Goal: Participate in discussion: Engage in conversation with other users on a specific topic

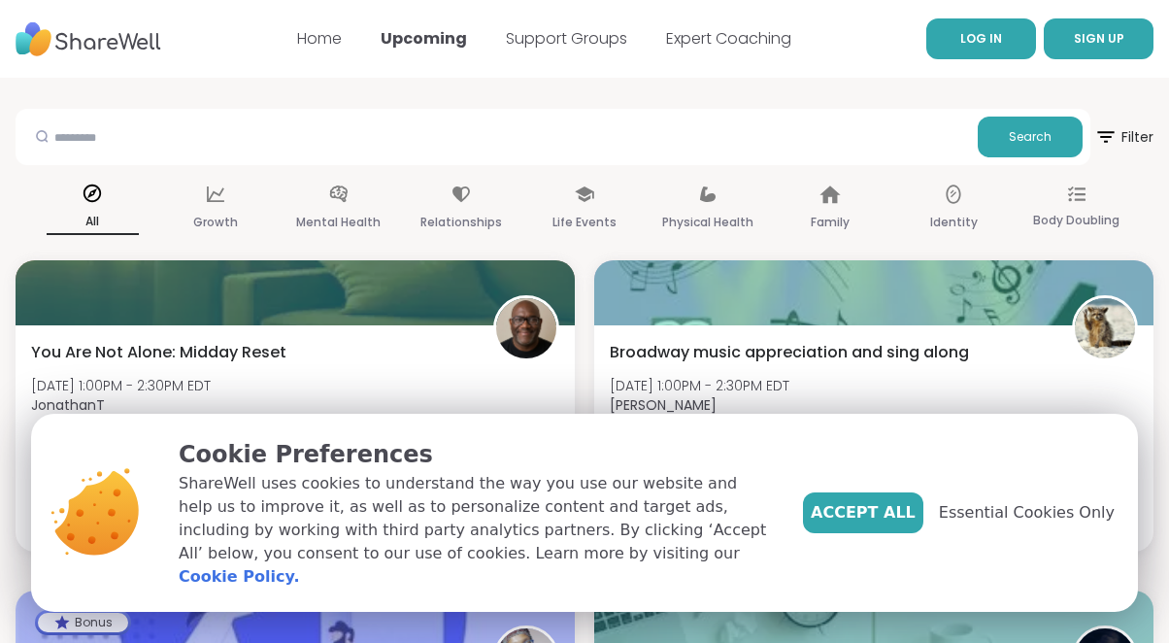
click at [971, 49] on link "LOG IN" at bounding box center [982, 38] width 110 height 41
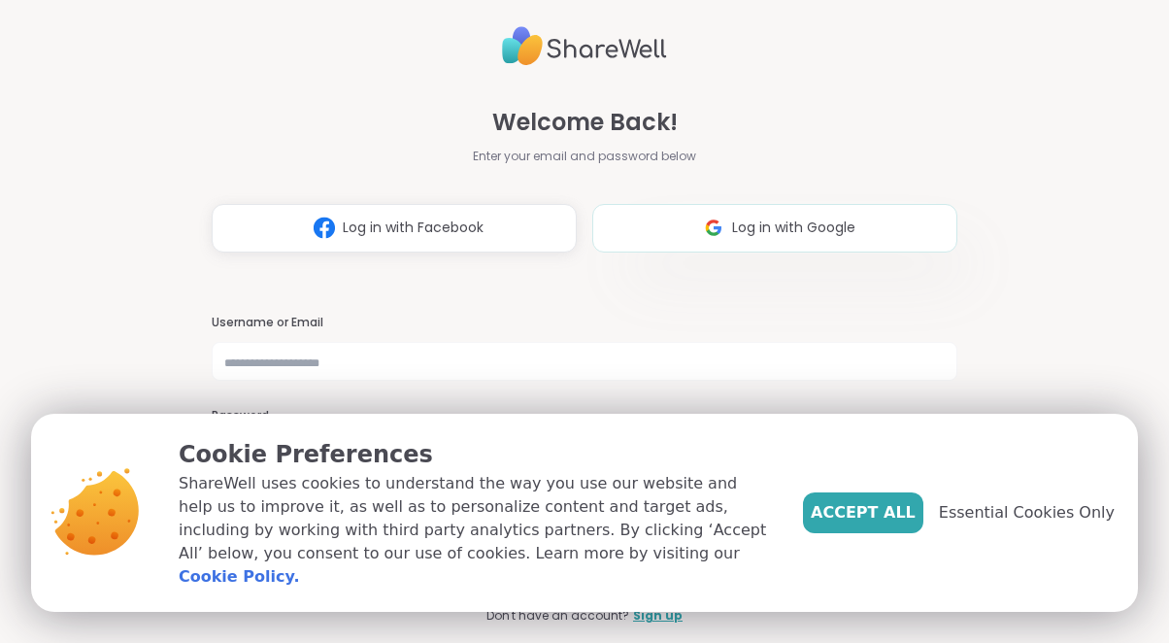
click at [699, 237] on img at bounding box center [713, 228] width 37 height 36
click at [872, 524] on span "Accept All" at bounding box center [863, 512] width 105 height 23
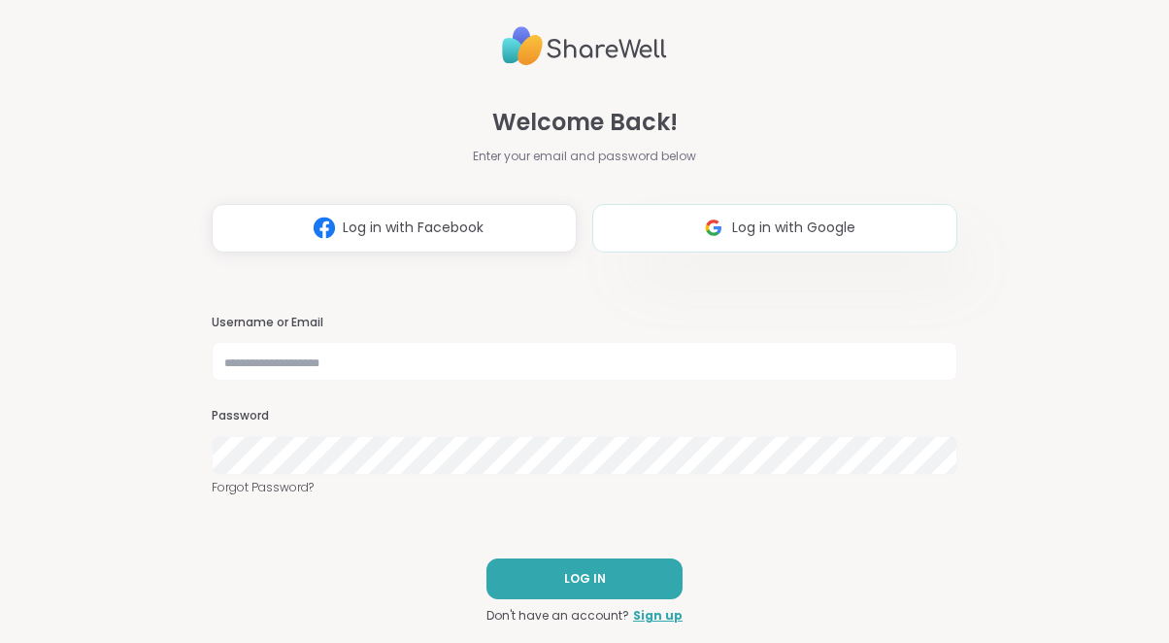
click at [719, 240] on img at bounding box center [713, 228] width 37 height 36
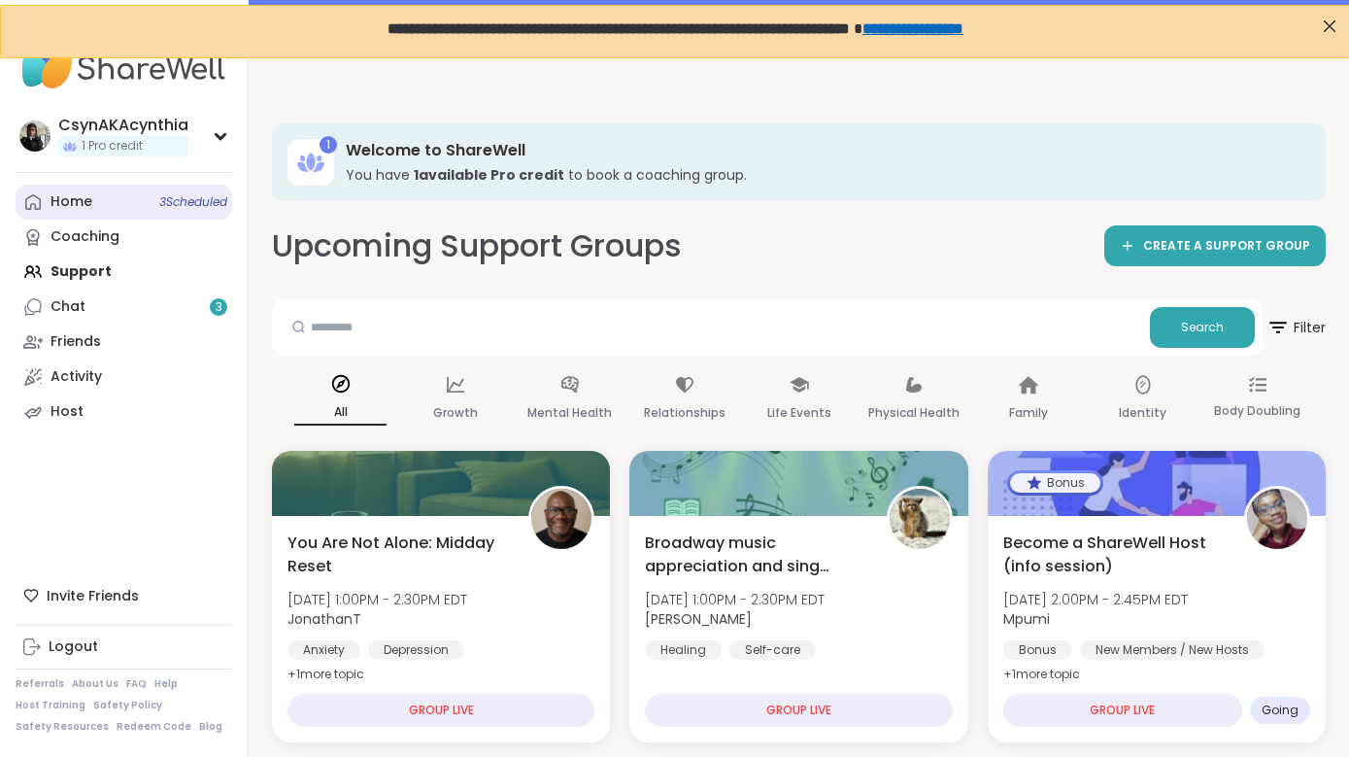
click at [69, 198] on div "Home 3 Scheduled" at bounding box center [72, 201] width 42 height 19
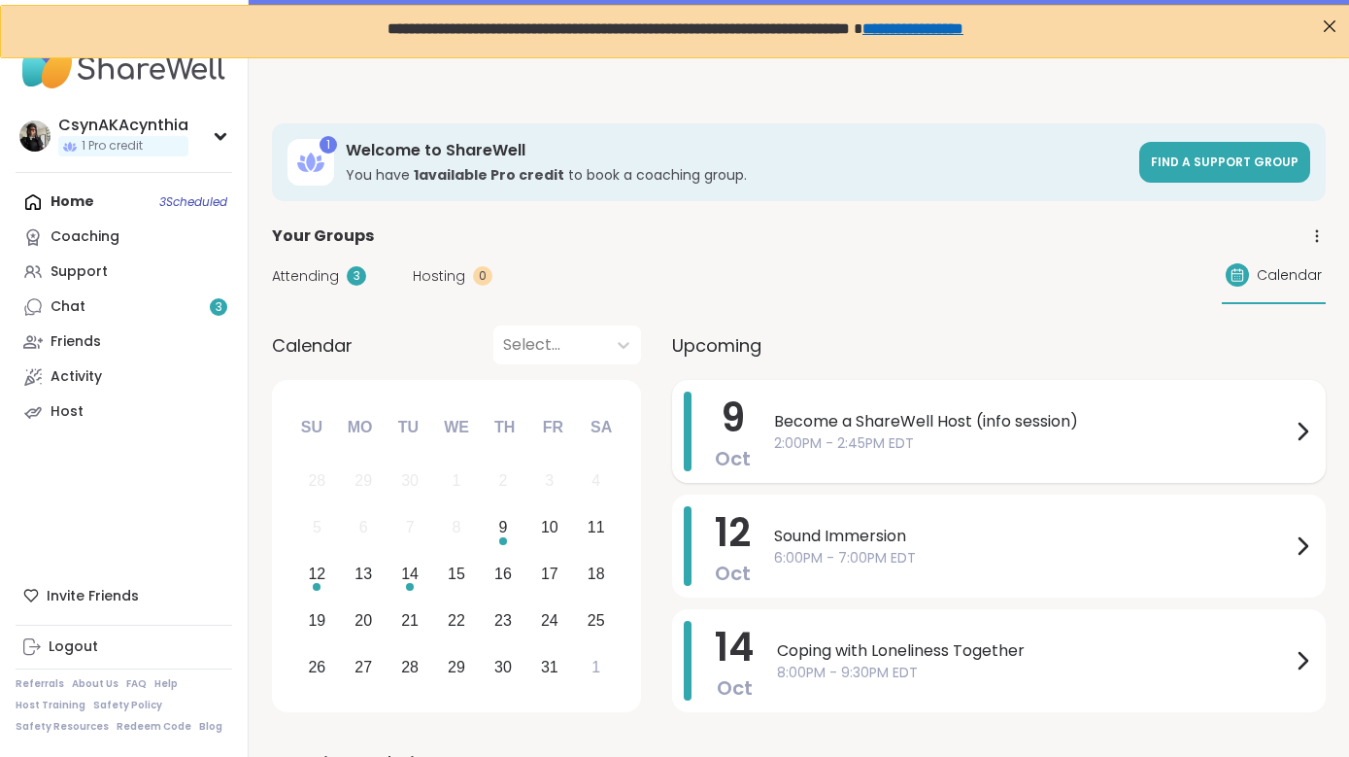
click at [890, 444] on span "2:00PM - 2:45PM EDT" at bounding box center [1032, 443] width 517 height 20
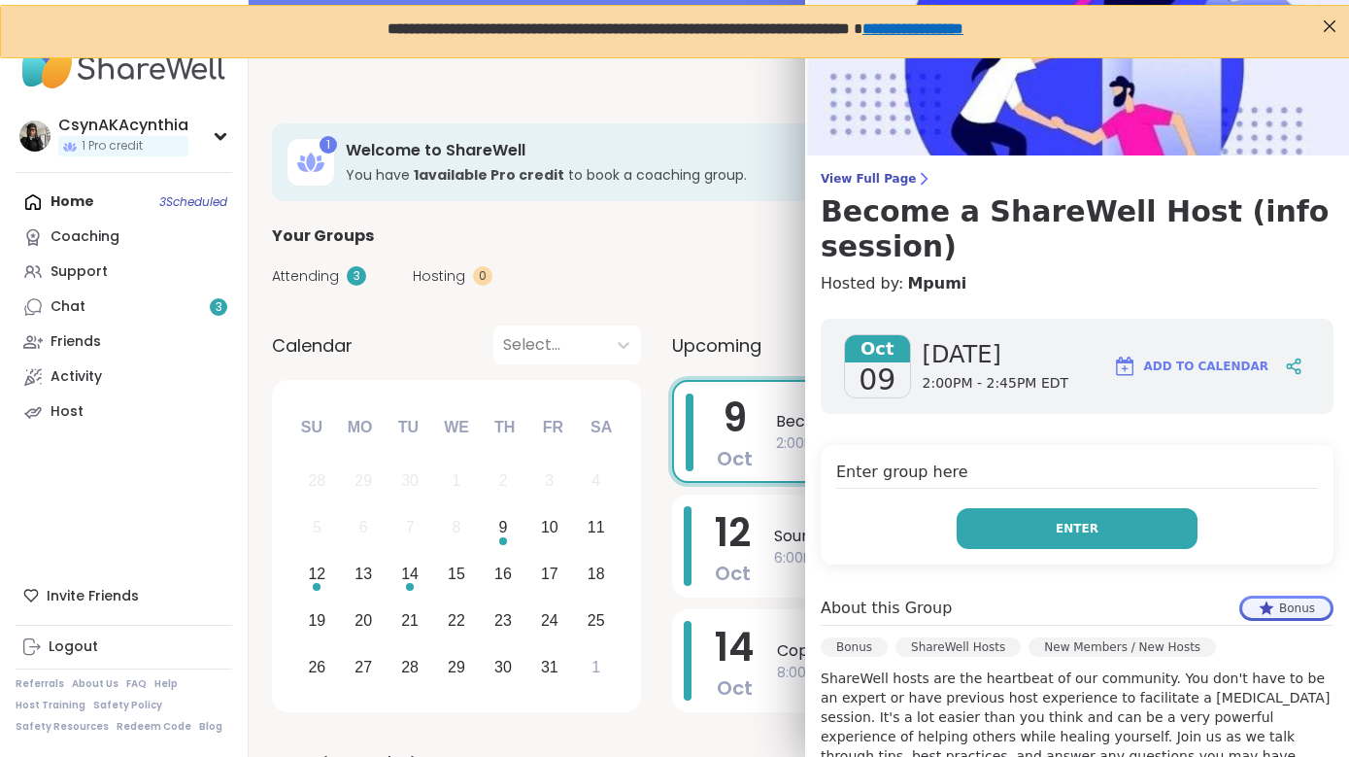
click at [1030, 535] on button "Enter" at bounding box center [1077, 528] width 241 height 41
click at [1031, 526] on button "Enter" at bounding box center [1077, 528] width 241 height 41
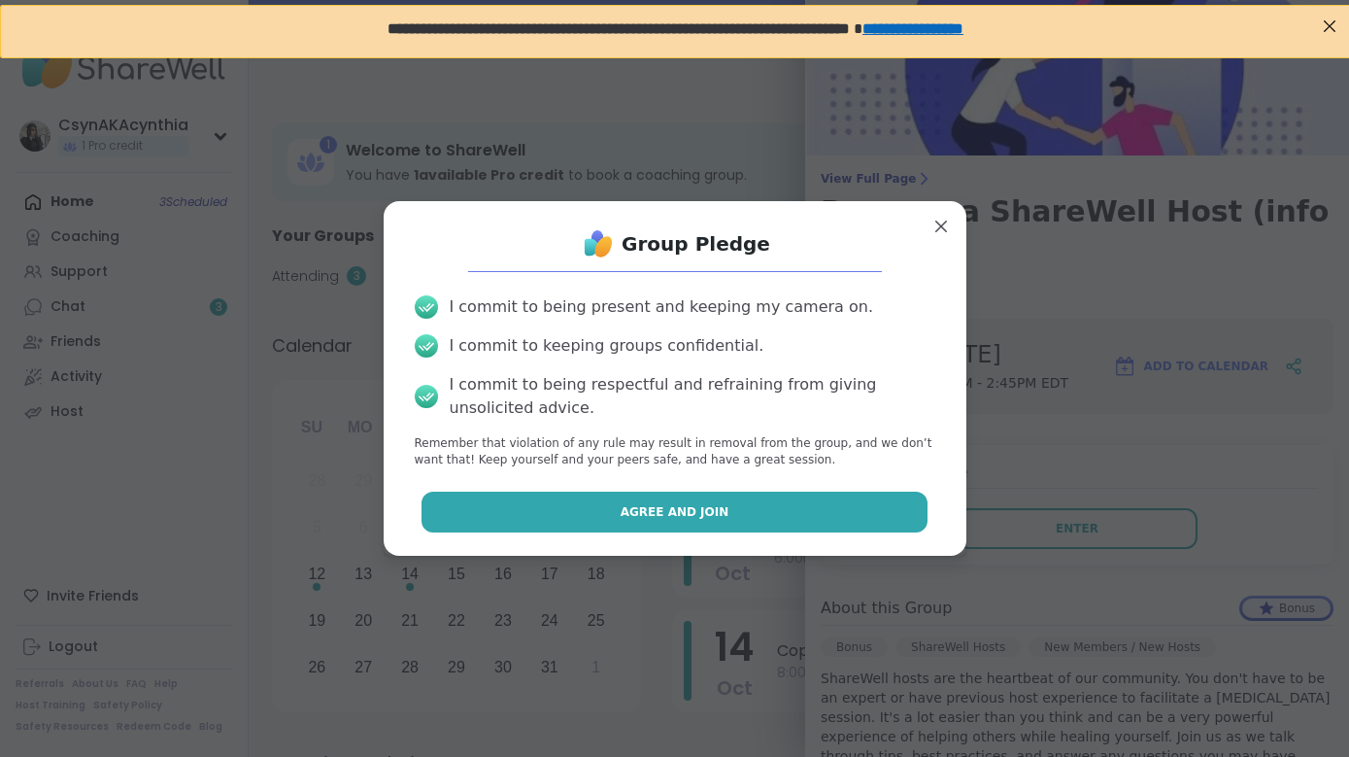
click at [858, 513] on button "Agree and Join" at bounding box center [675, 511] width 506 height 41
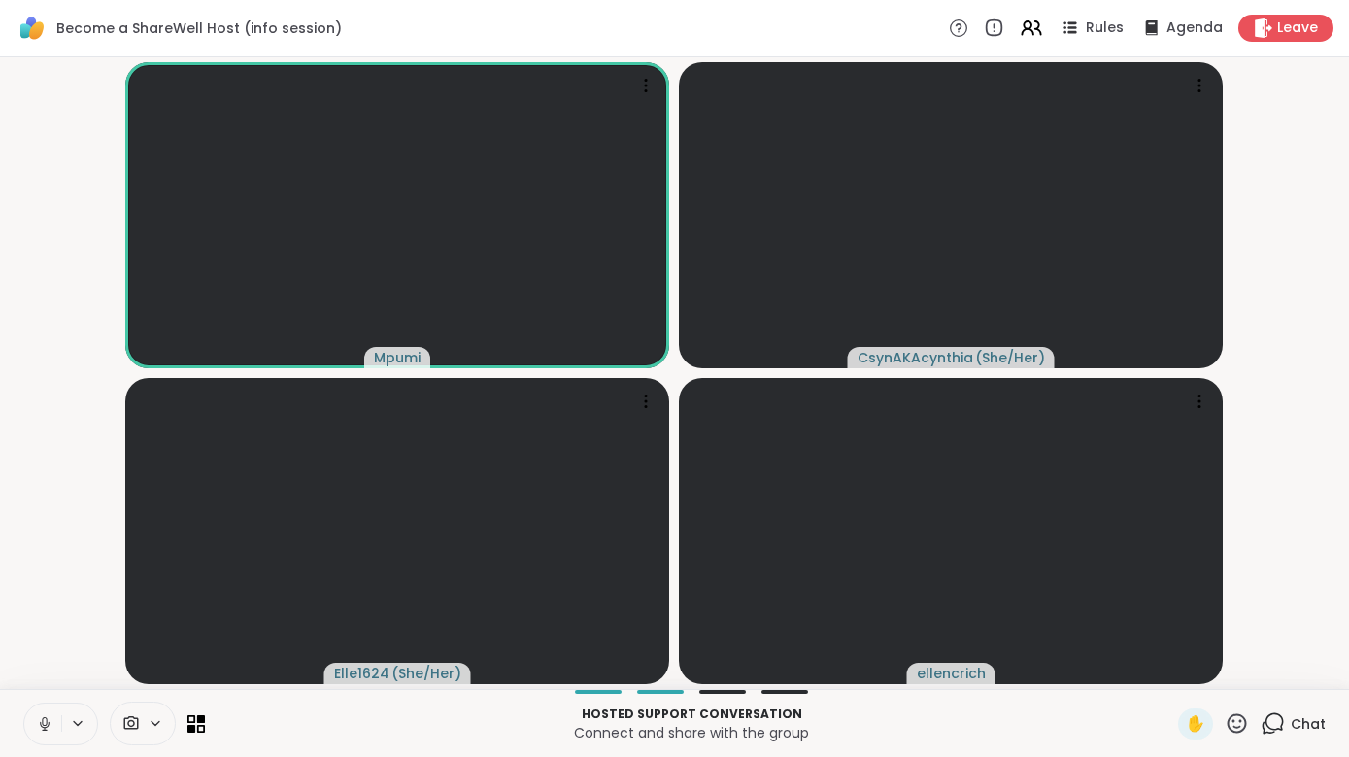
click at [42, 642] on icon at bounding box center [44, 723] width 17 height 17
click at [1168, 93] on icon at bounding box center [1199, 85] width 19 height 19
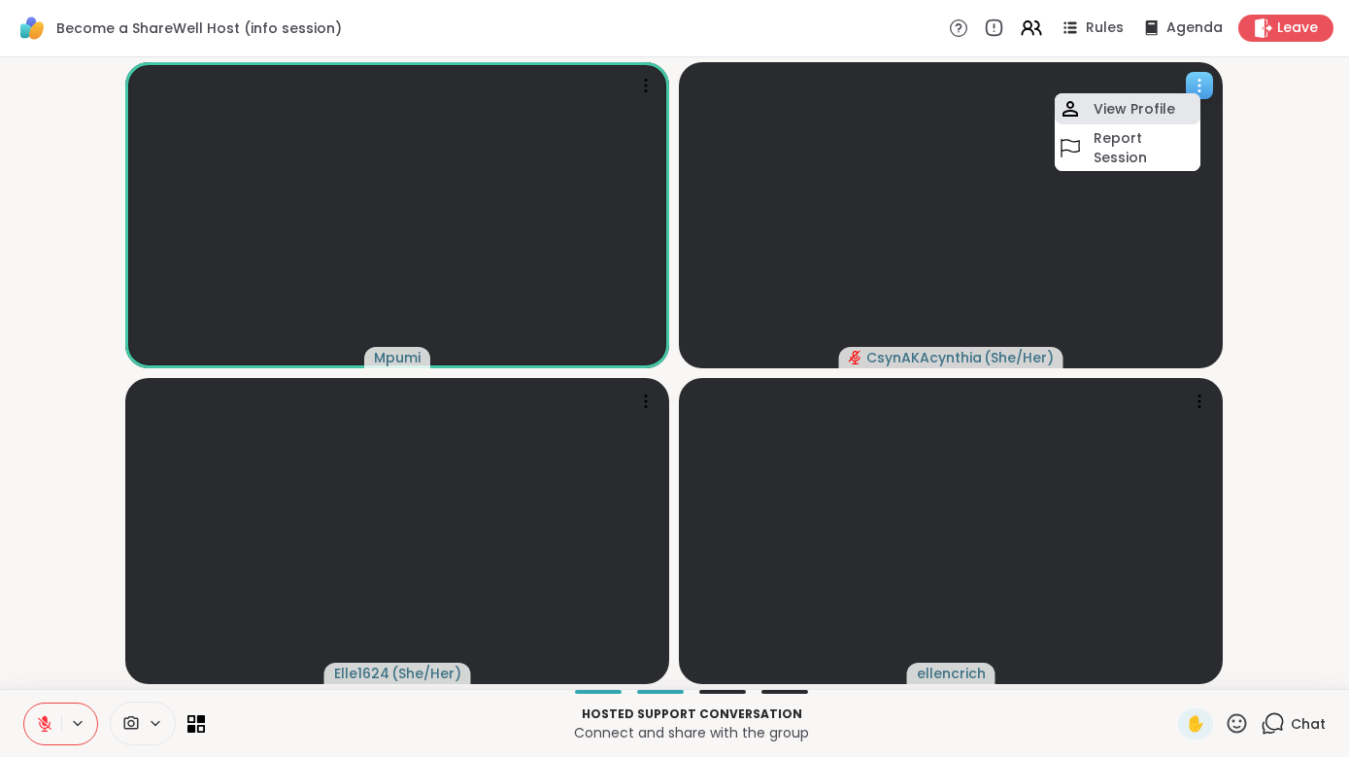
click at [1154, 108] on h4 "View Profile" at bounding box center [1135, 108] width 82 height 19
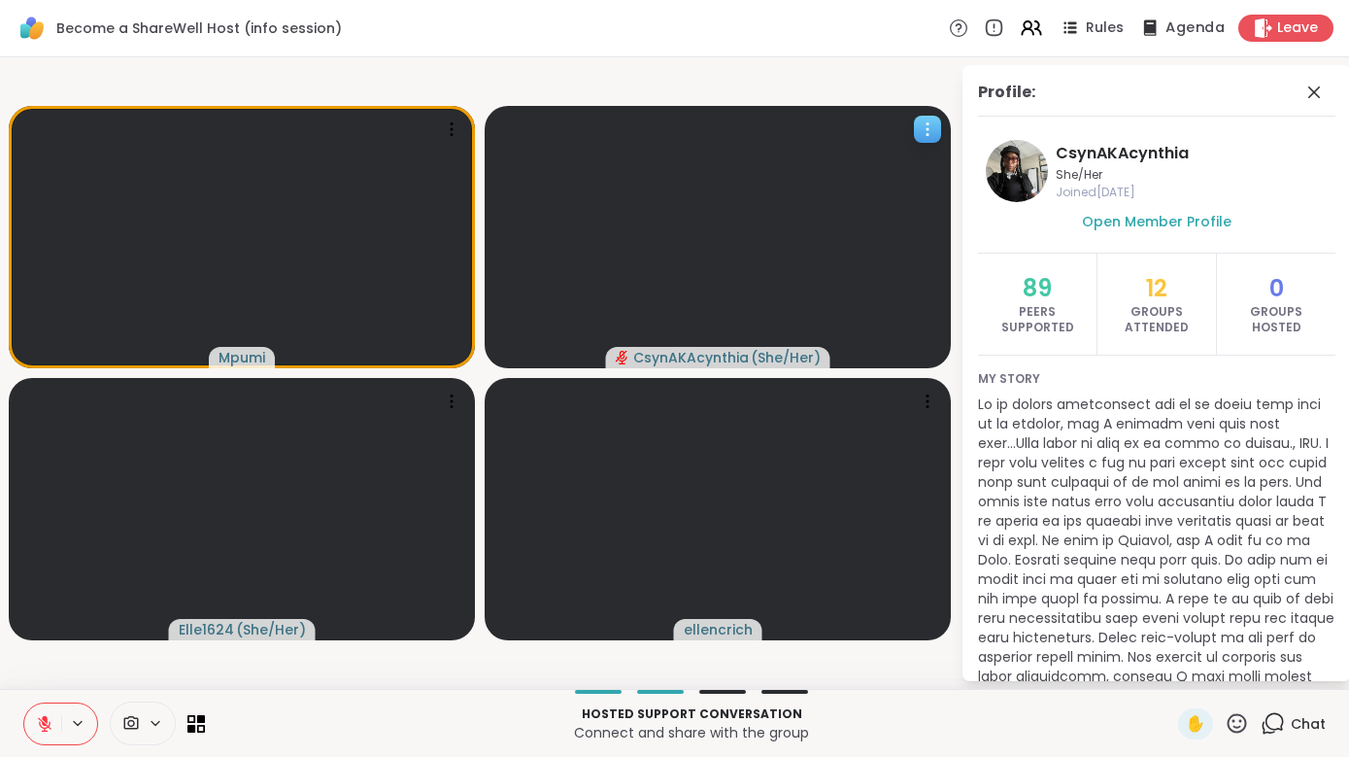
click at [1167, 26] on div "Agenda" at bounding box center [1180, 28] width 87 height 24
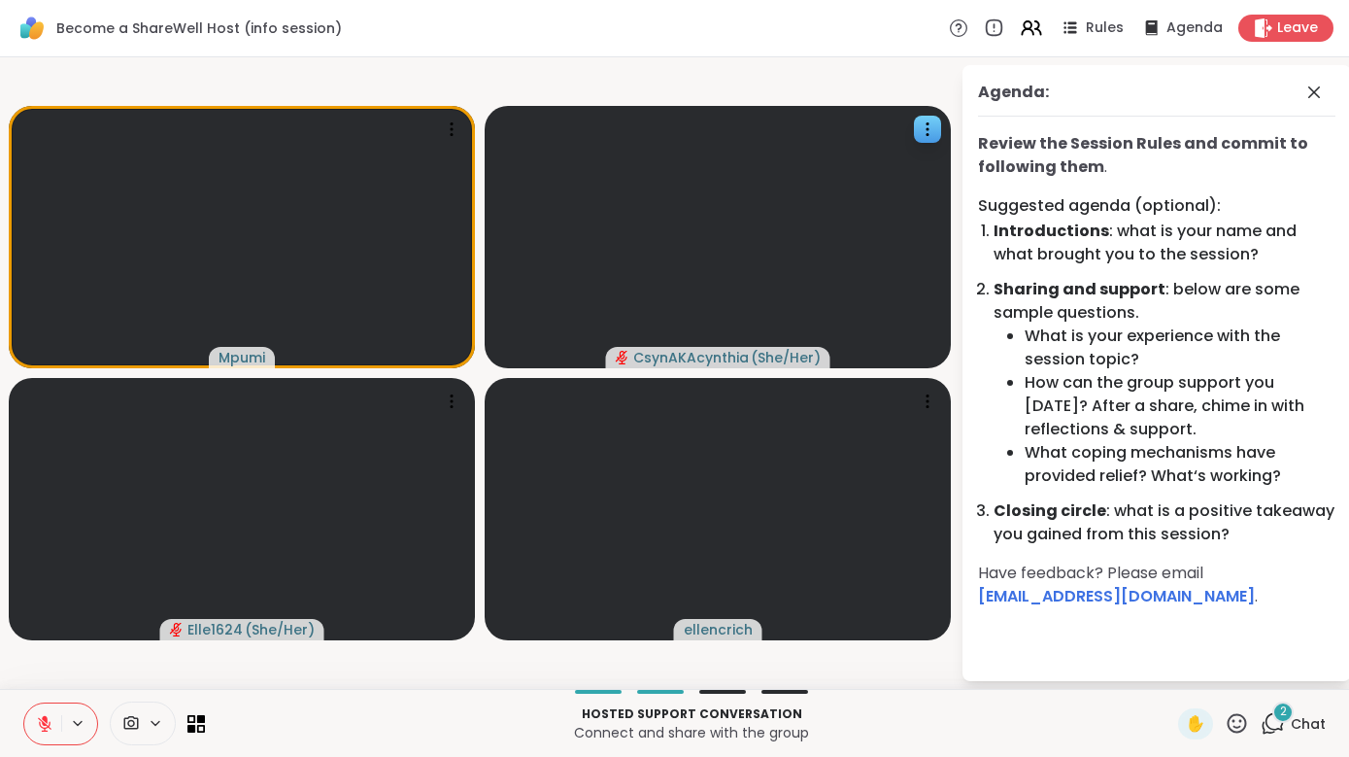
click at [1168, 642] on icon at bounding box center [1273, 723] width 24 height 24
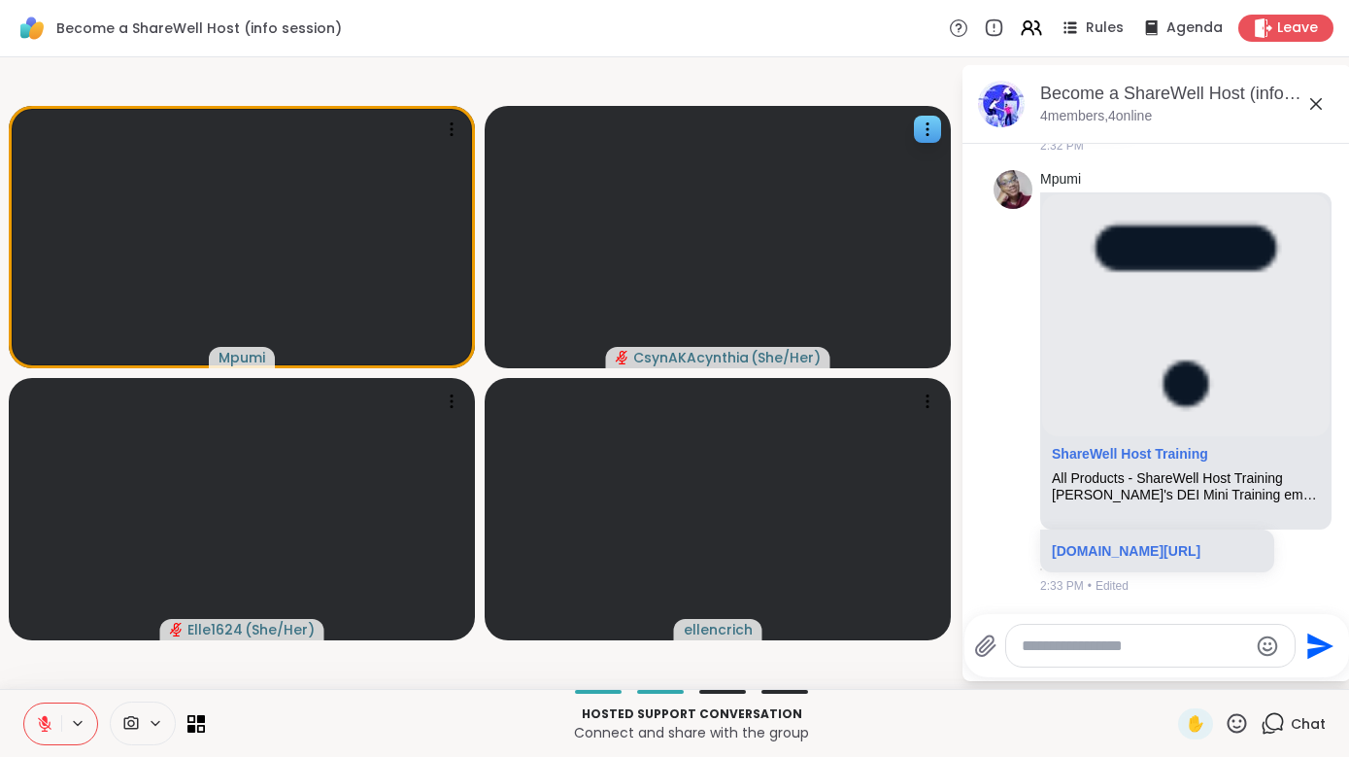
scroll to position [1395, 0]
click at [453, 132] on icon at bounding box center [451, 128] width 19 height 19
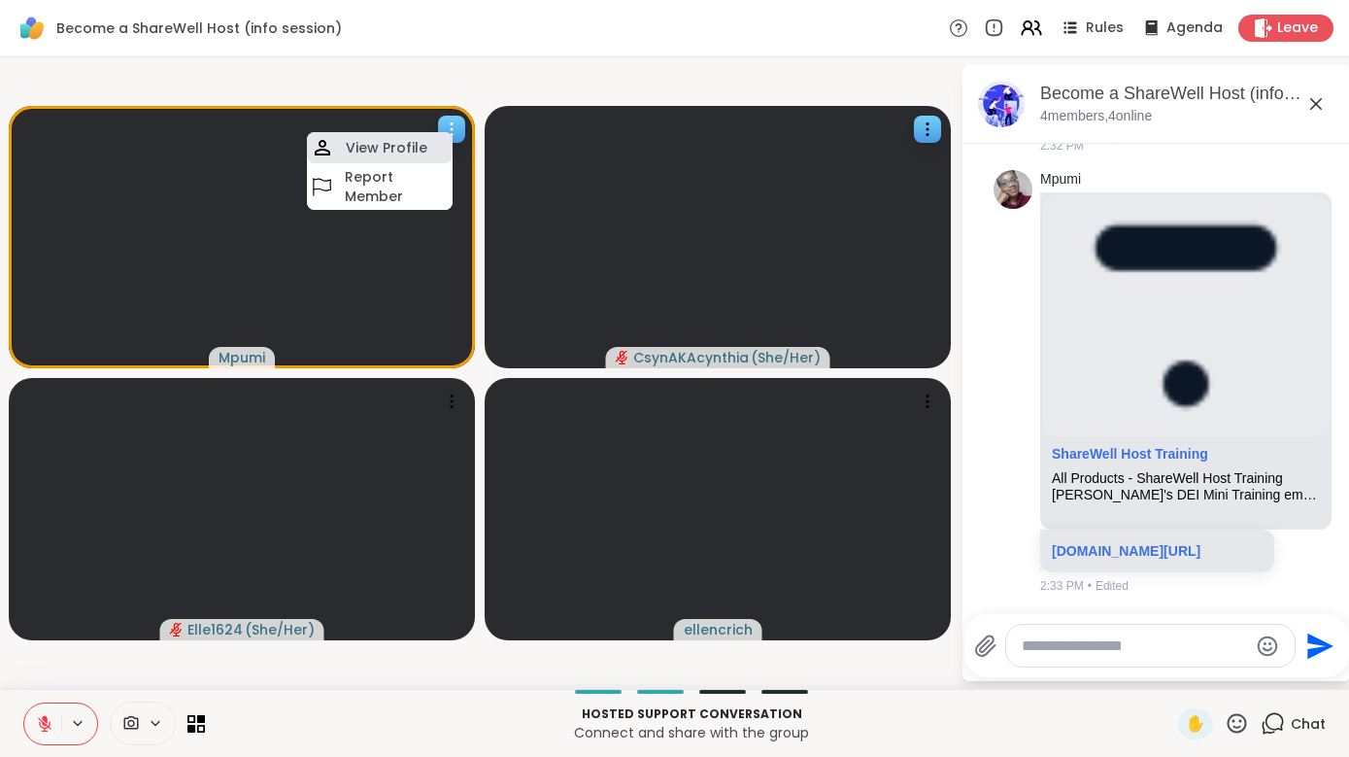
click at [405, 149] on h4 "View Profile" at bounding box center [387, 147] width 82 height 19
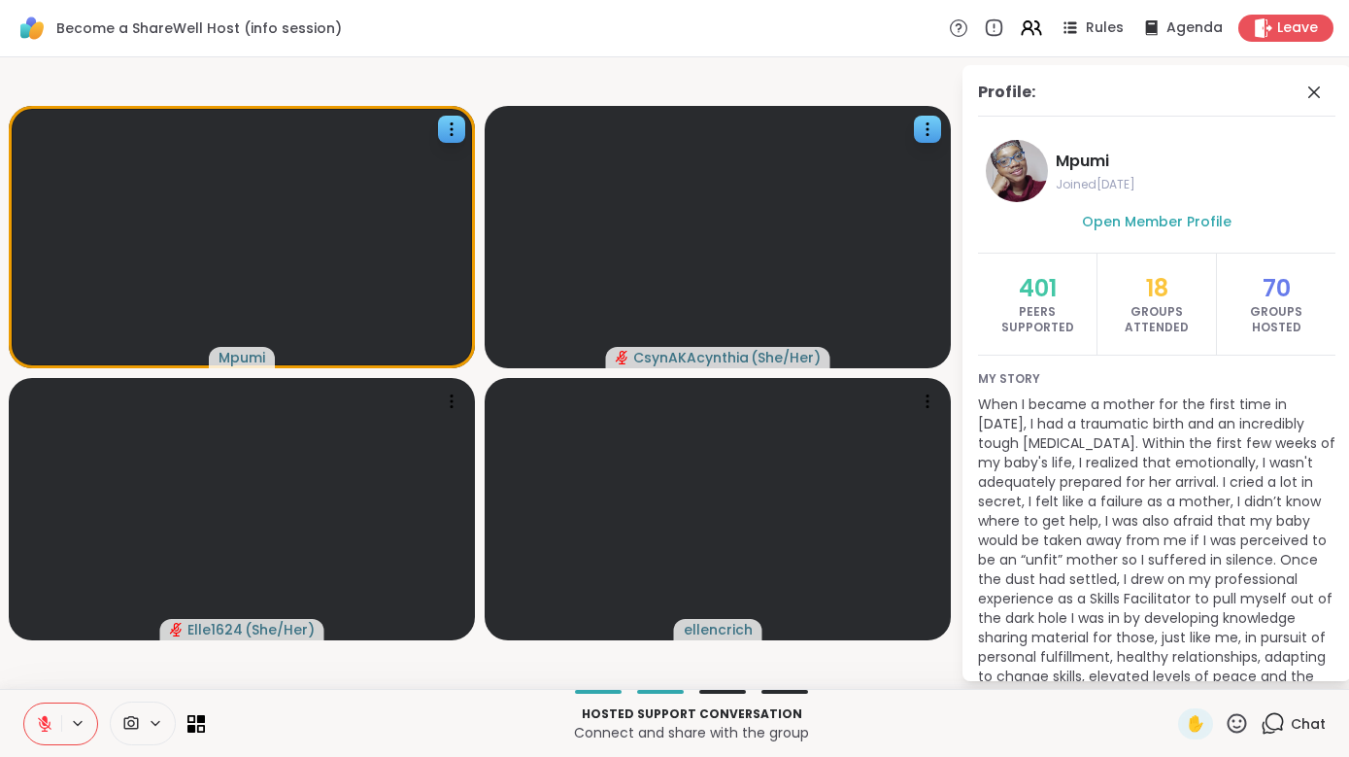
scroll to position [0, 0]
click at [1141, 224] on span "Open Member Profile" at bounding box center [1157, 221] width 150 height 19
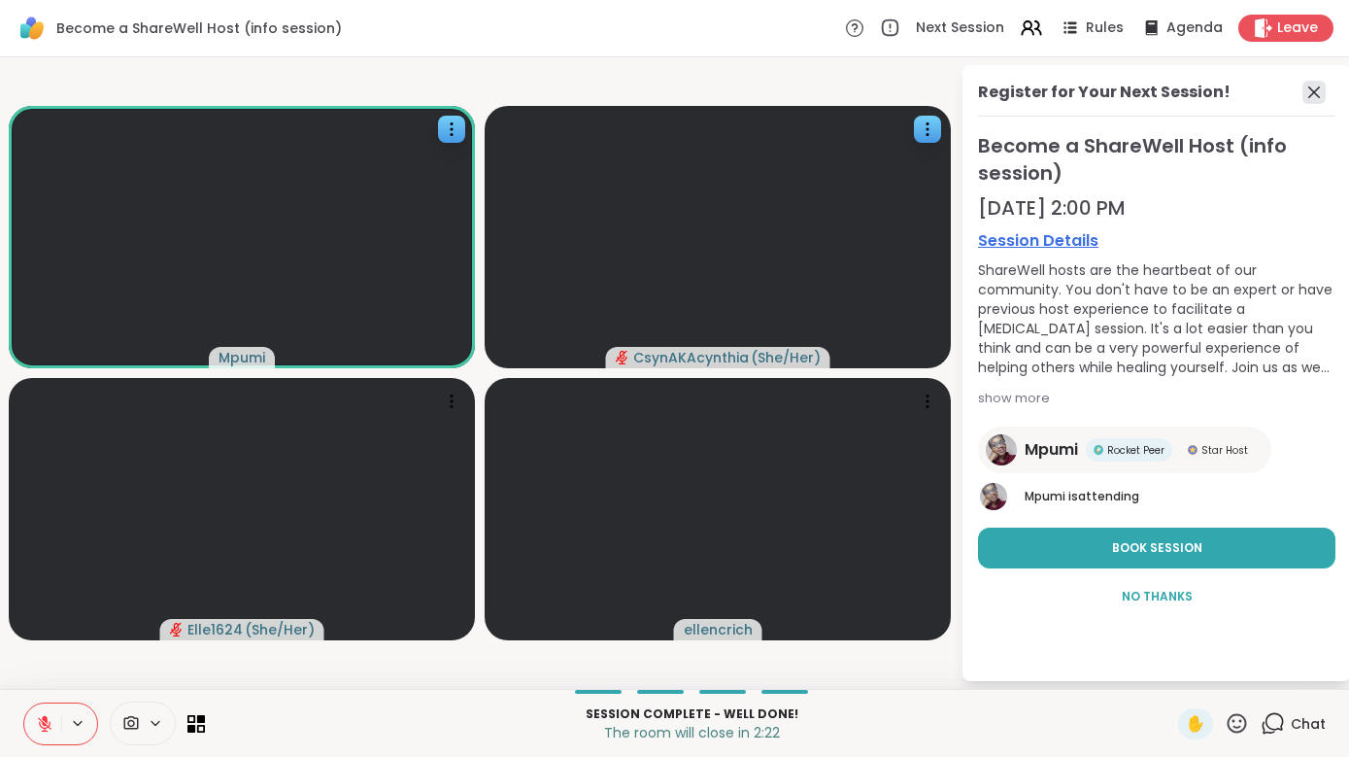
click at [1168, 92] on icon at bounding box center [1313, 92] width 23 height 23
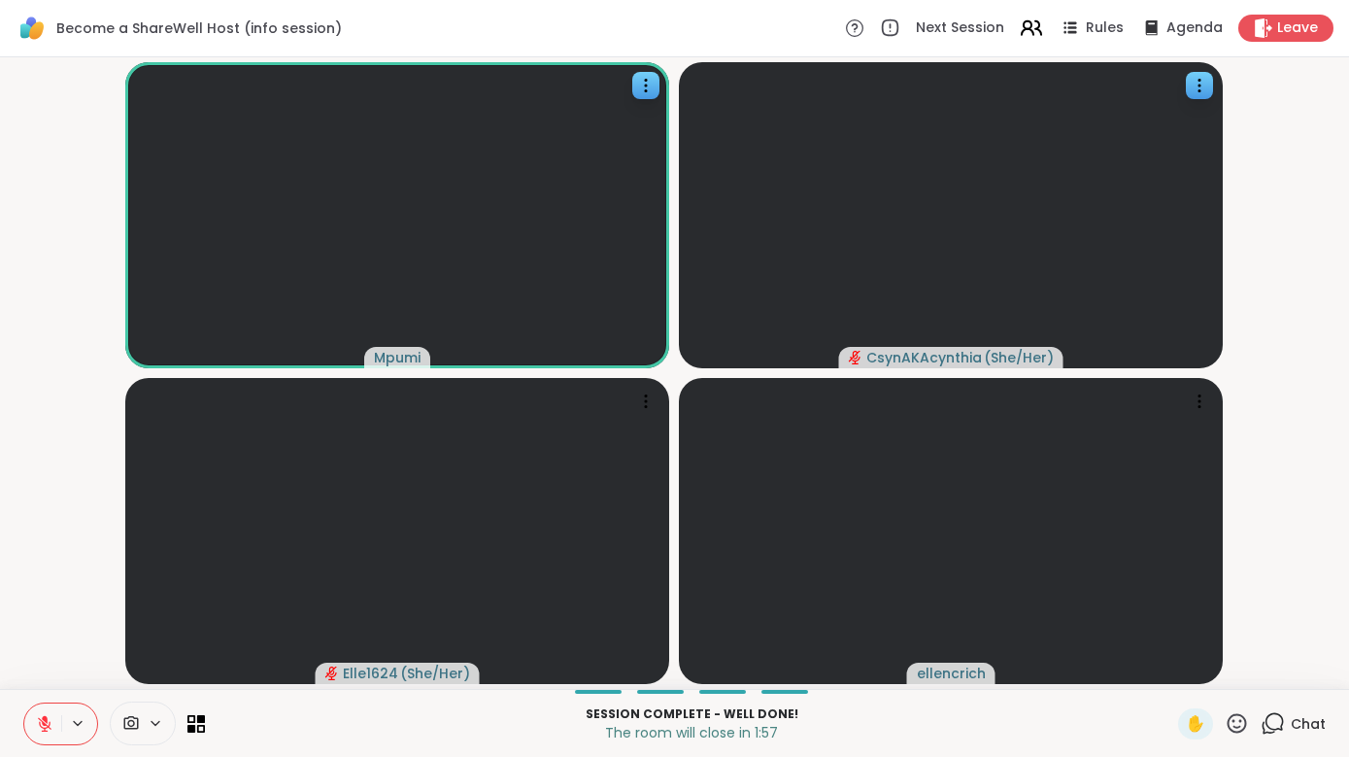
click at [1032, 30] on icon at bounding box center [1031, 28] width 24 height 24
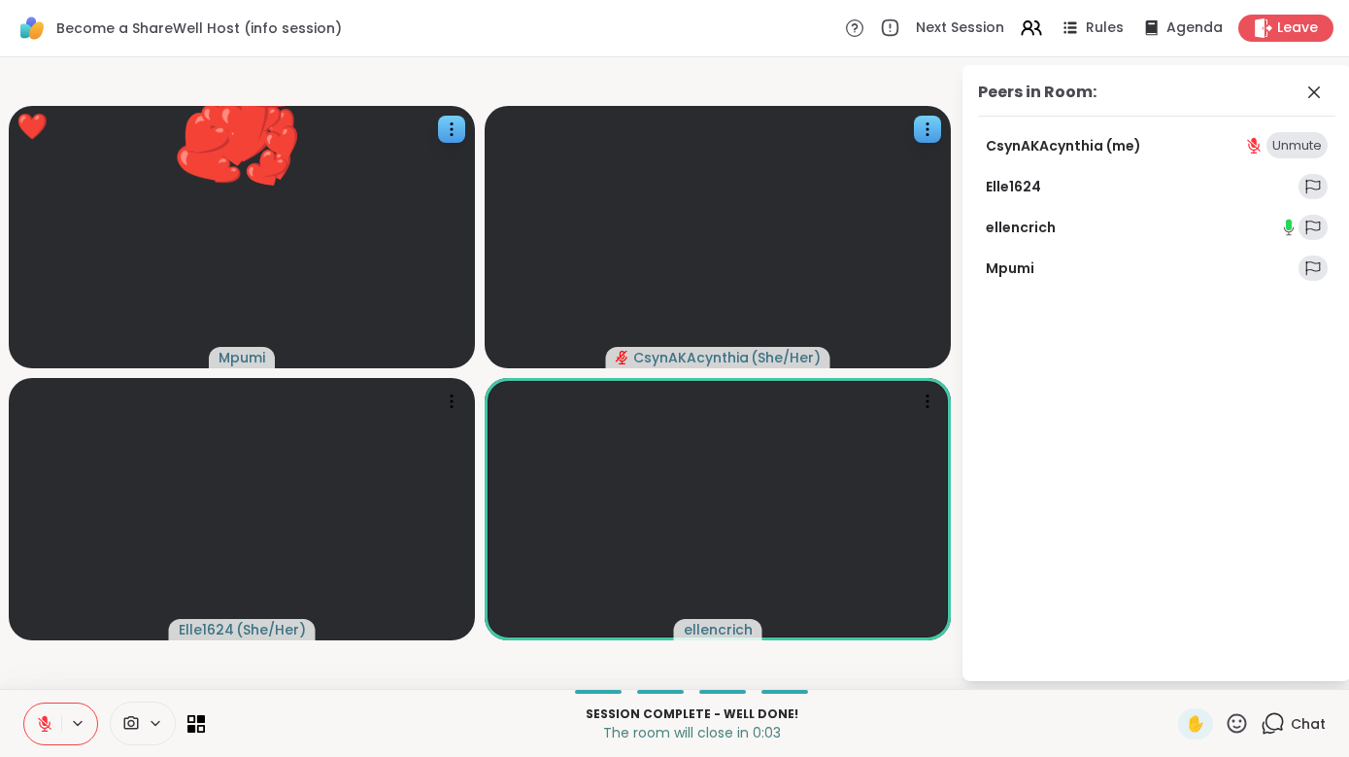
click at [42, 642] on icon at bounding box center [44, 723] width 17 height 17
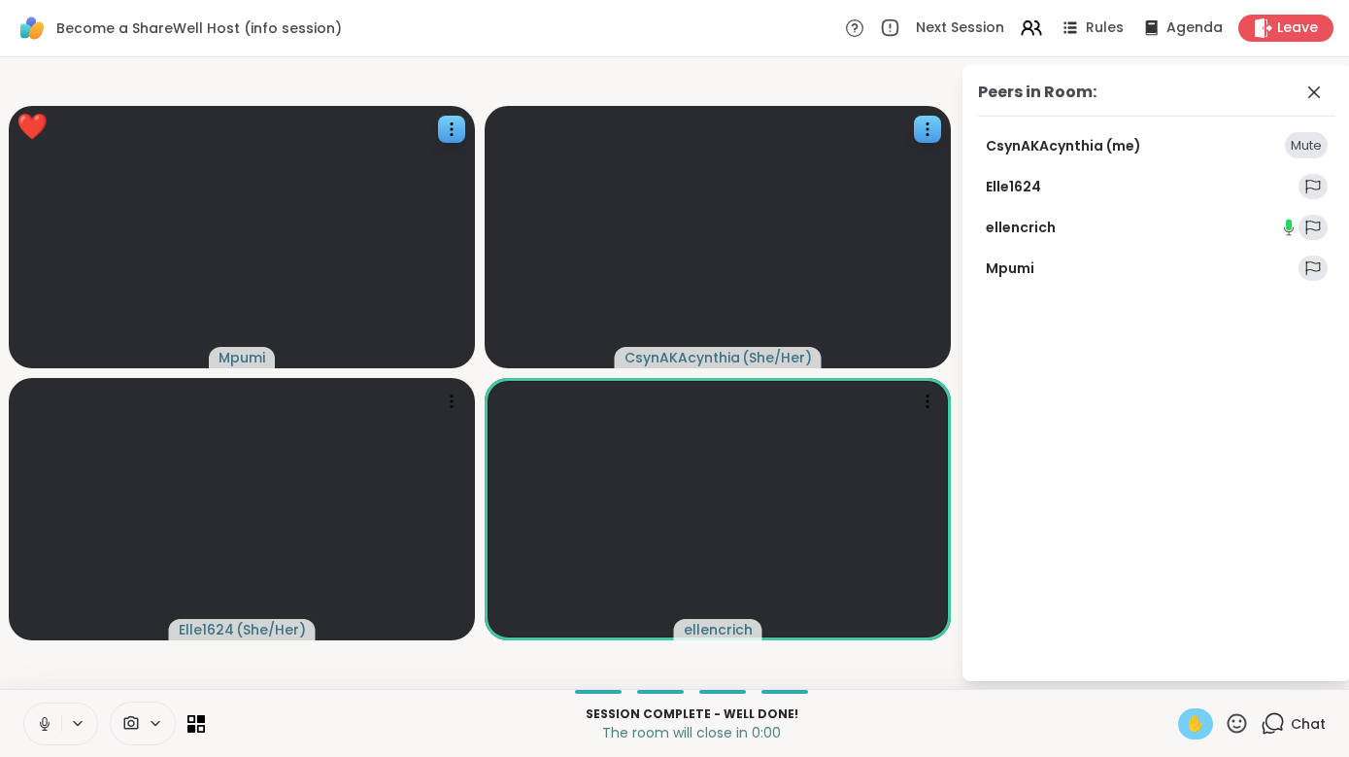
click at [1168, 642] on span "✋" at bounding box center [1195, 723] width 19 height 23
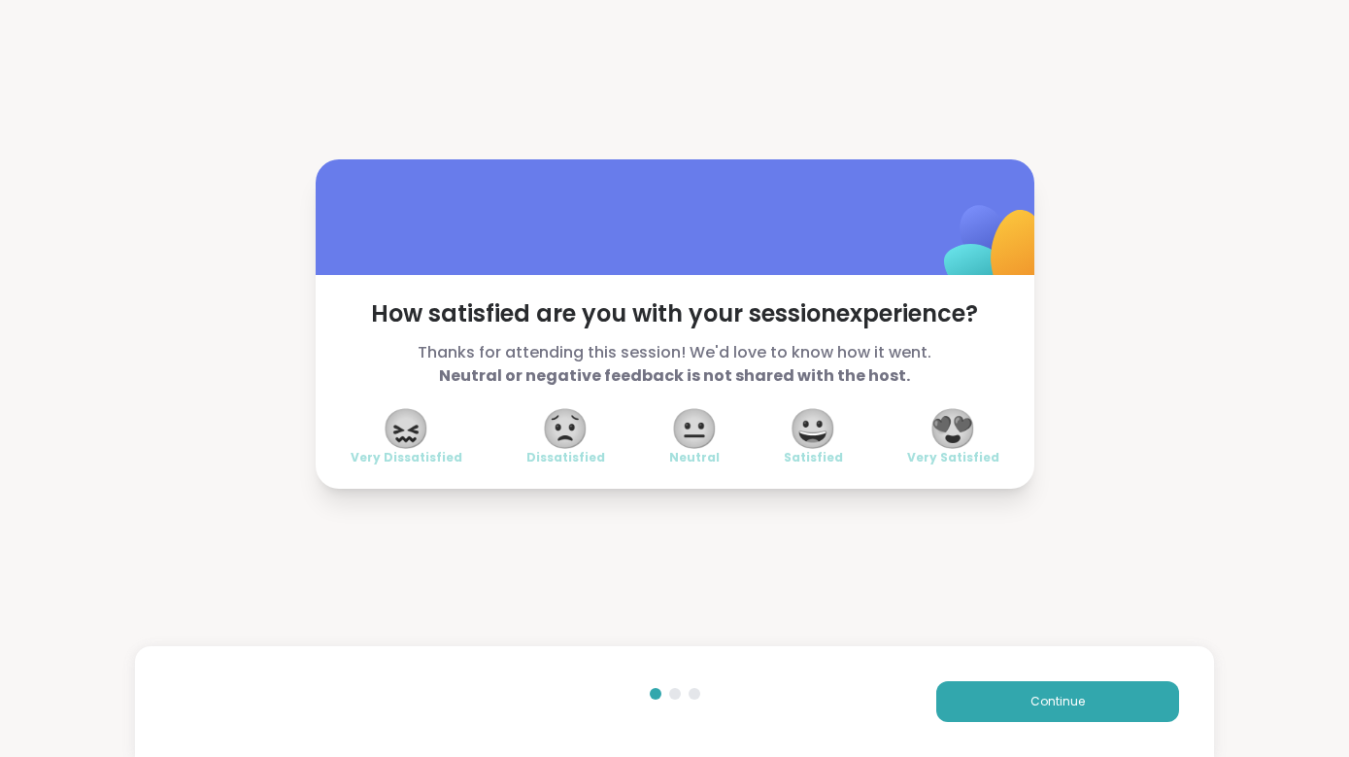
click at [960, 433] on span "😍" at bounding box center [953, 428] width 49 height 35
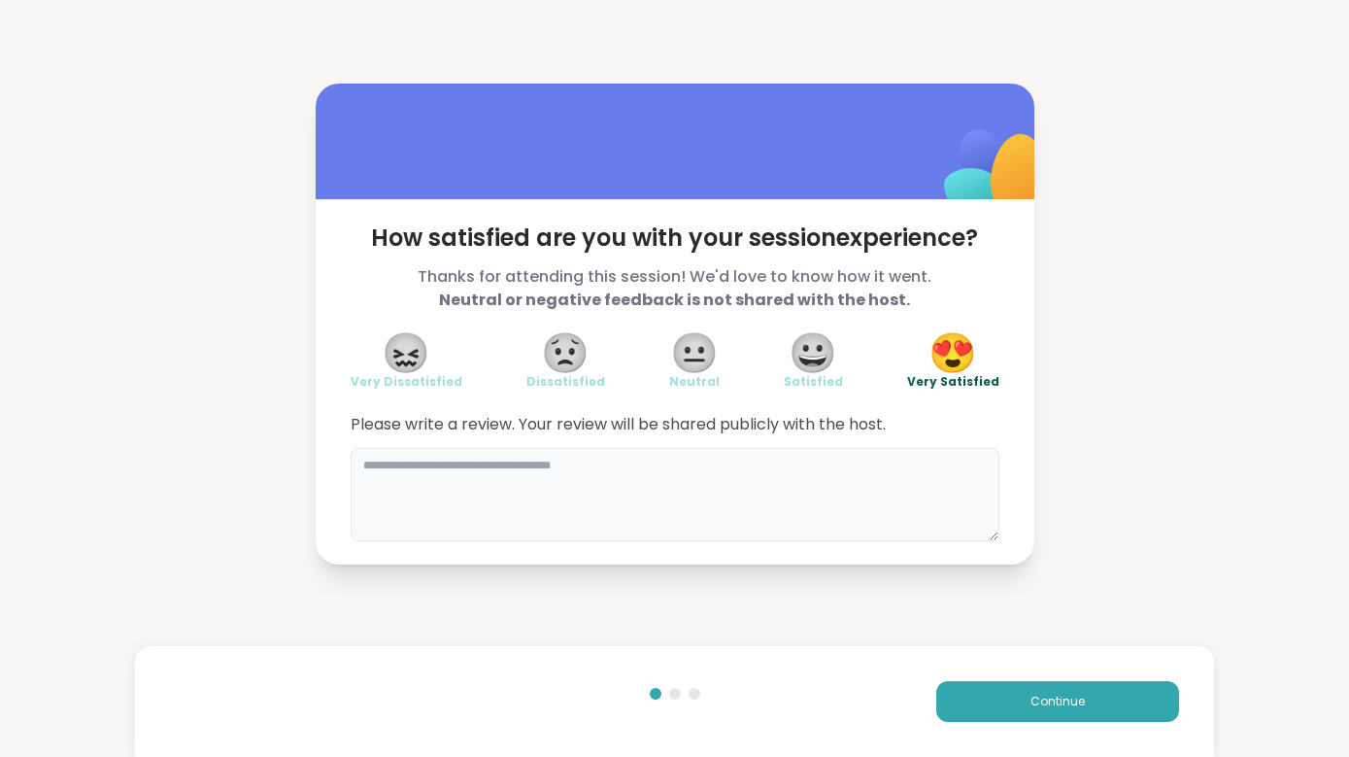
click at [859, 469] on textarea at bounding box center [675, 494] width 649 height 93
type textarea "*"
click at [456, 464] on textarea "**********" at bounding box center [675, 494] width 649 height 93
drag, startPoint x: 571, startPoint y: 464, endPoint x: 909, endPoint y: 472, distance: 338.1
click at [909, 472] on textarea "**********" at bounding box center [675, 494] width 649 height 93
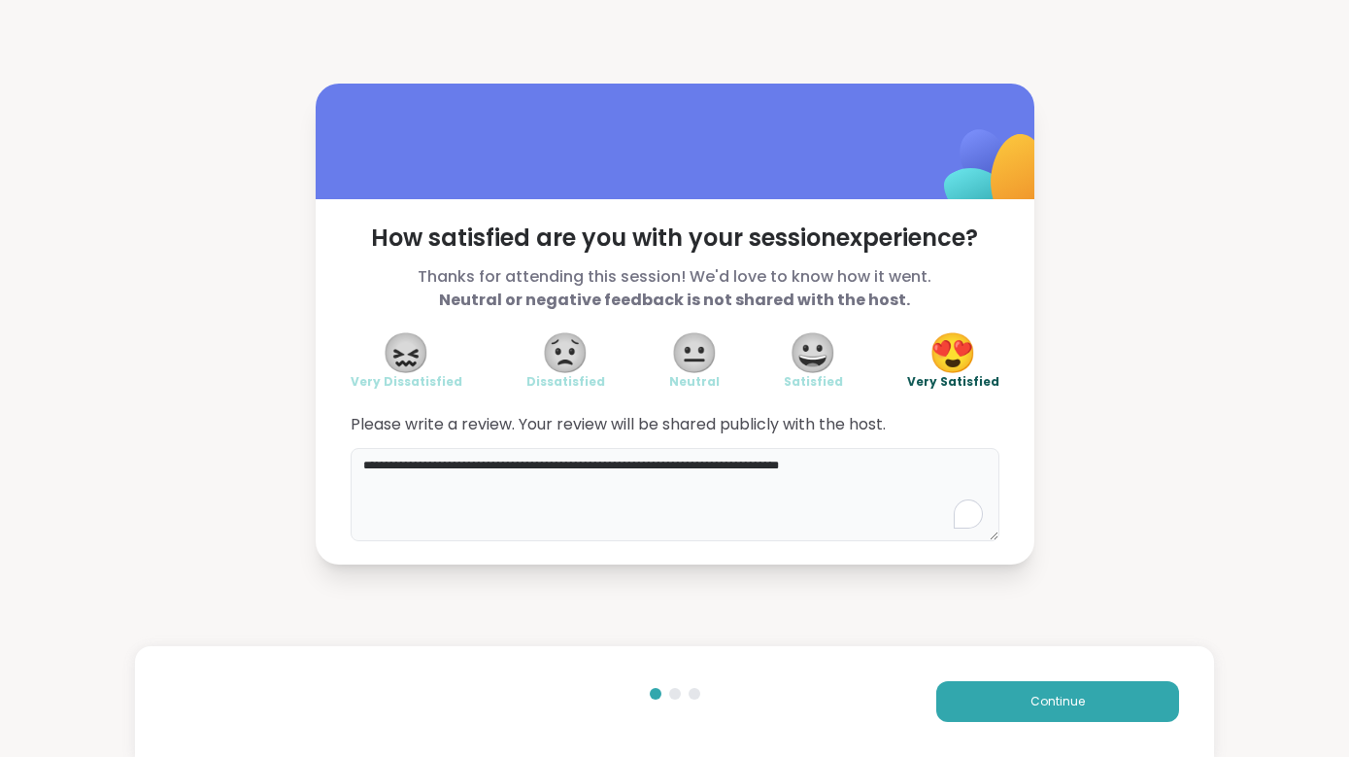
click at [870, 467] on textarea "**********" at bounding box center [675, 494] width 649 height 93
click at [443, 487] on textarea "**********" at bounding box center [675, 494] width 649 height 93
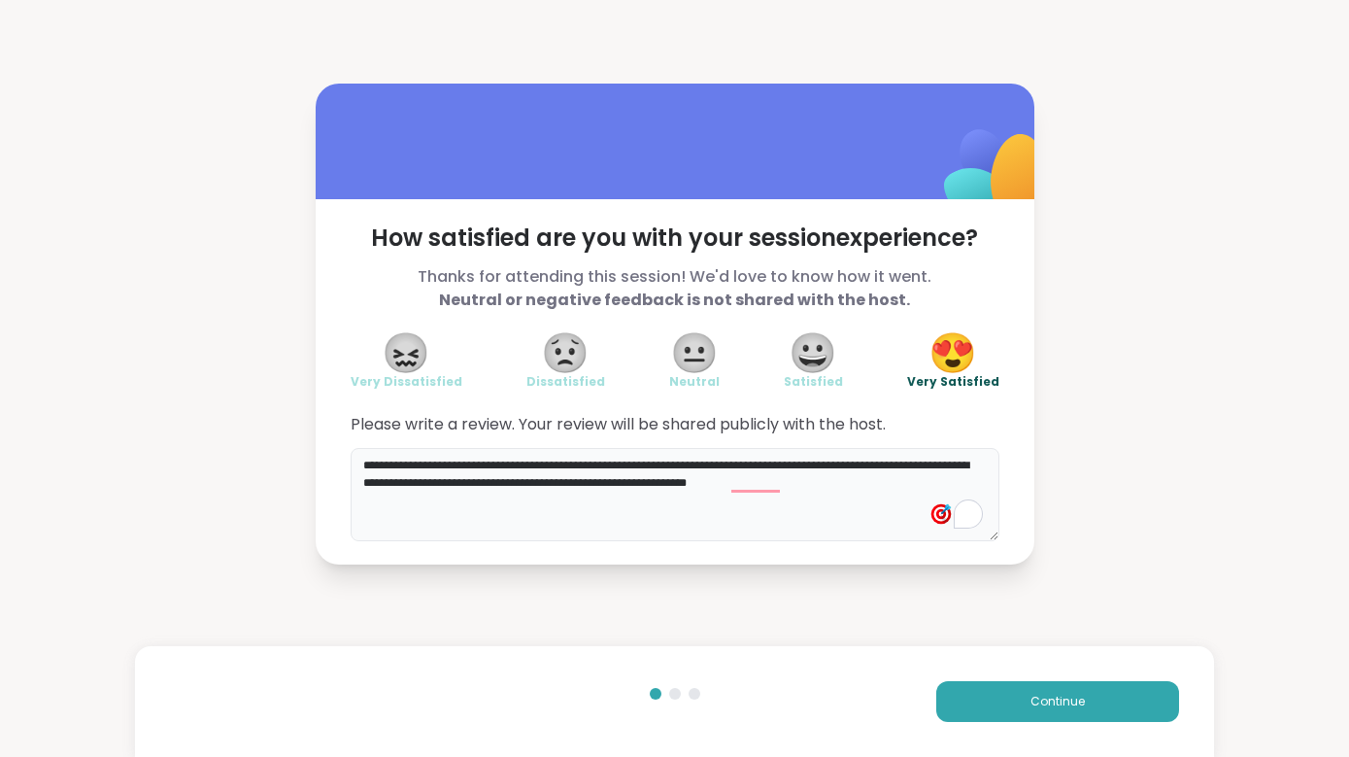
drag, startPoint x: 436, startPoint y: 482, endPoint x: 808, endPoint y: 499, distance: 372.4
click at [806, 500] on textarea "**********" at bounding box center [675, 494] width 649 height 93
click at [784, 483] on textarea "**********" at bounding box center [675, 494] width 649 height 93
click at [922, 484] on textarea "**********" at bounding box center [675, 494] width 649 height 93
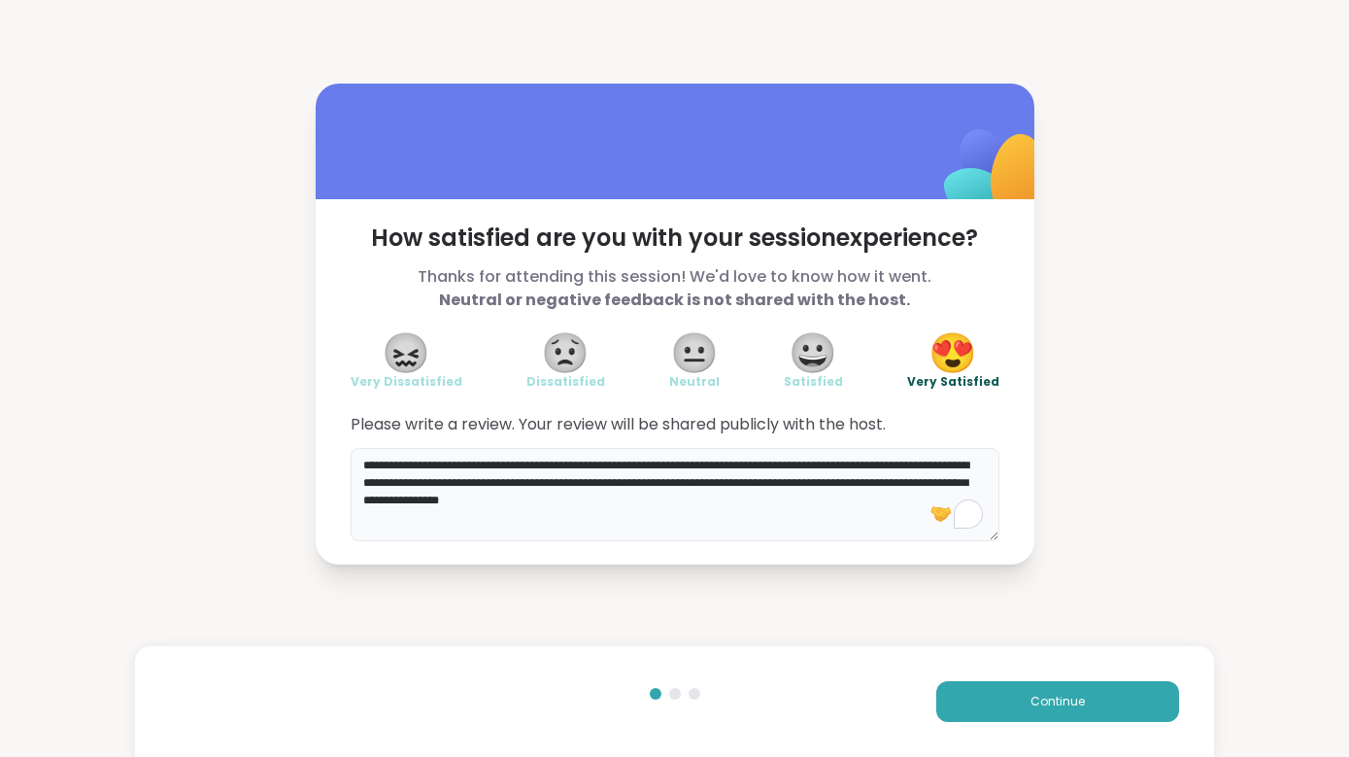
click at [720, 504] on textarea "**********" at bounding box center [675, 494] width 649 height 93
type textarea "**********"
click at [1000, 642] on button "Continue" at bounding box center [1057, 701] width 243 height 41
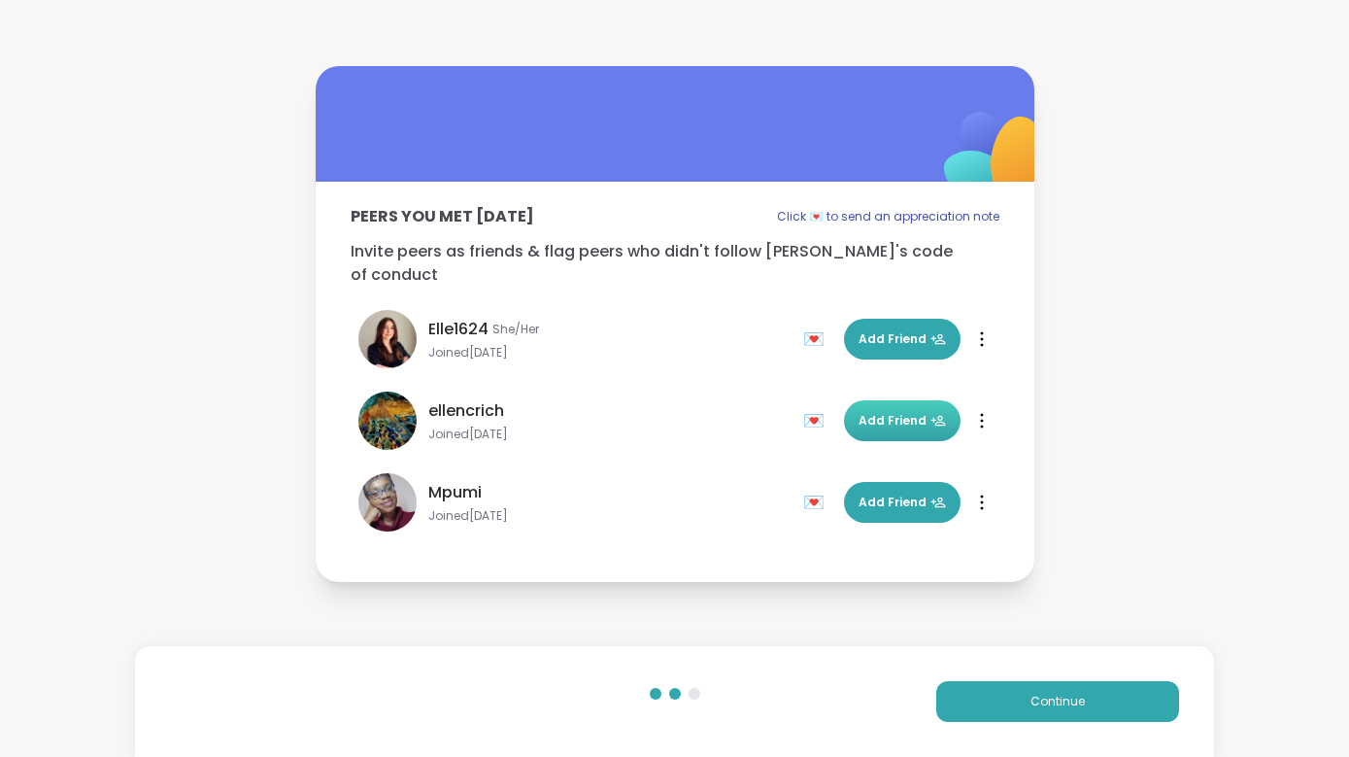
click at [886, 412] on span "Add Friend" at bounding box center [902, 420] width 87 height 17
click at [905, 493] on span "Add Friend" at bounding box center [902, 501] width 87 height 17
click at [881, 330] on span "Add Friend" at bounding box center [902, 338] width 87 height 17
click at [898, 496] on span "Add Friend" at bounding box center [902, 501] width 87 height 17
click at [984, 329] on div at bounding box center [981, 338] width 19 height 31
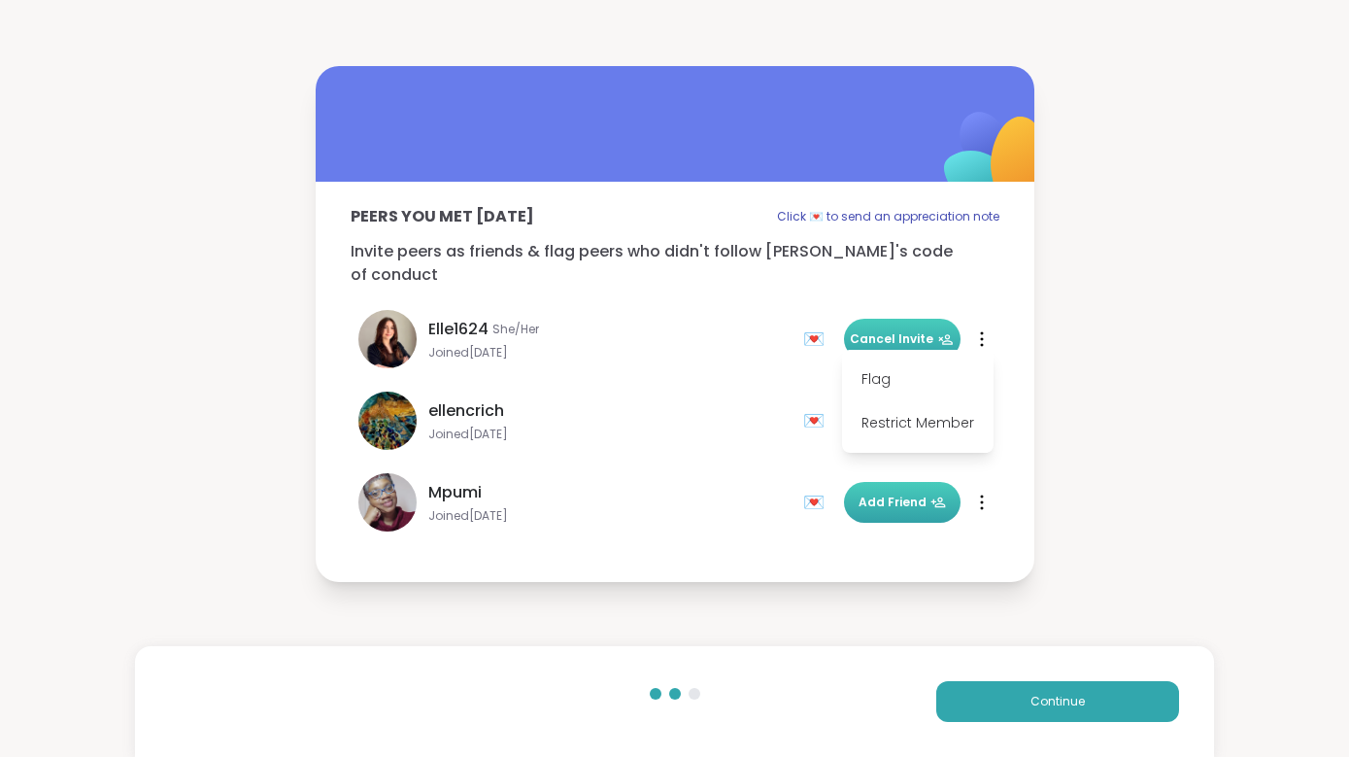
click at [886, 330] on span "Cancel Invite" at bounding box center [902, 338] width 104 height 17
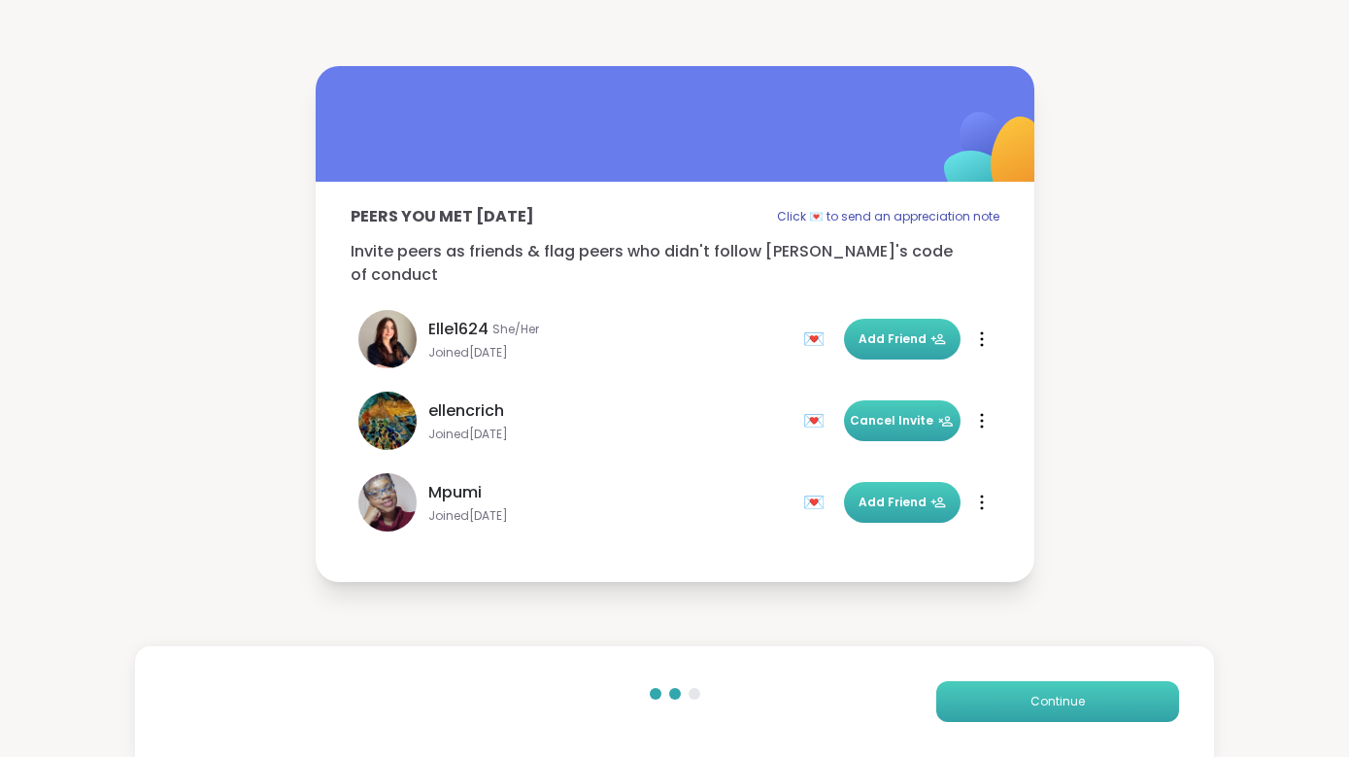
click at [1081, 642] on button "Continue" at bounding box center [1057, 701] width 243 height 41
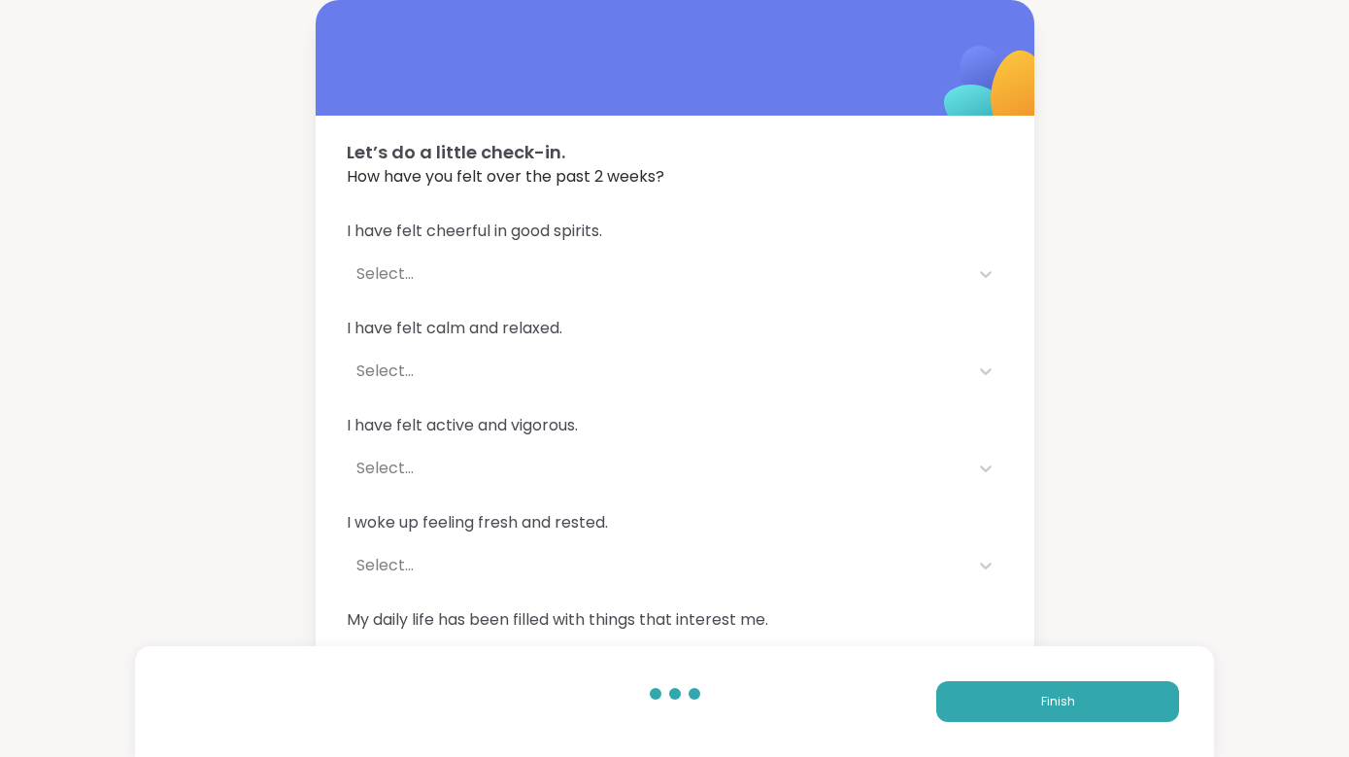
click at [578, 235] on span "I have felt cheerful in good spirits." at bounding box center [675, 231] width 657 height 23
click at [986, 265] on icon at bounding box center [985, 273] width 19 height 19
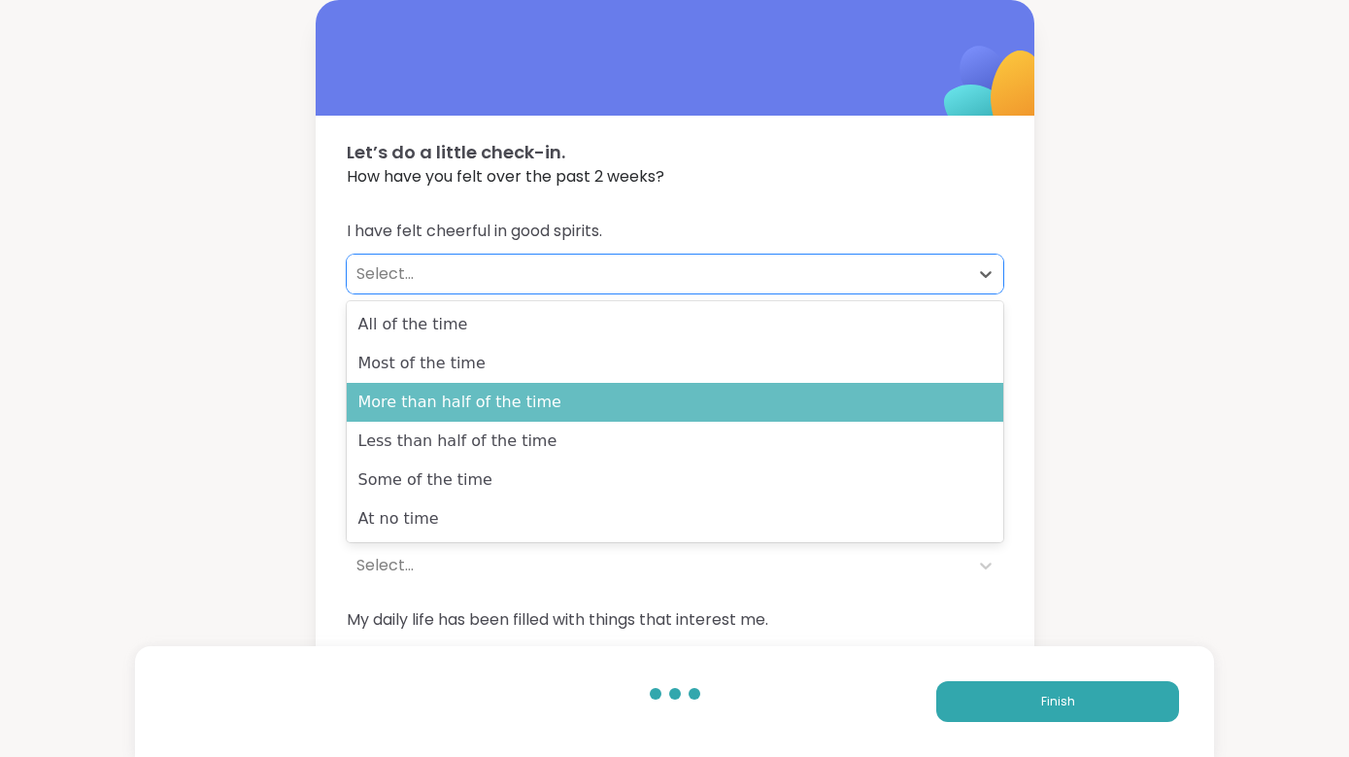
click at [876, 393] on div "More than half of the time" at bounding box center [675, 402] width 657 height 39
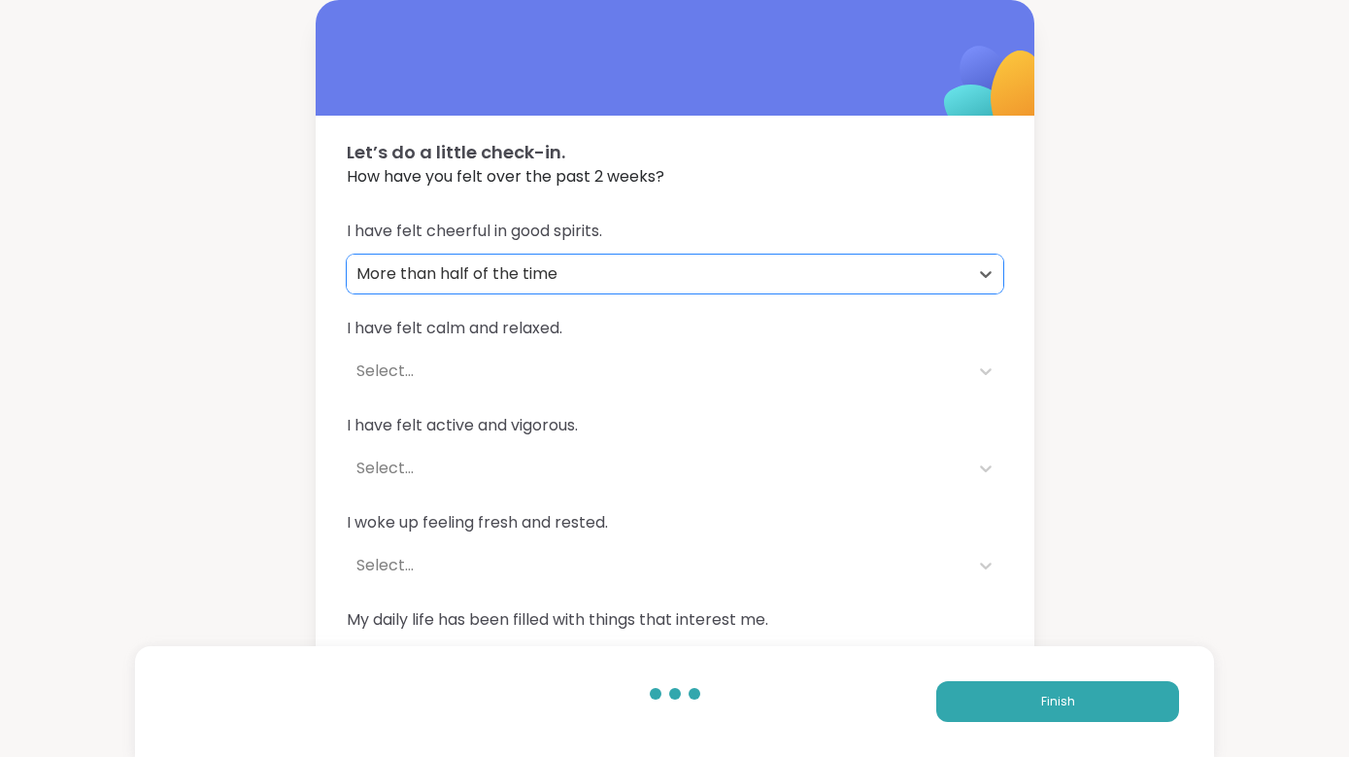
click at [710, 345] on div "I have felt calm and relaxed. Select..." at bounding box center [675, 354] width 657 height 74
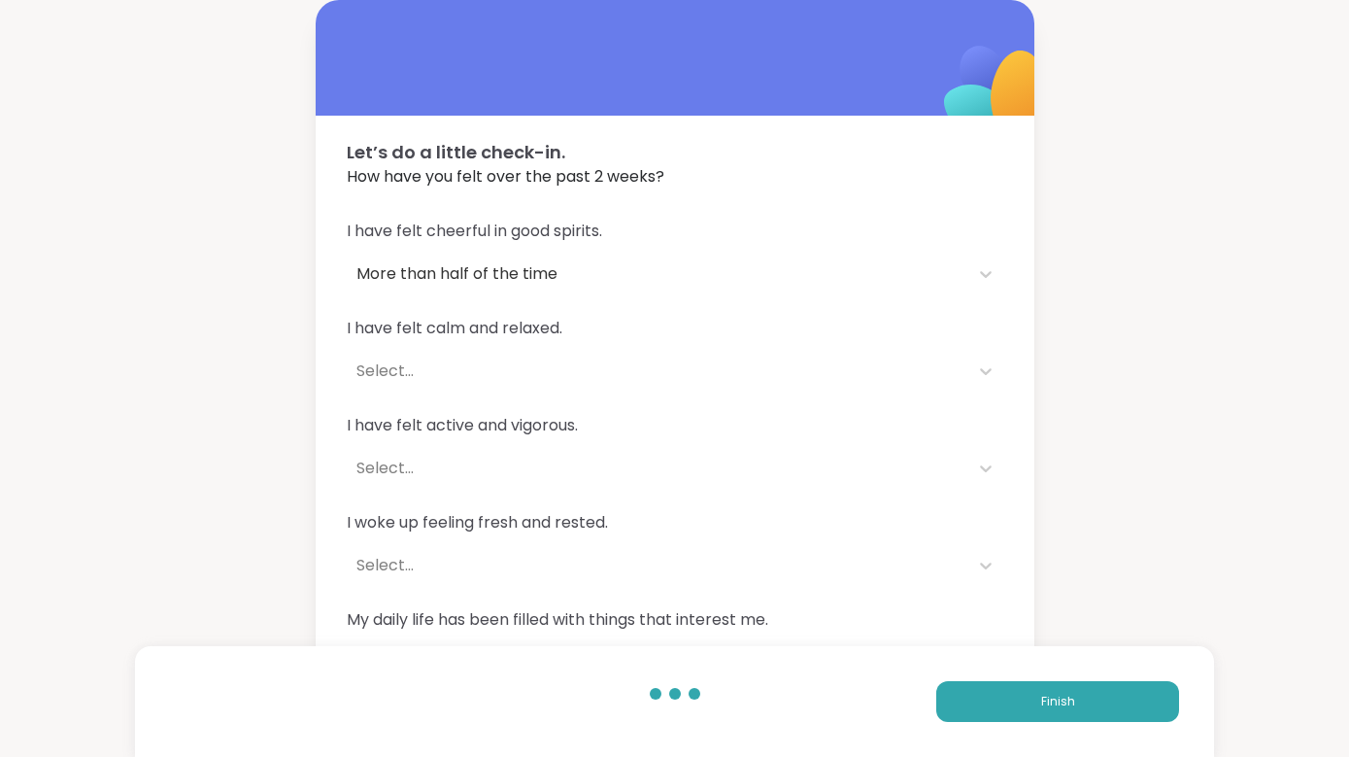
click at [675, 354] on div "Select..." at bounding box center [658, 371] width 622 height 39
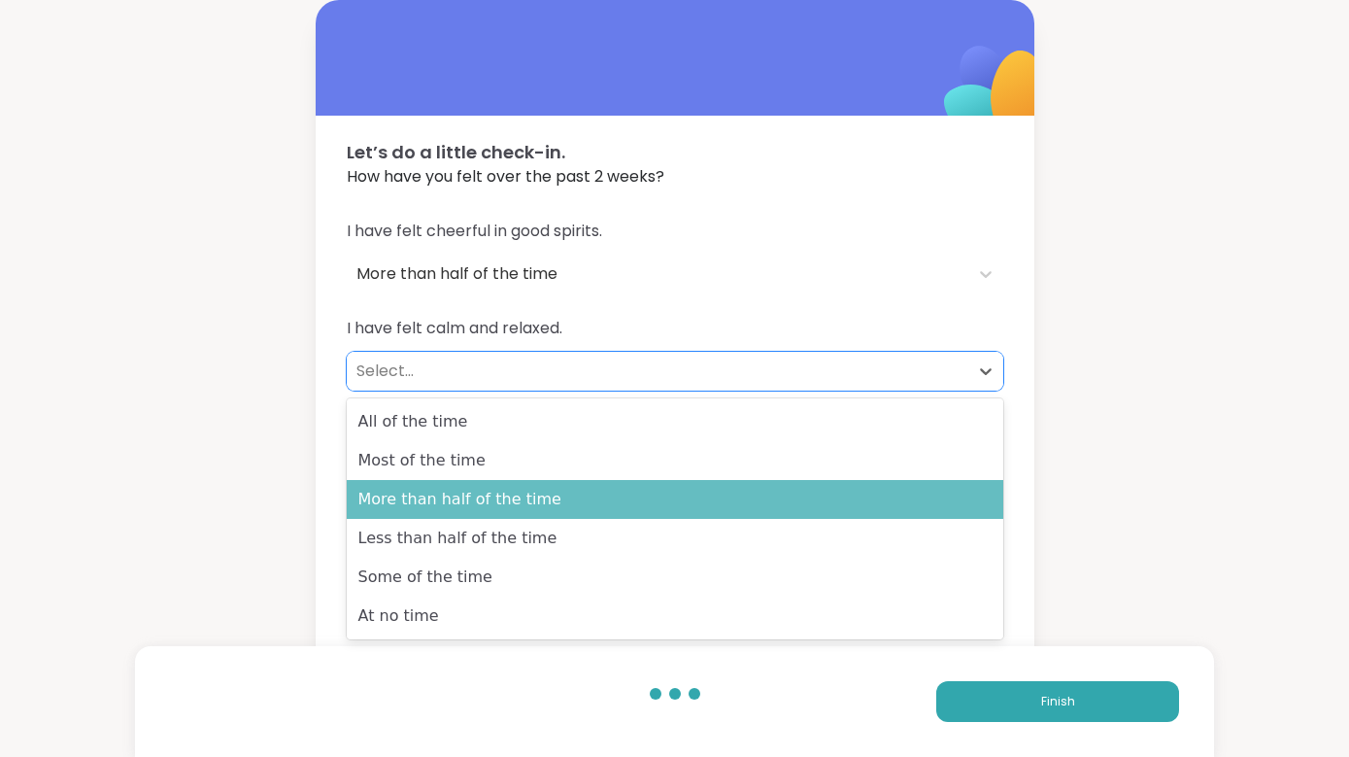
click at [706, 501] on div "More than half of the time" at bounding box center [675, 499] width 657 height 39
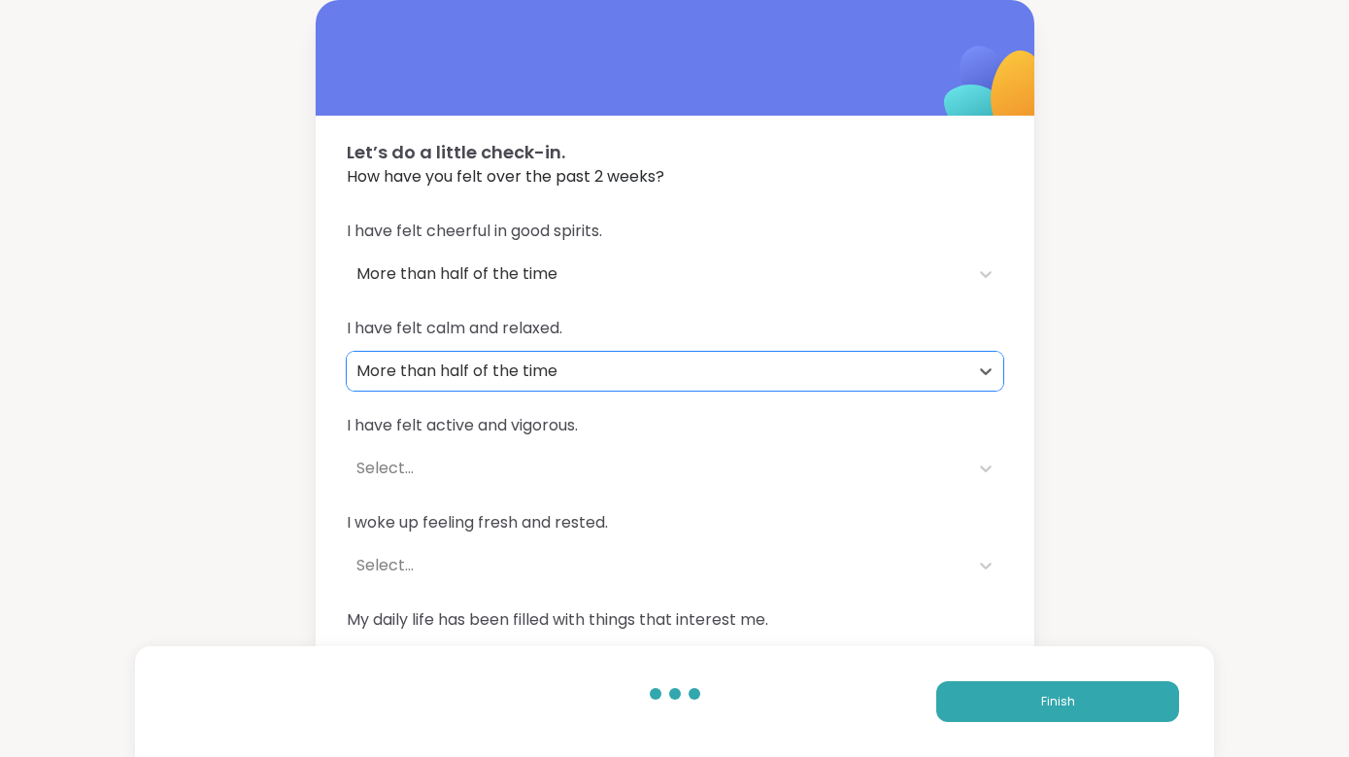
scroll to position [57, 0]
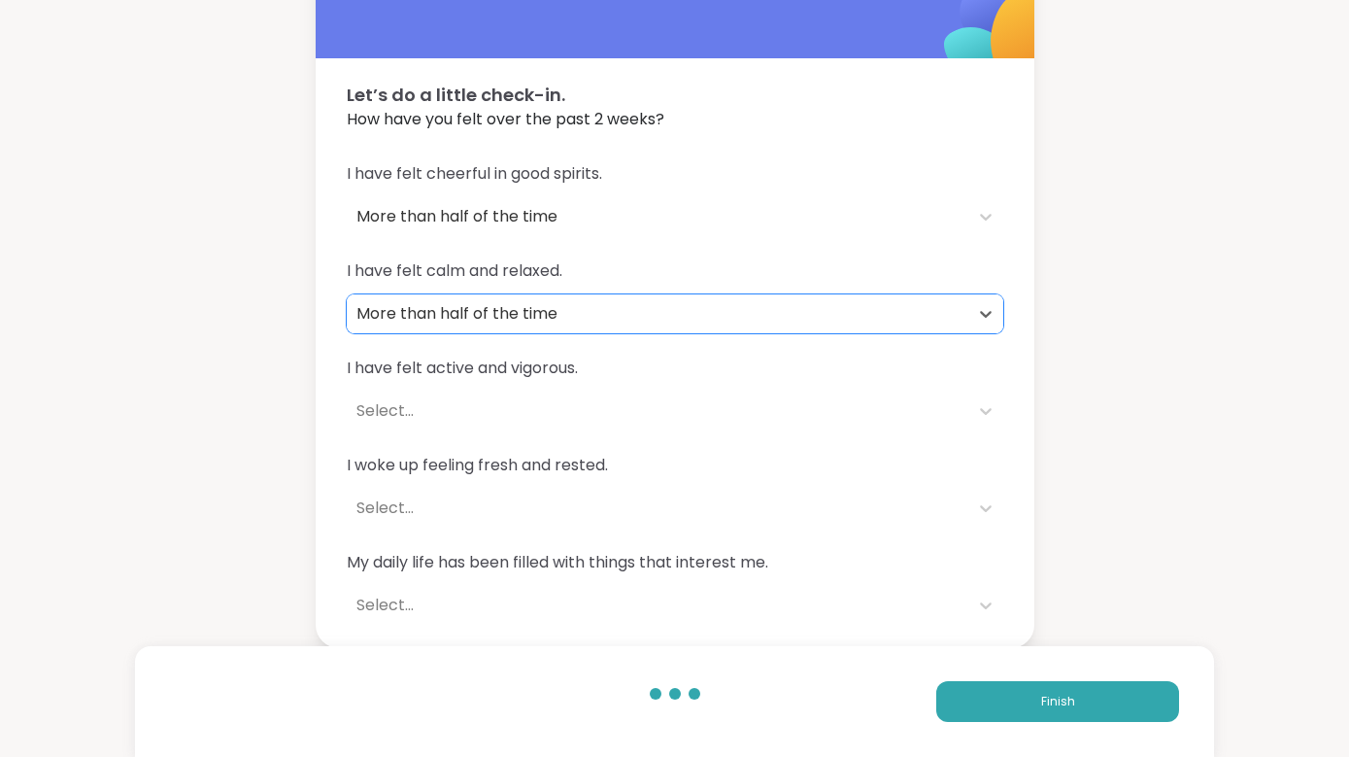
click at [585, 379] on span "I have felt active and vigorous." at bounding box center [675, 367] width 657 height 23
click at [523, 356] on span "I have felt active and vigorous." at bounding box center [675, 367] width 657 height 23
click at [503, 383] on div "I have felt active and vigorous. Select..." at bounding box center [675, 393] width 657 height 74
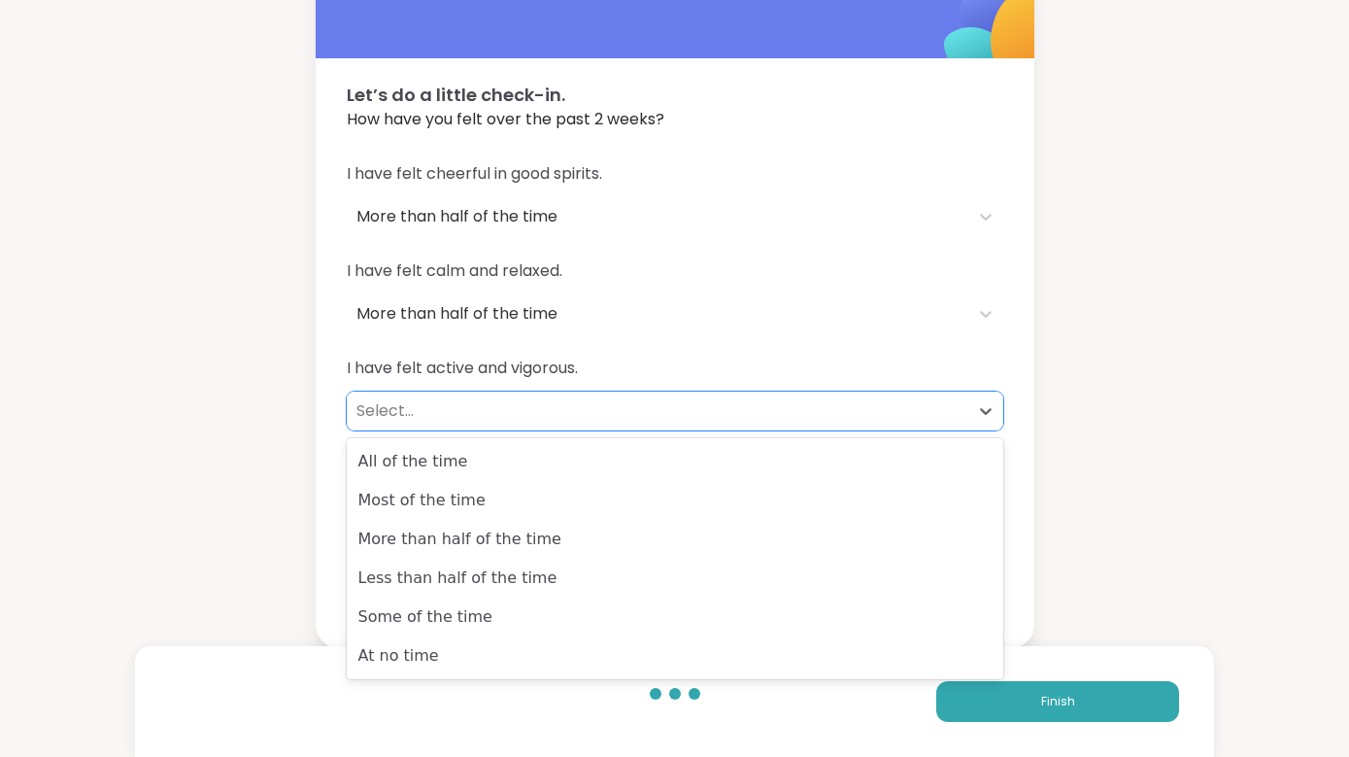
click at [488, 407] on div "Select..." at bounding box center [657, 410] width 602 height 23
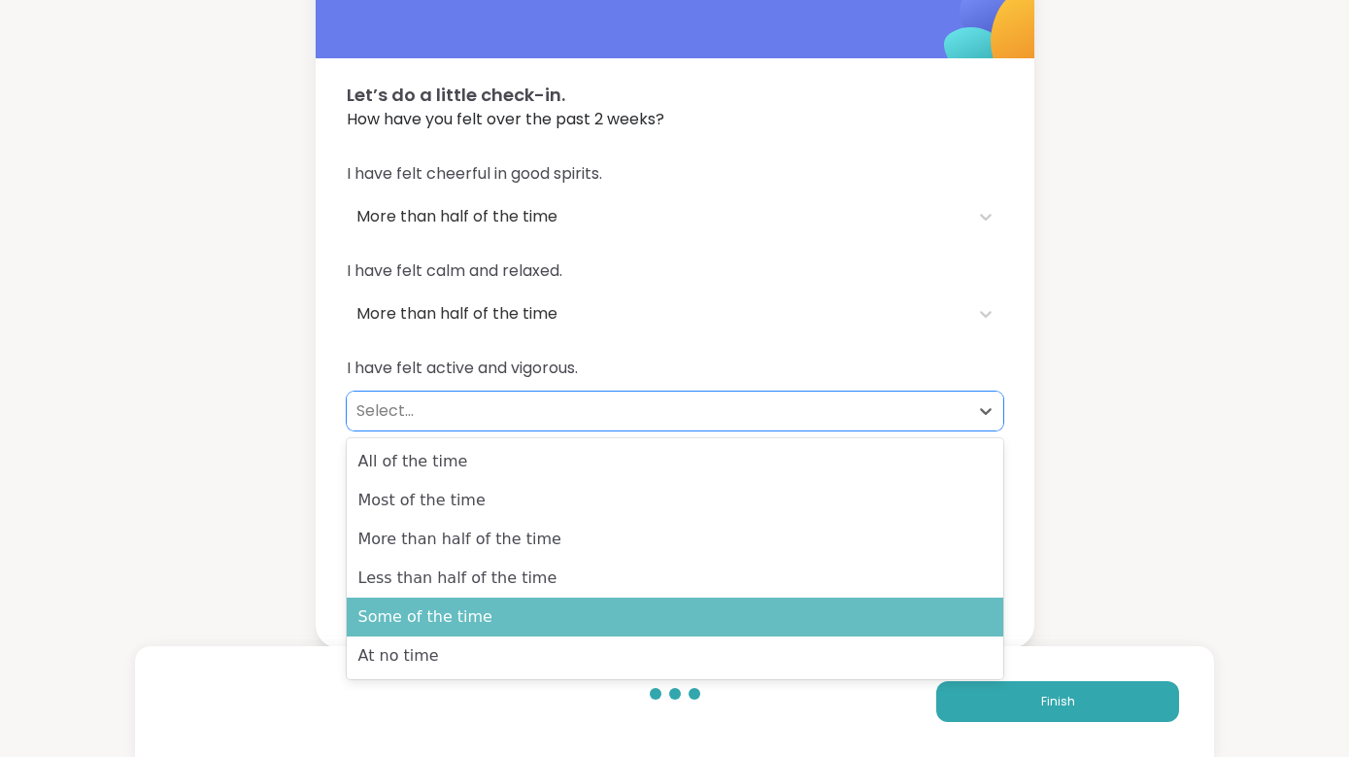
click at [483, 619] on div "Some of the time" at bounding box center [675, 616] width 657 height 39
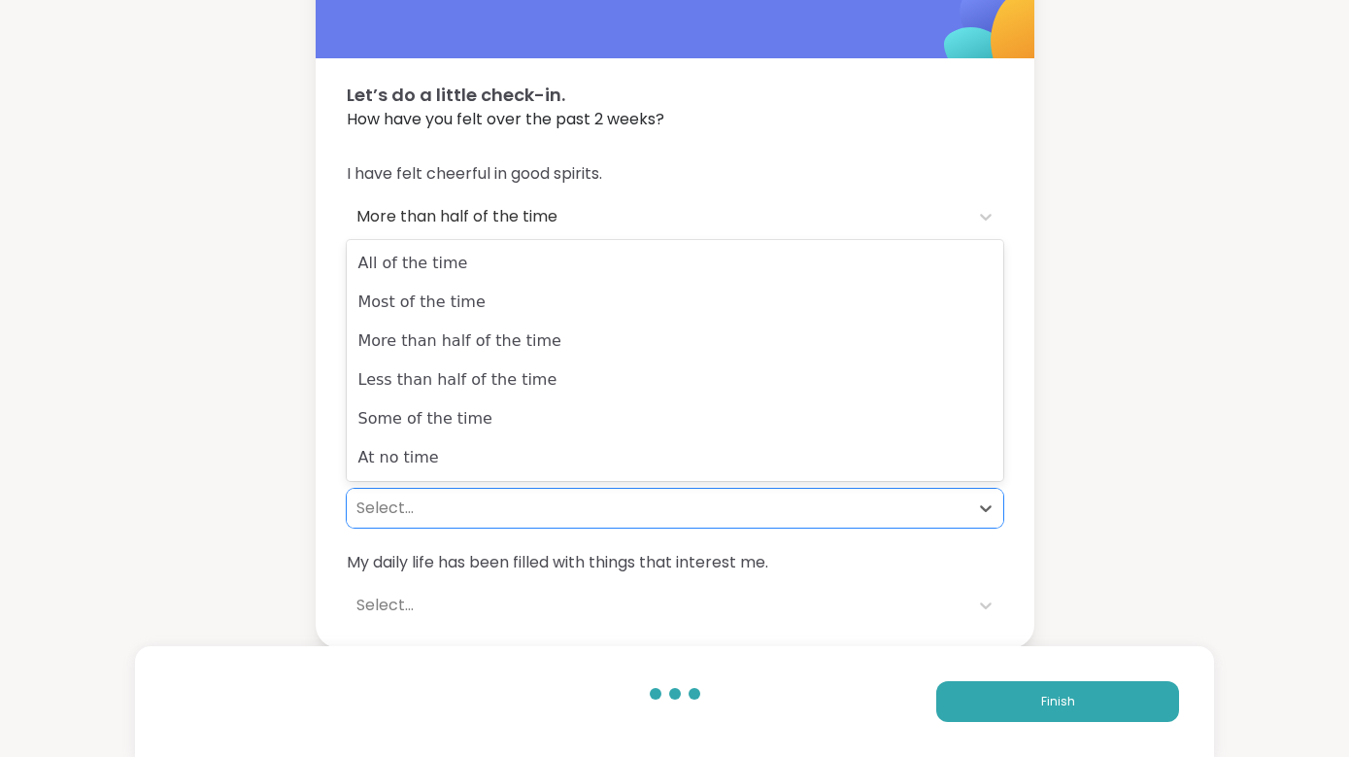
click at [513, 502] on div "Select..." at bounding box center [657, 507] width 602 height 23
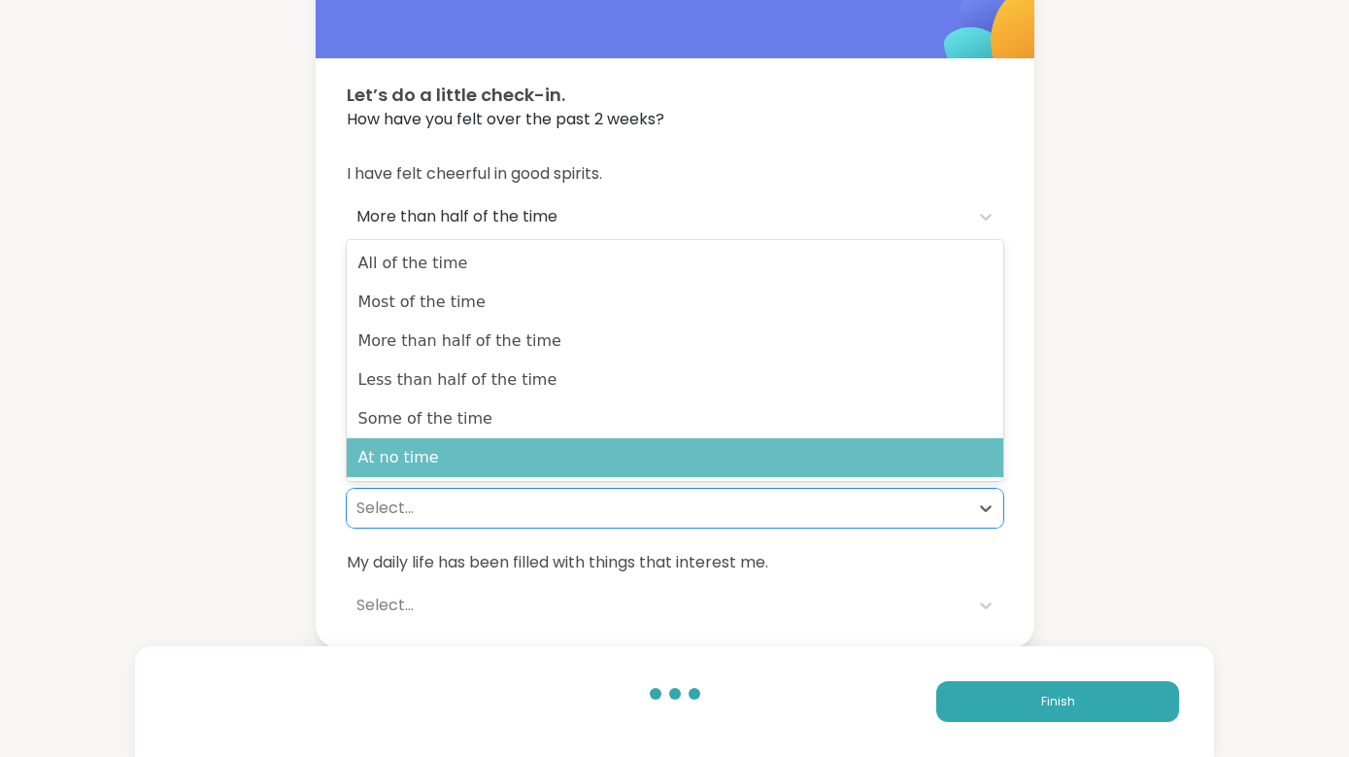
click at [521, 450] on div "At no time" at bounding box center [675, 457] width 657 height 39
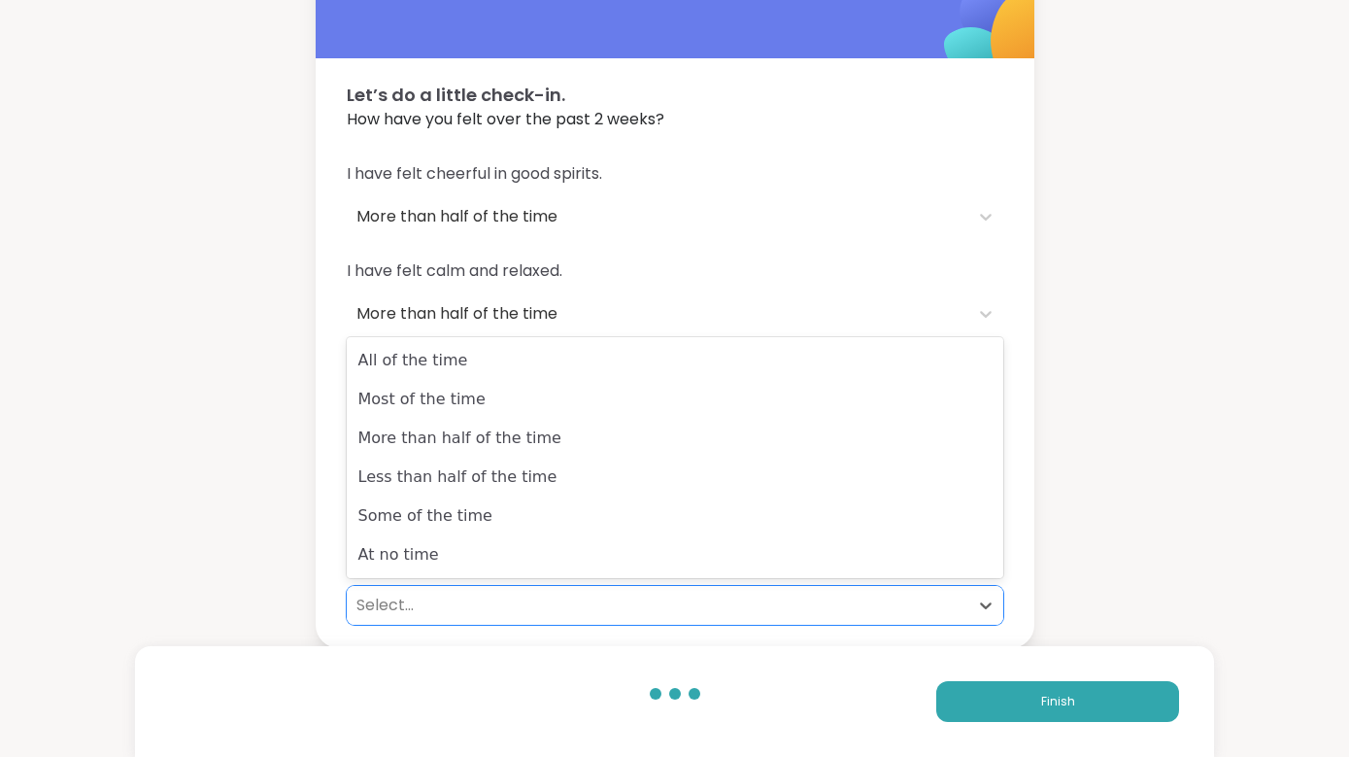
click at [509, 604] on div "Select..." at bounding box center [657, 604] width 602 height 23
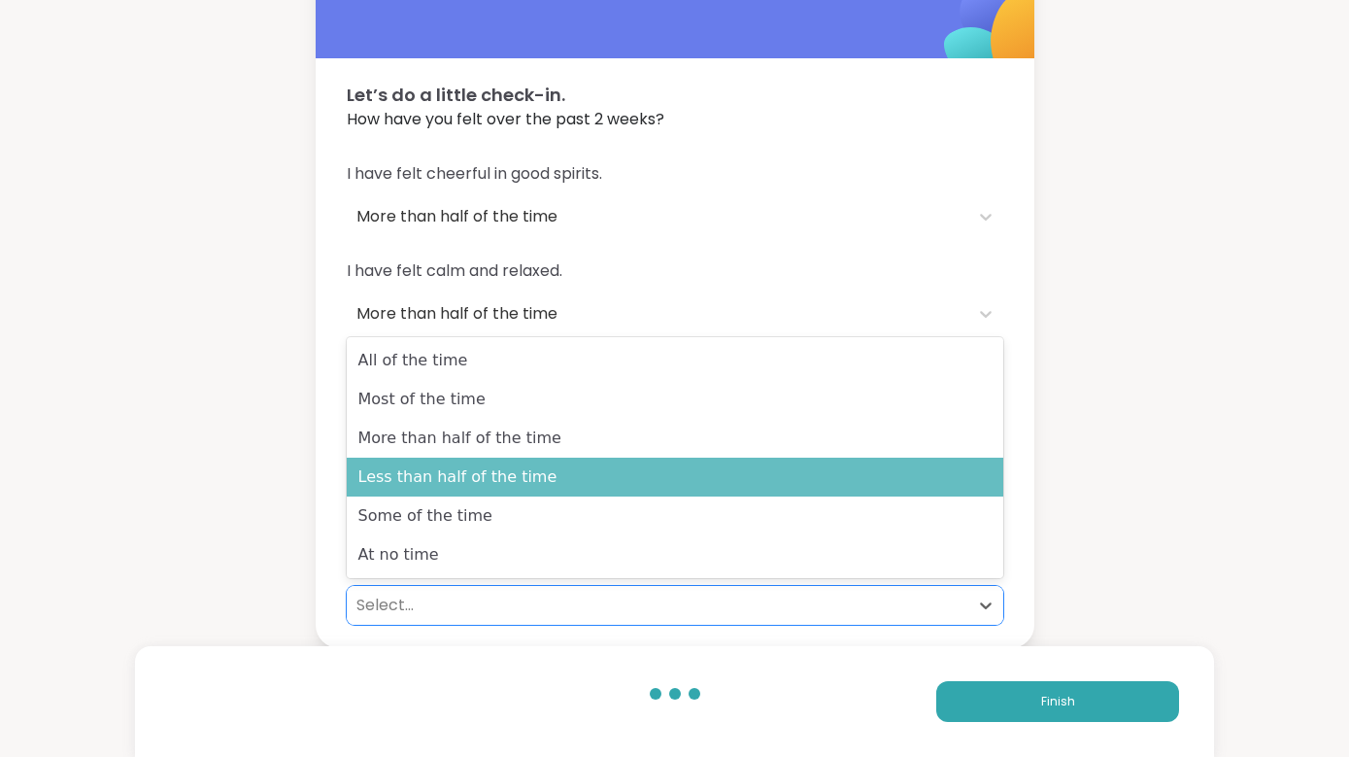
click at [545, 487] on div "Less than half of the time" at bounding box center [675, 476] width 657 height 39
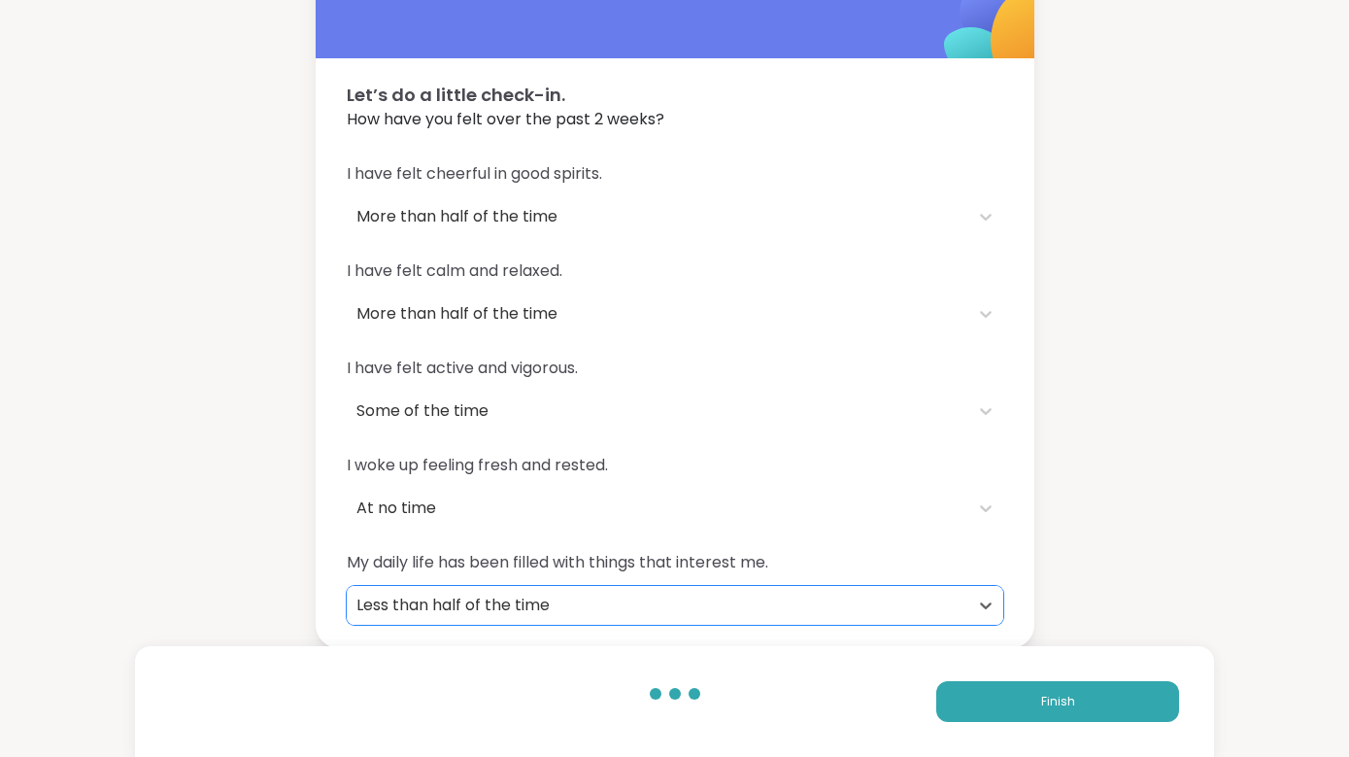
click at [955, 601] on div "Less than half of the time" at bounding box center [657, 604] width 602 height 23
click at [955, 602] on div "Less than half of the time" at bounding box center [657, 604] width 602 height 23
click at [1095, 642] on button "Finish" at bounding box center [1057, 701] width 243 height 41
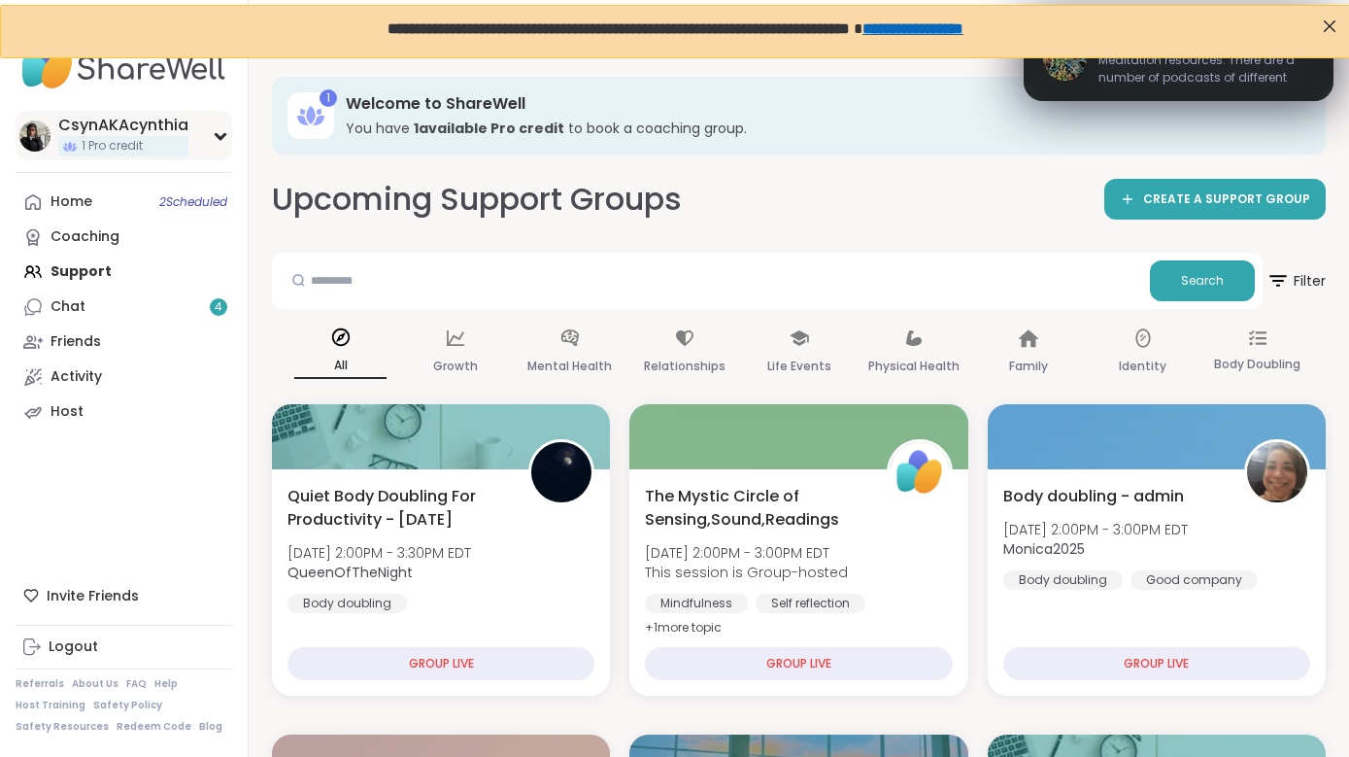
click at [216, 134] on icon at bounding box center [220, 136] width 9 height 5
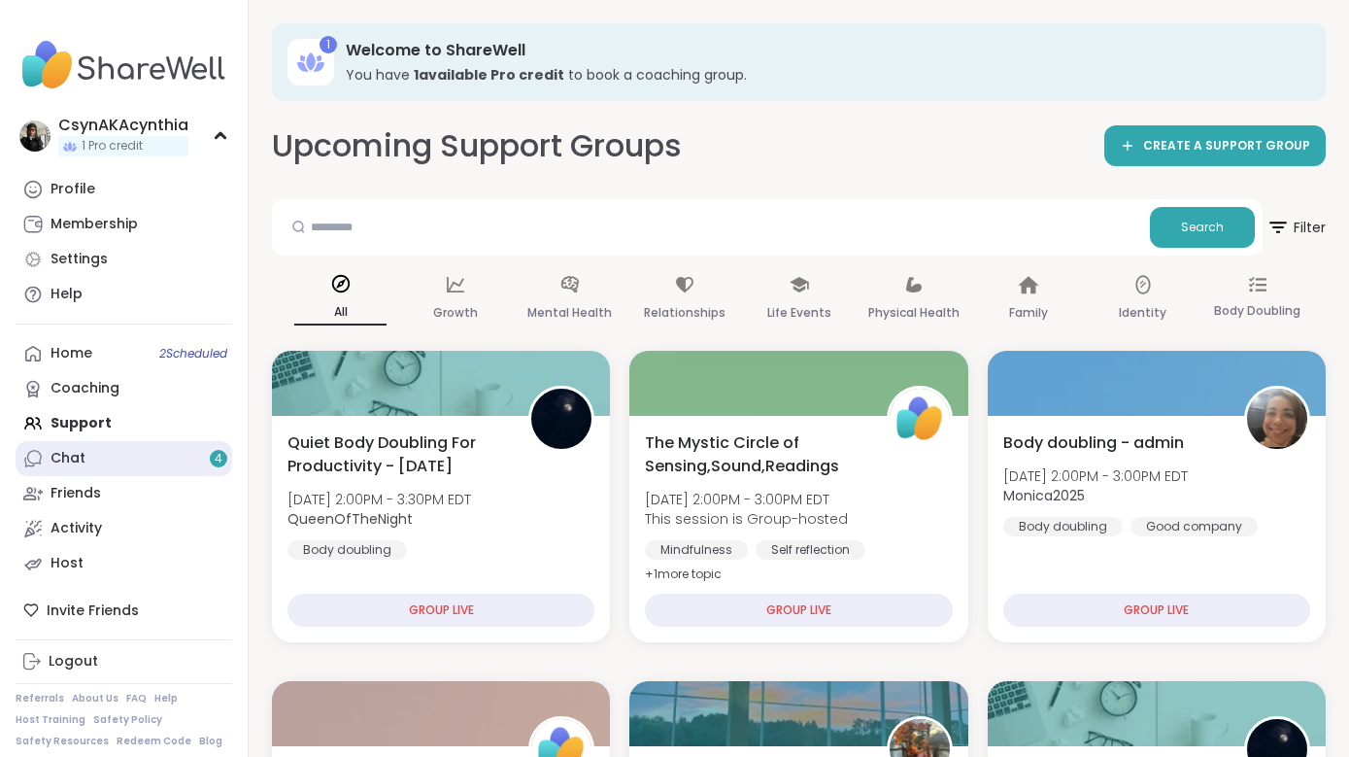
click at [47, 454] on link "Chat 4" at bounding box center [124, 458] width 217 height 35
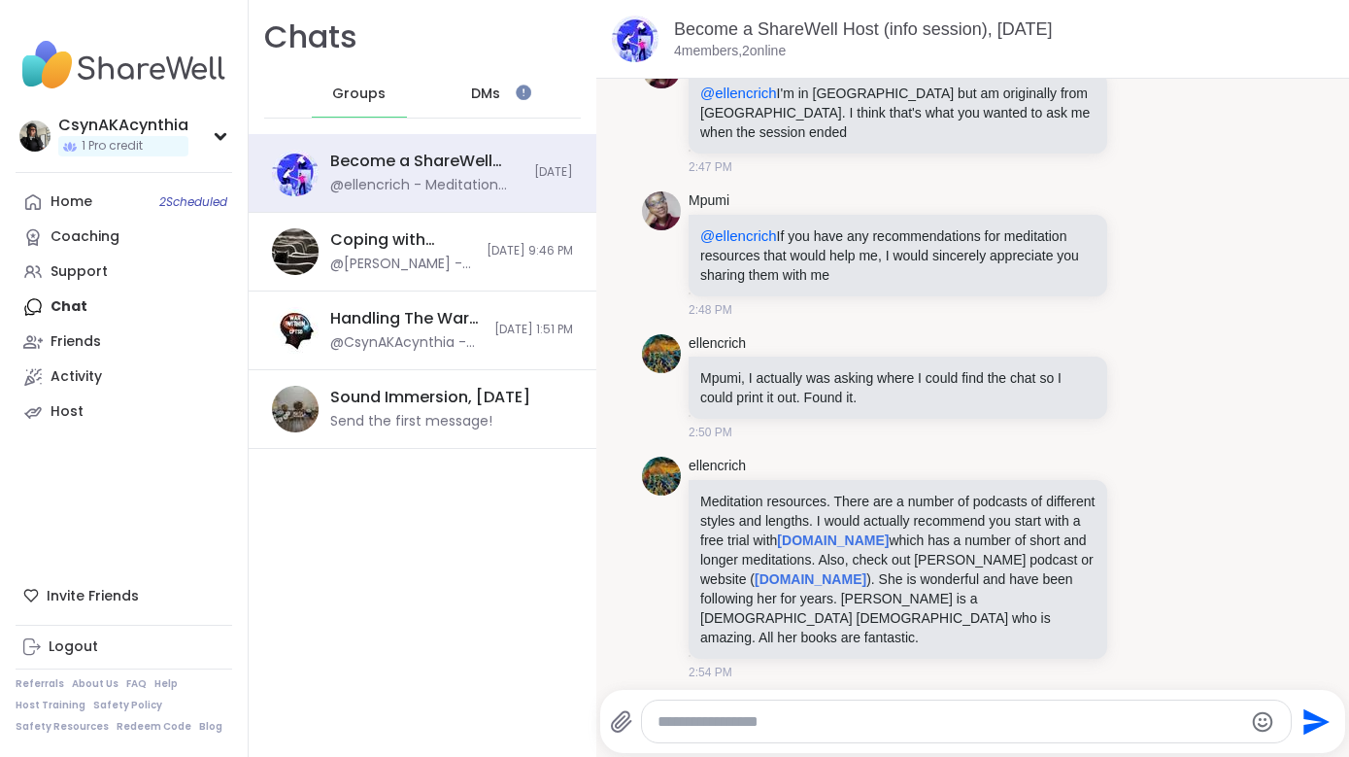
click at [718, 642] on textarea "Type your message" at bounding box center [951, 721] width 586 height 19
type textarea "*"
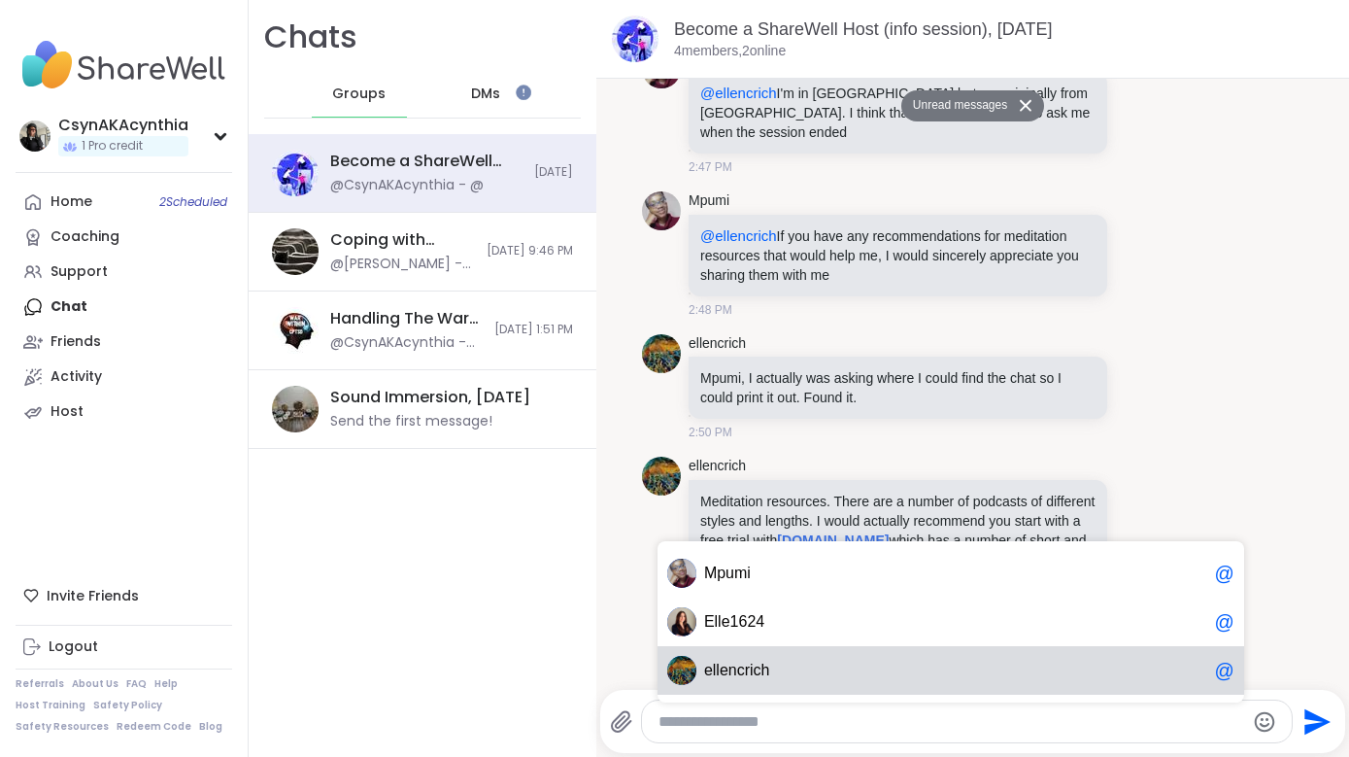
scroll to position [1594, 0]
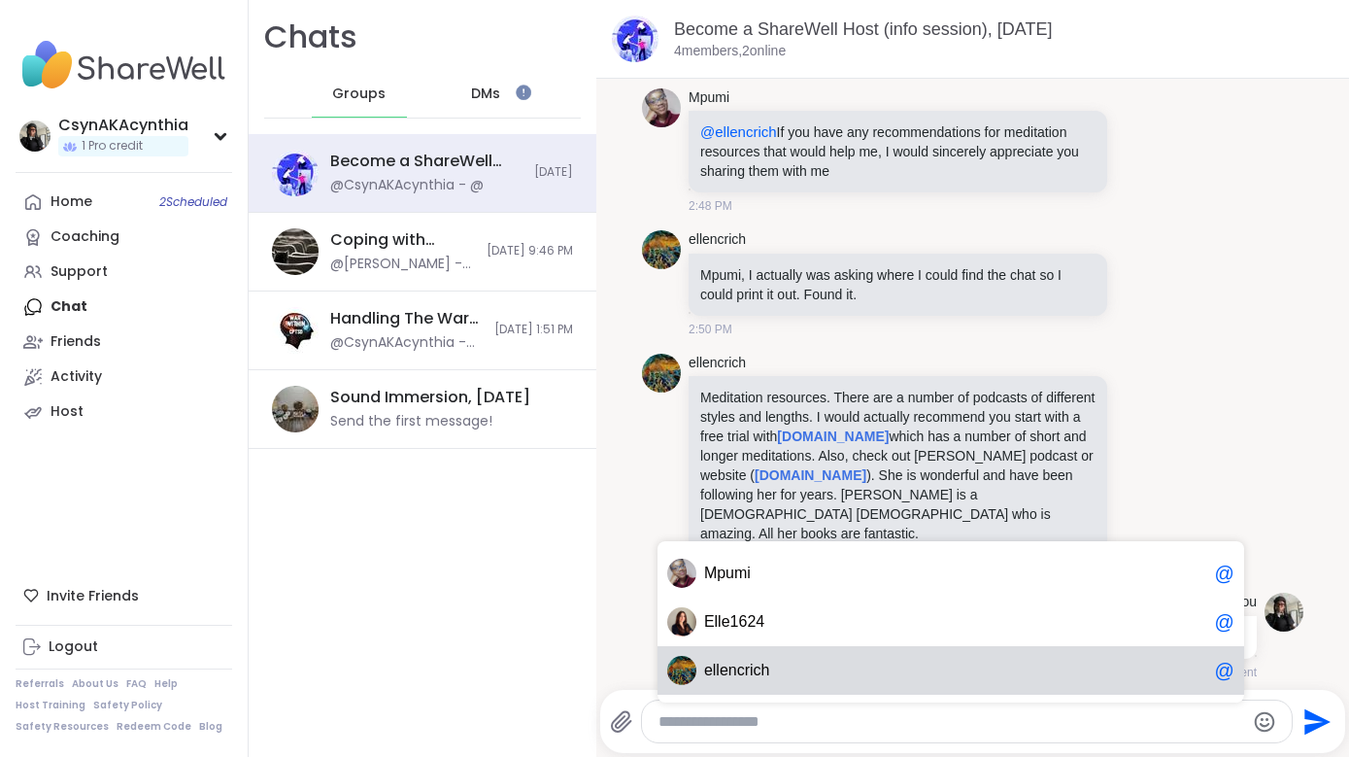
click at [797, 642] on span "e l l e n c r i c h" at bounding box center [955, 669] width 503 height 19
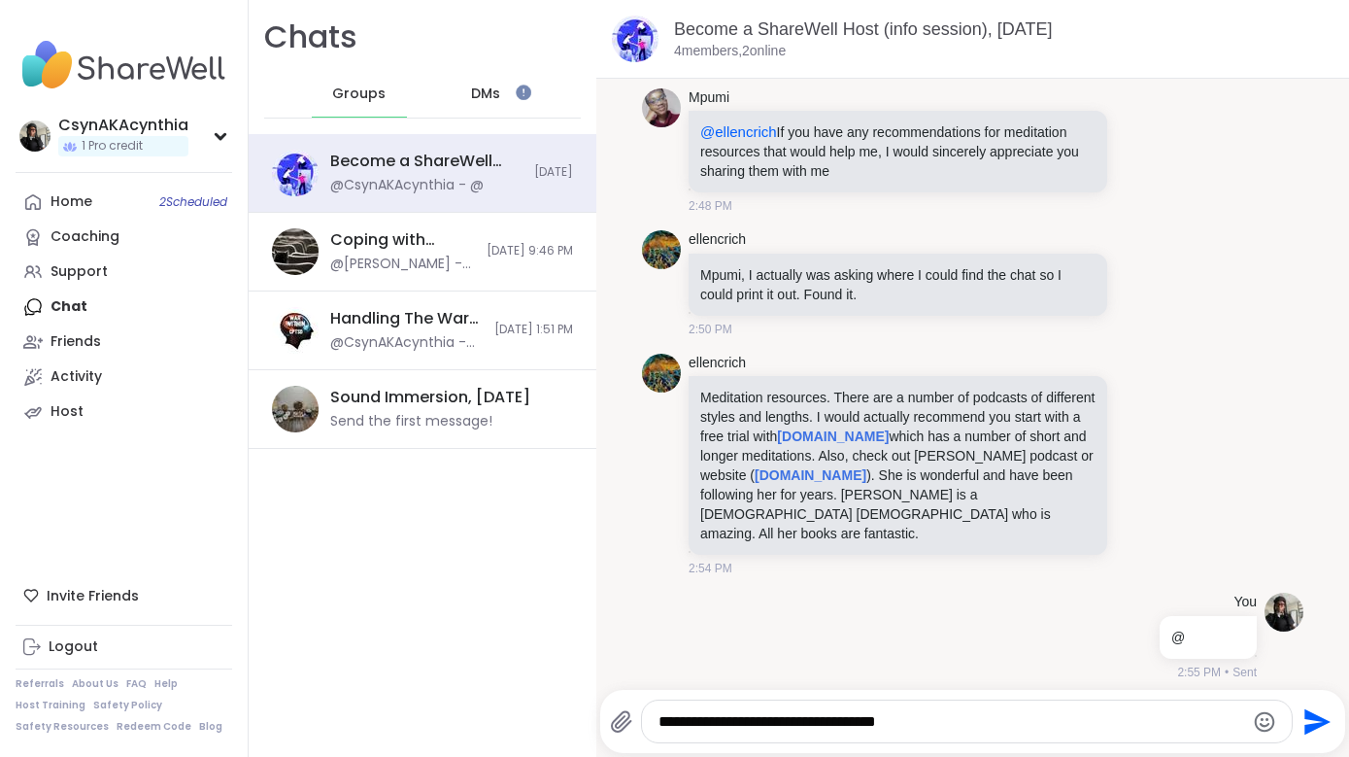
click at [794, 642] on textarea "**********" at bounding box center [952, 721] width 586 height 19
click at [944, 642] on textarea "**********" at bounding box center [952, 721] width 586 height 19
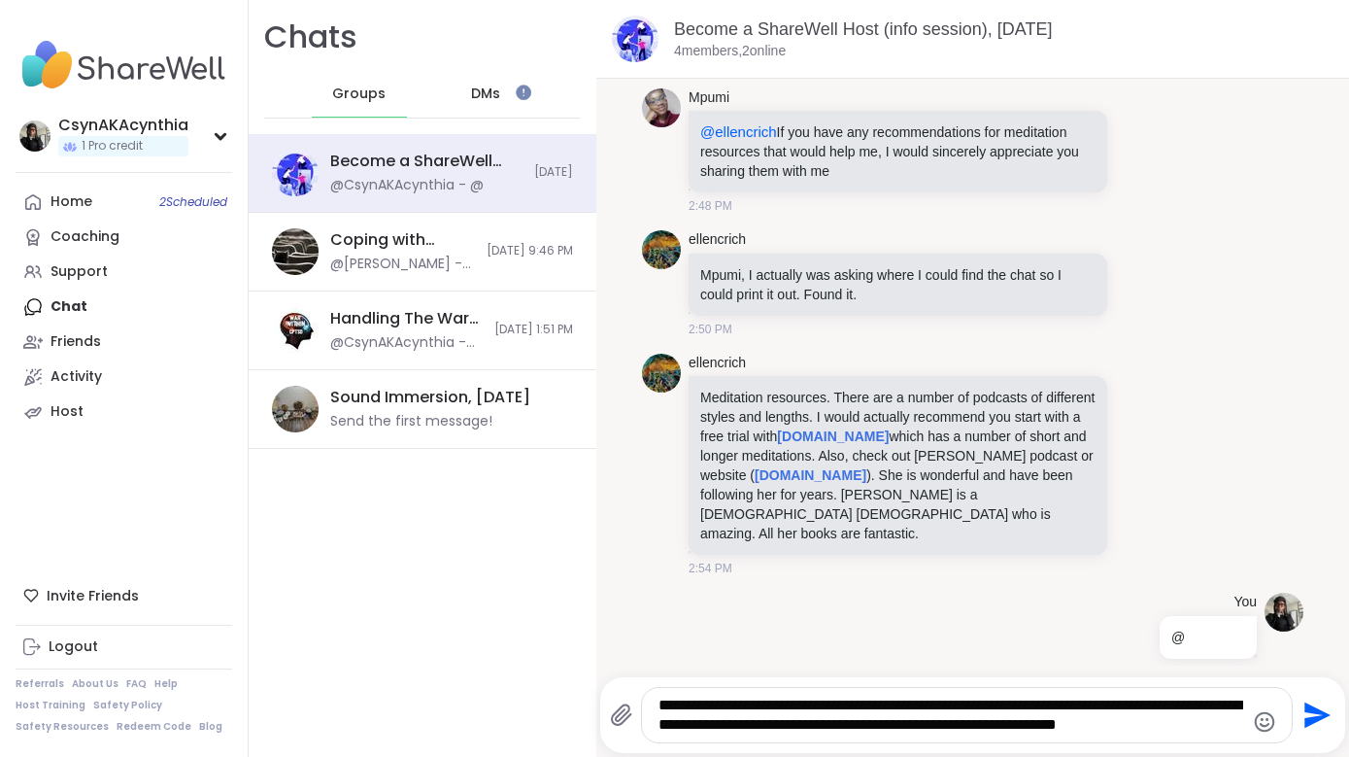
scroll to position [0, 0]
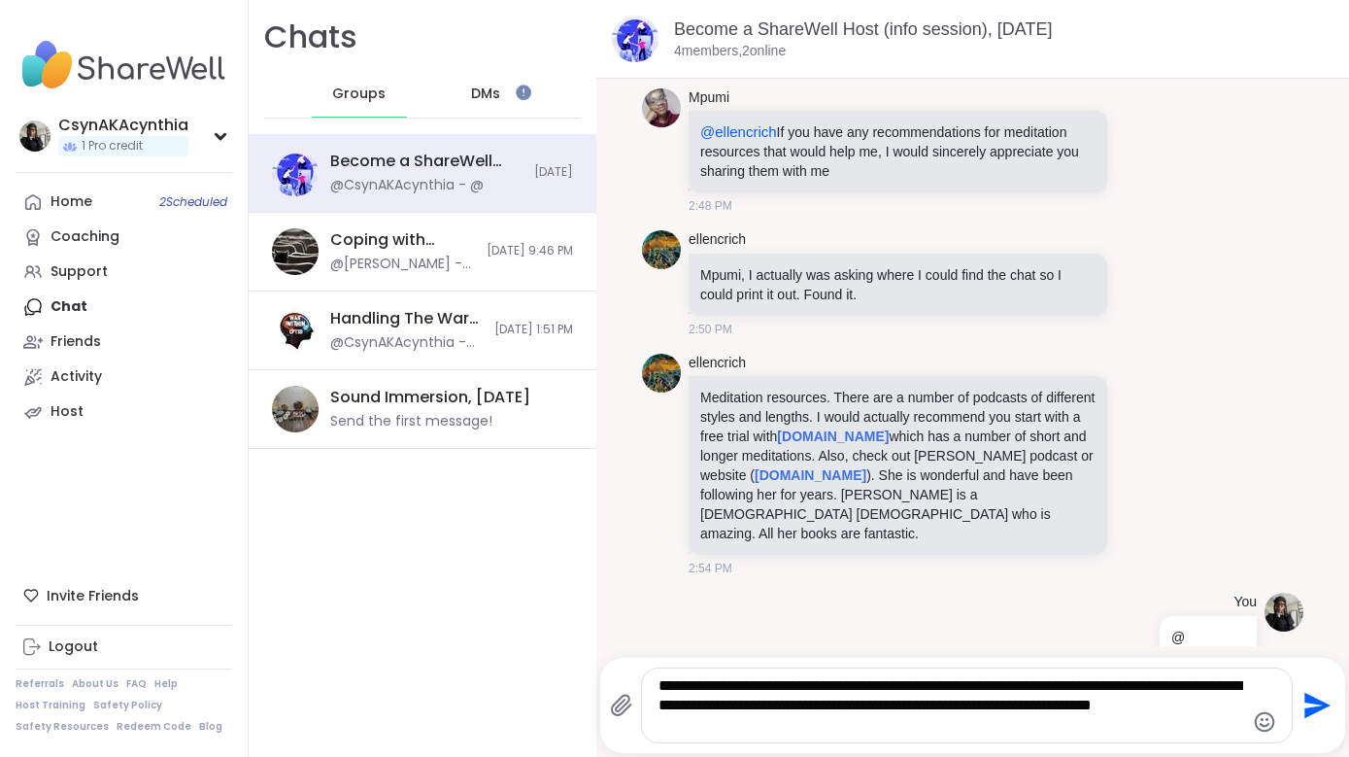
click at [1168, 642] on textarea "**********" at bounding box center [952, 705] width 586 height 58
type textarea "**********"
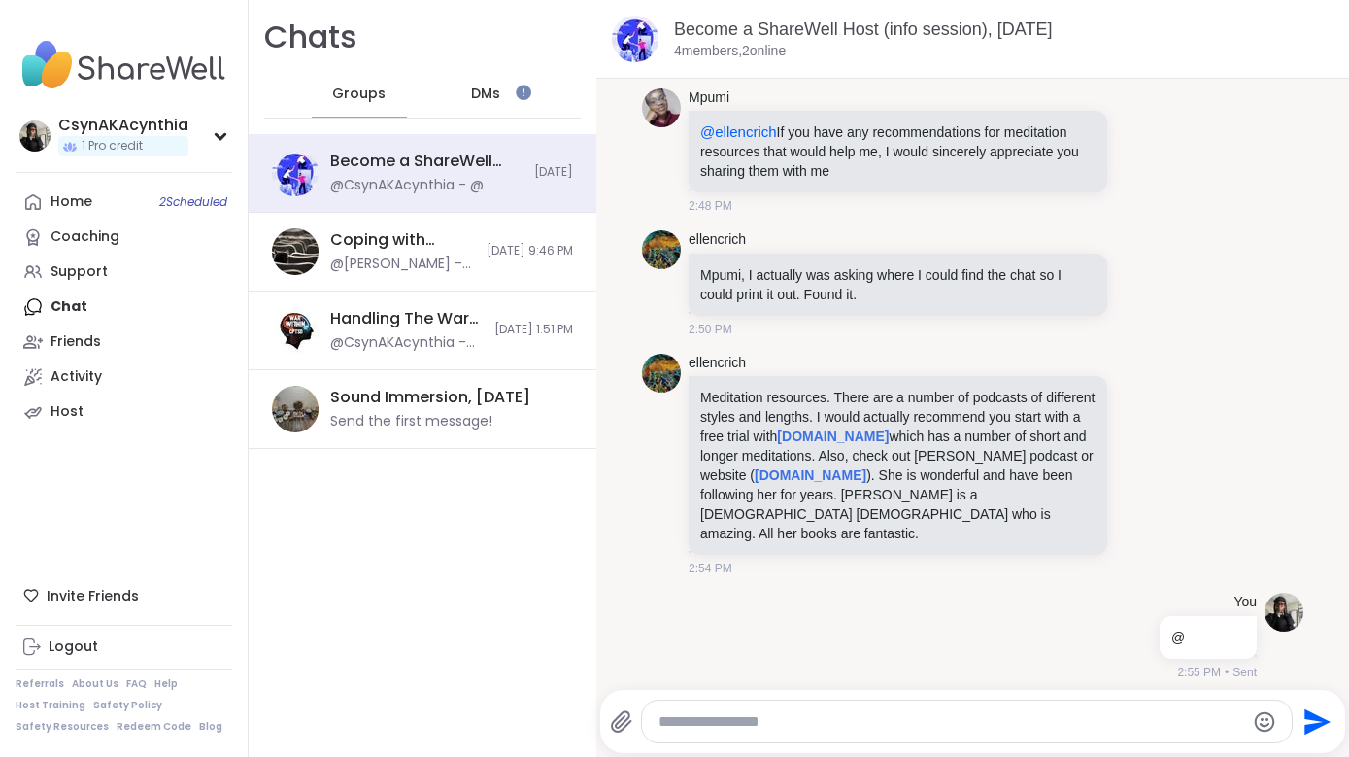
scroll to position [1755, 0]
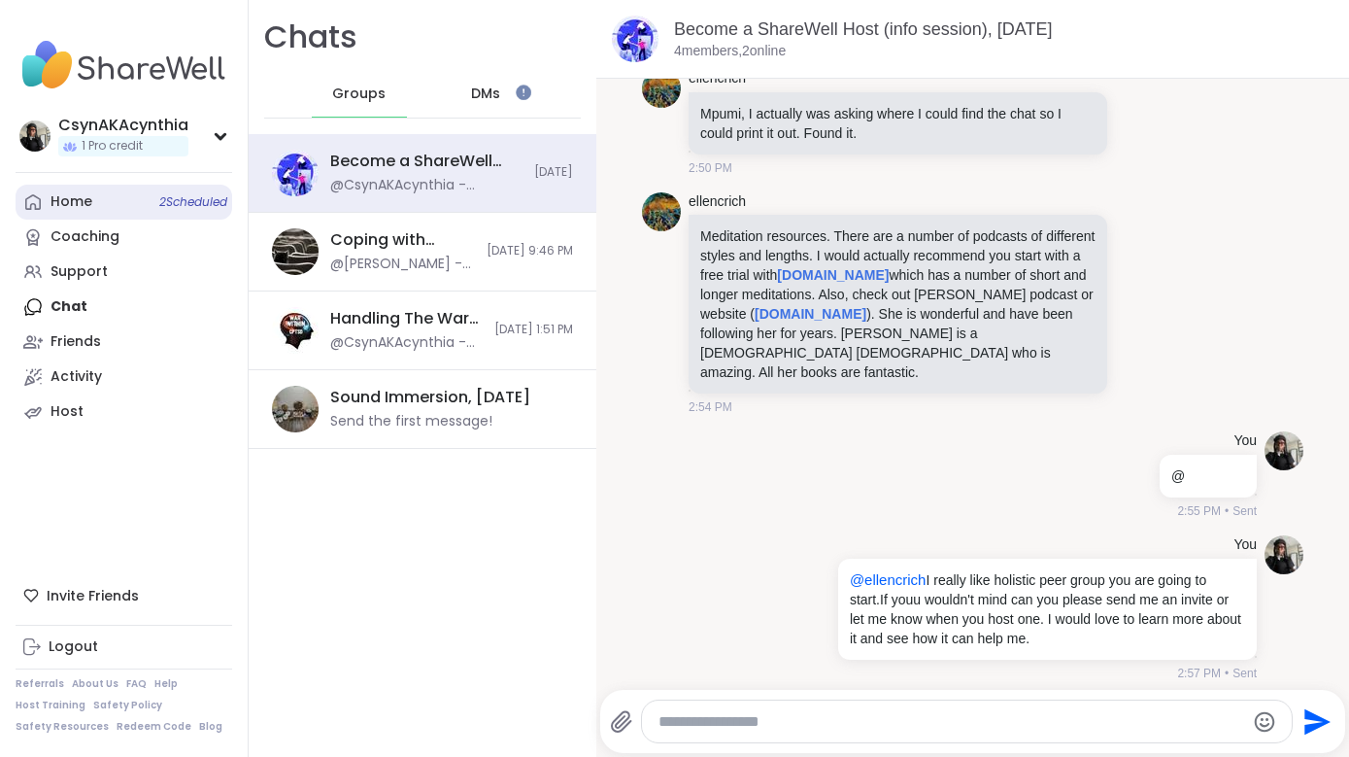
click at [80, 206] on div "Home 2 Scheduled" at bounding box center [72, 201] width 42 height 19
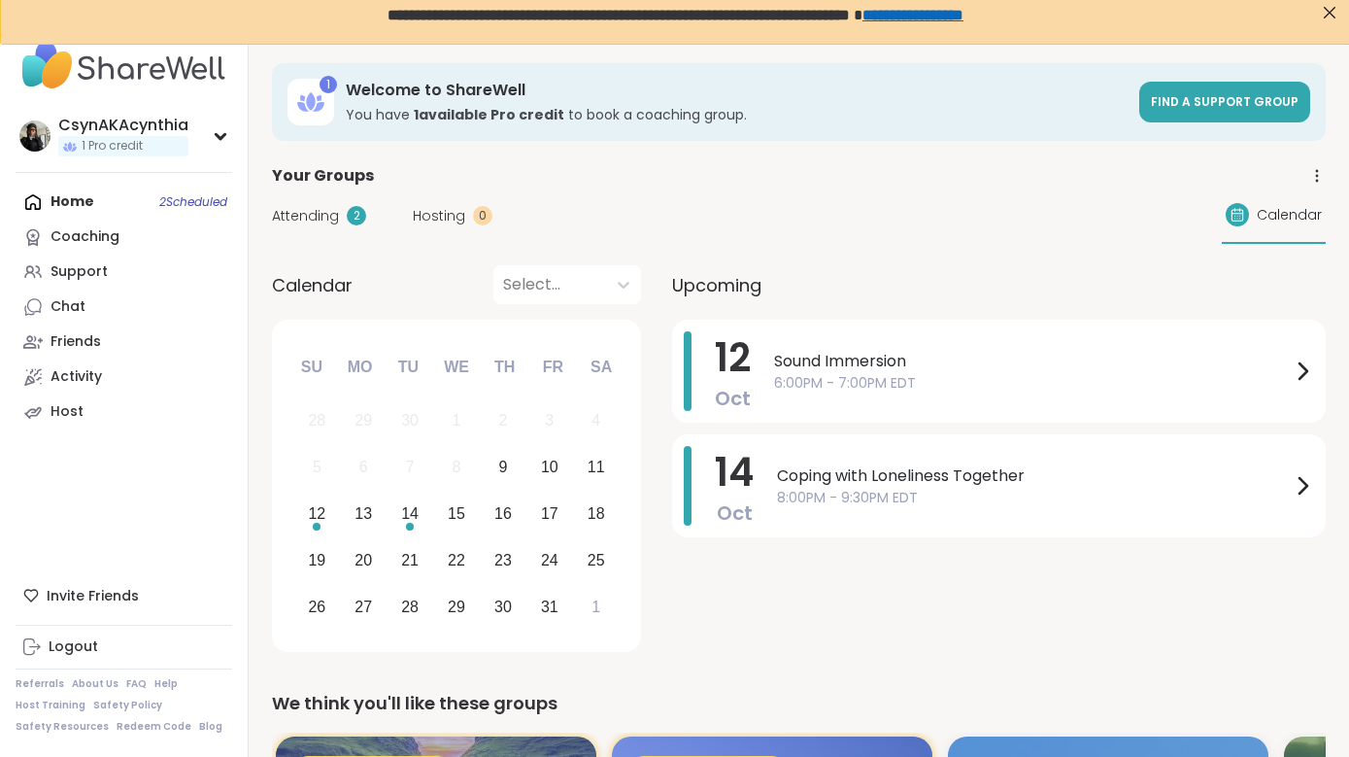
scroll to position [13, 0]
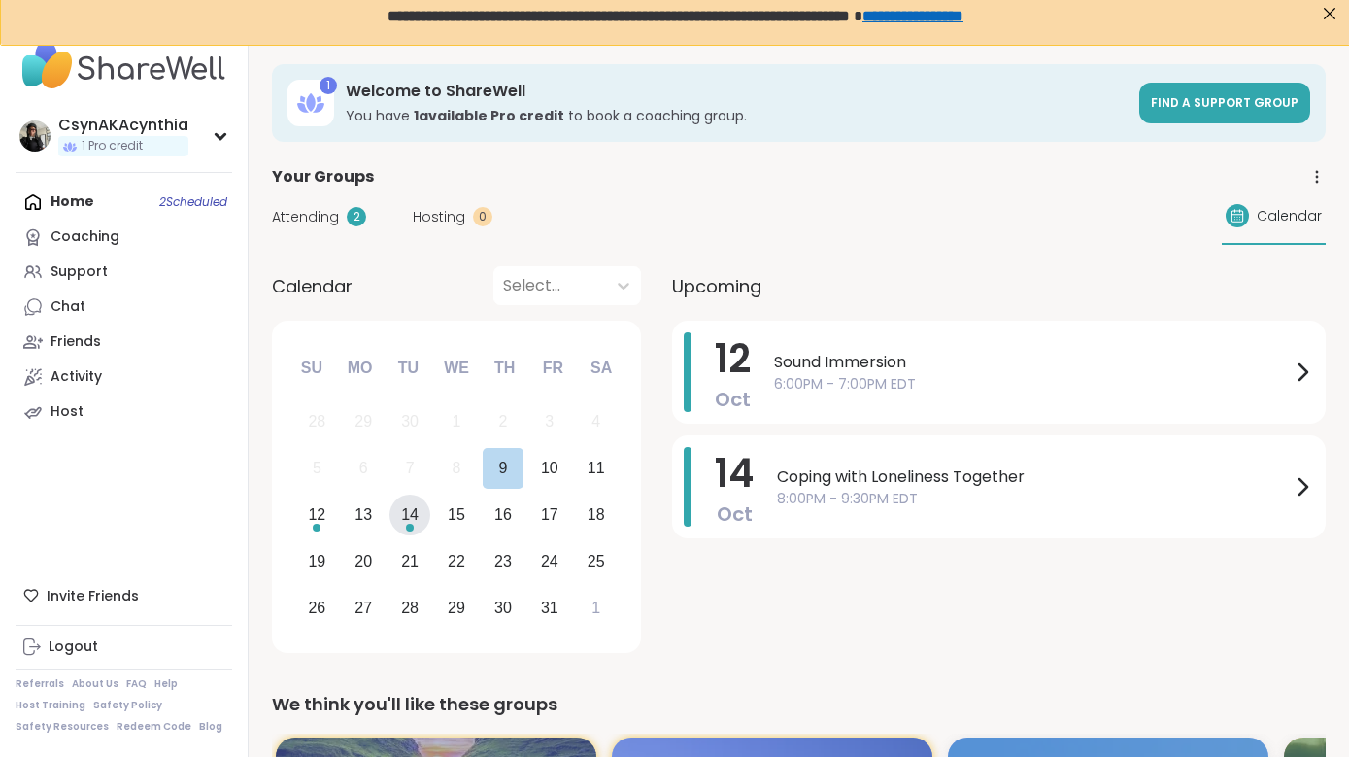
click at [412, 522] on div "14" at bounding box center [409, 514] width 17 height 26
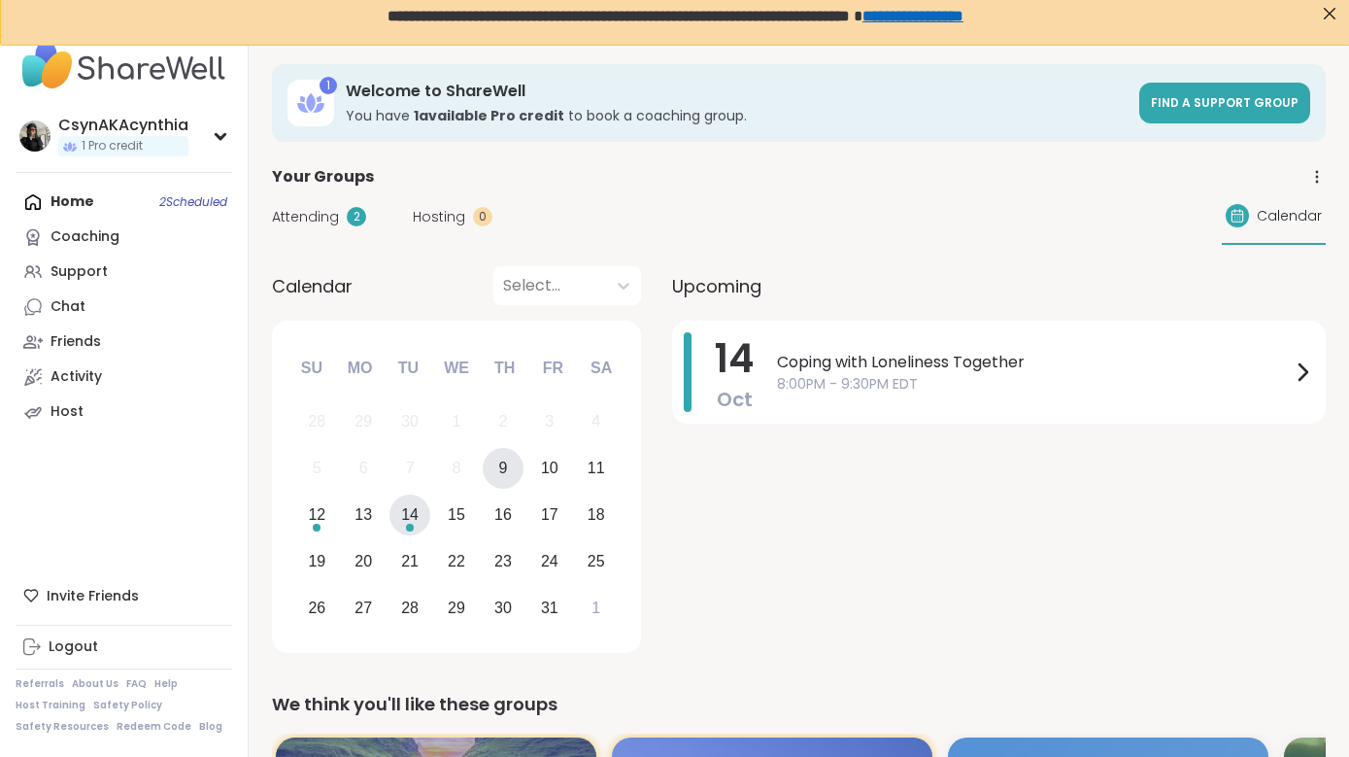
click at [501, 472] on div "9" at bounding box center [502, 468] width 9 height 26
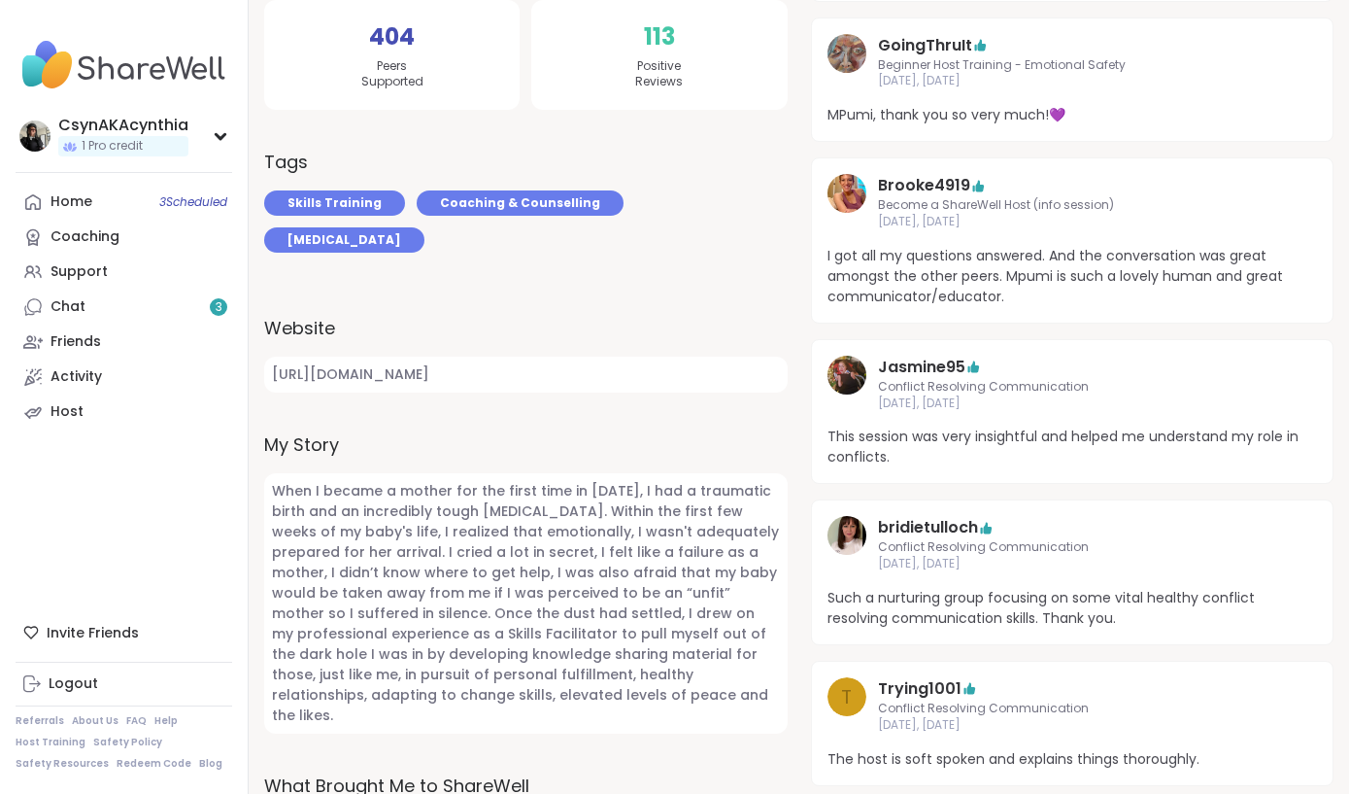
scroll to position [510, 0]
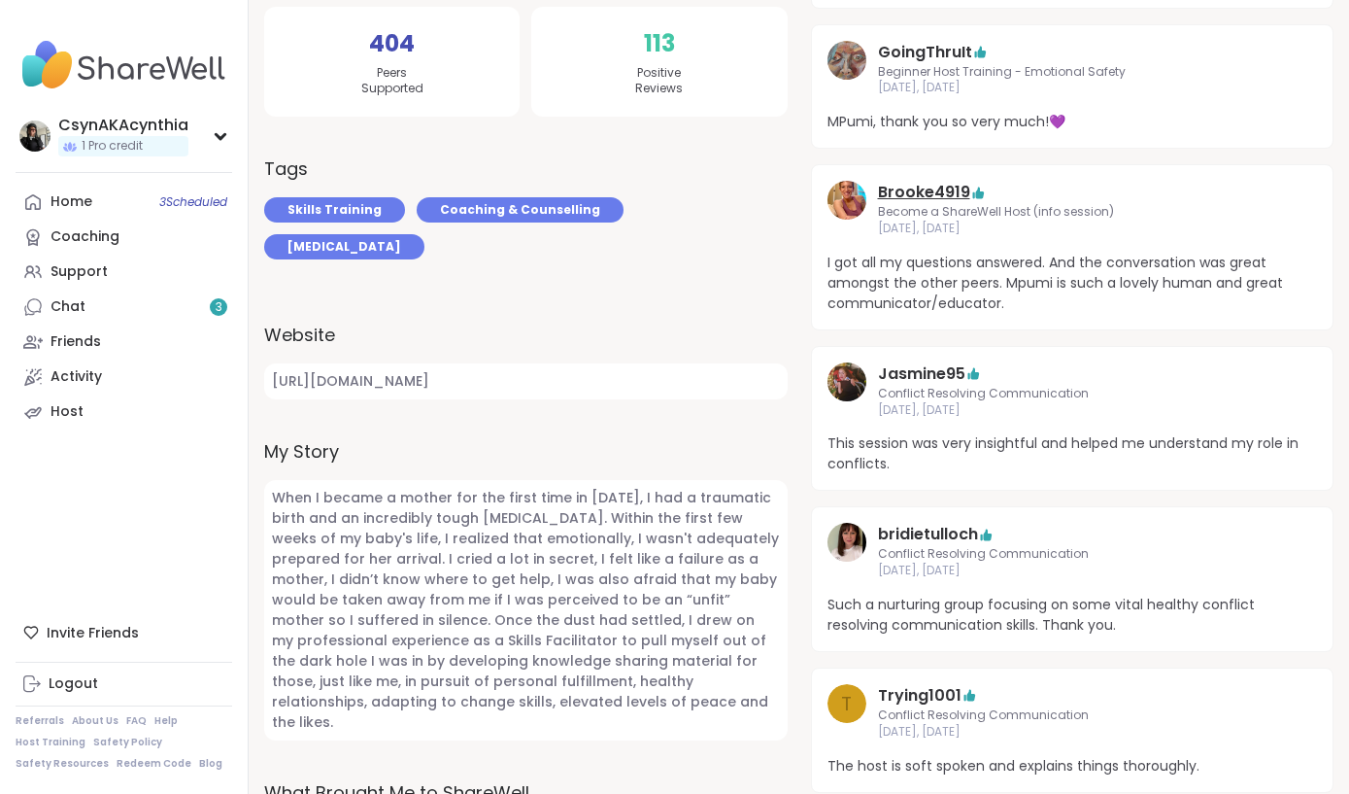
click at [911, 191] on link "Brooke4919" at bounding box center [924, 192] width 92 height 23
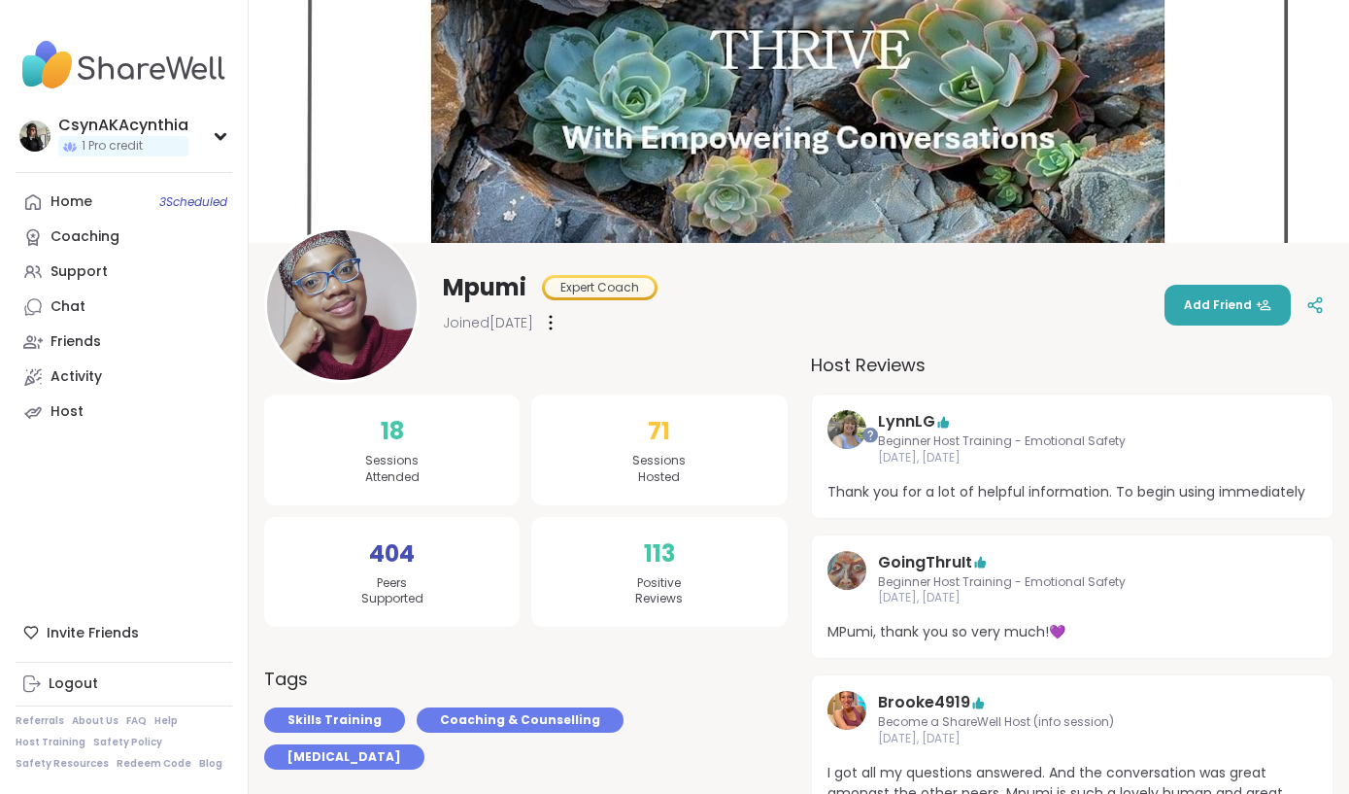
scroll to position [0, 0]
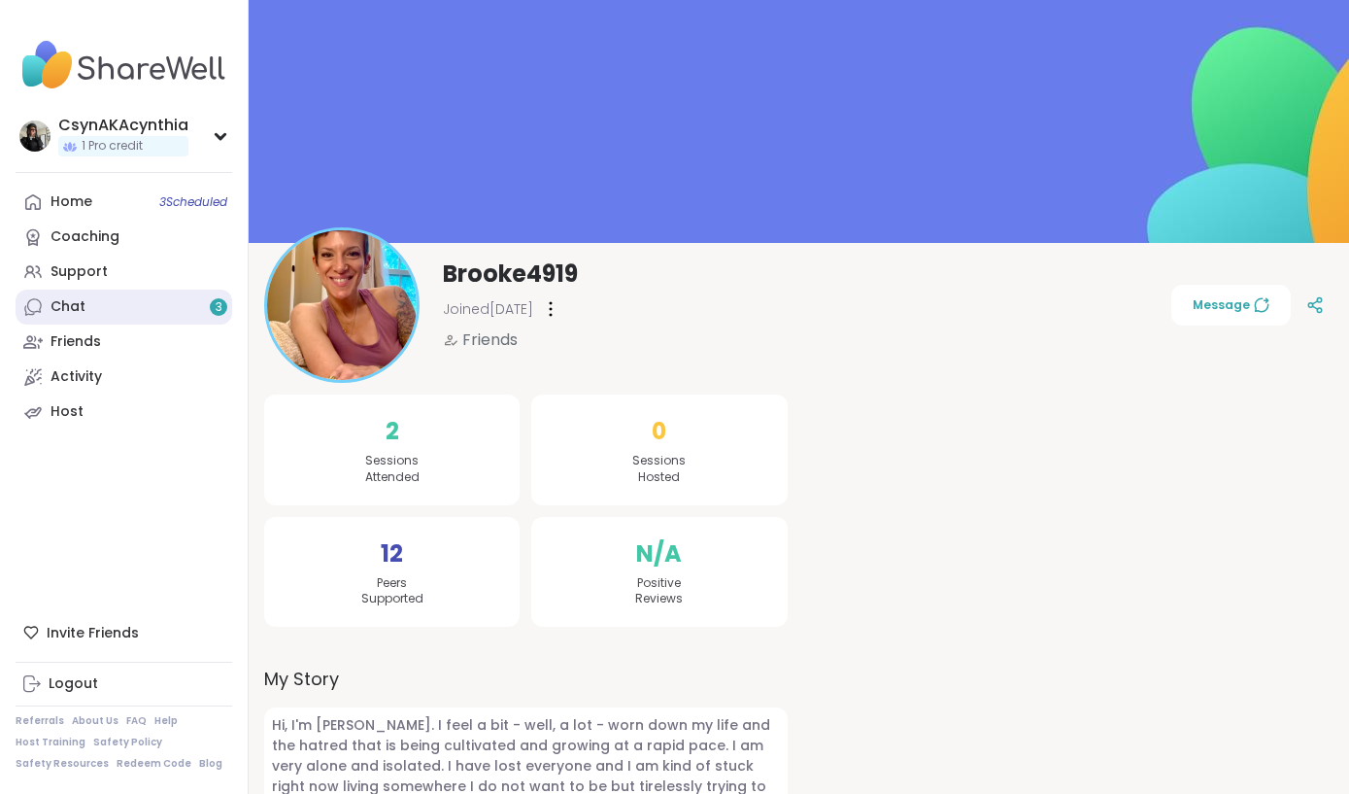
click at [75, 302] on div "Chat 3" at bounding box center [68, 306] width 35 height 19
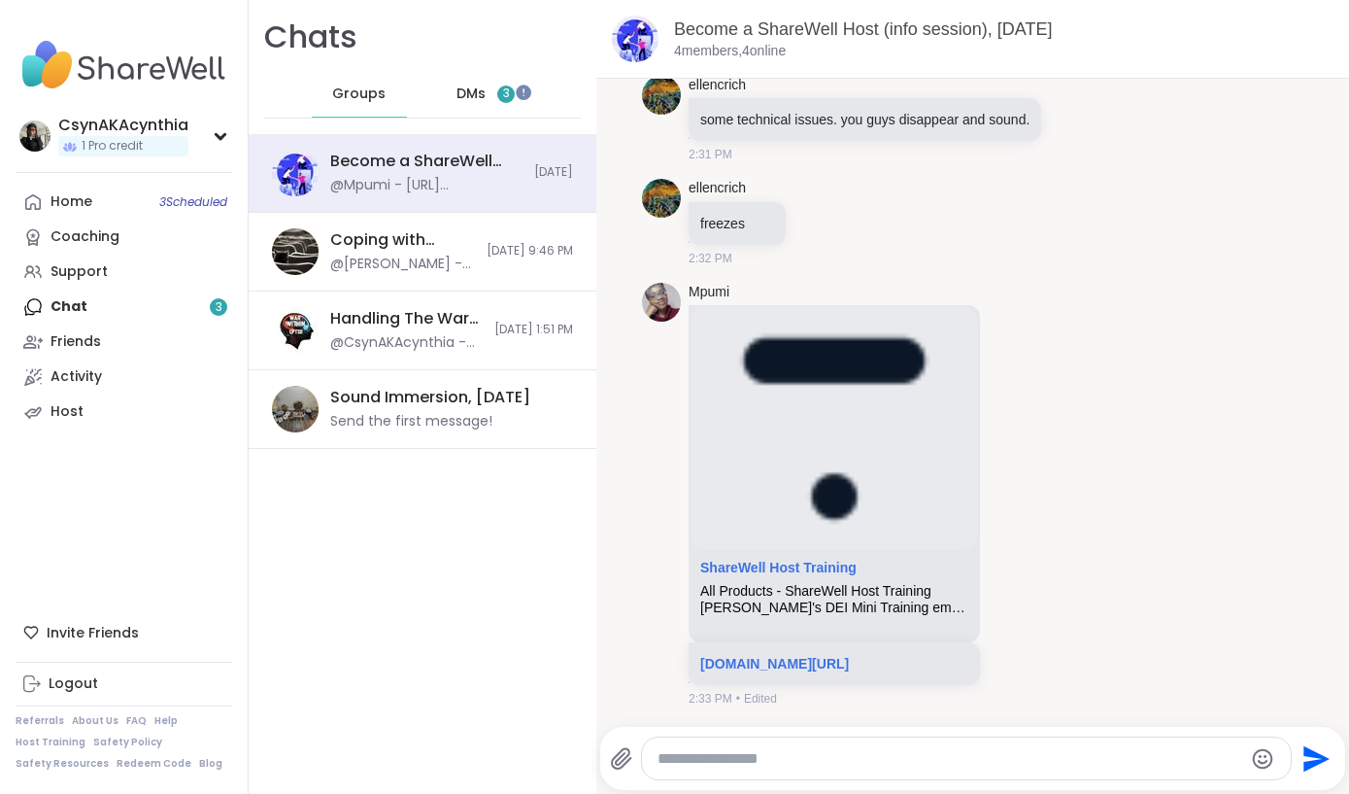
click at [454, 91] on div "DMs 3" at bounding box center [486, 94] width 95 height 47
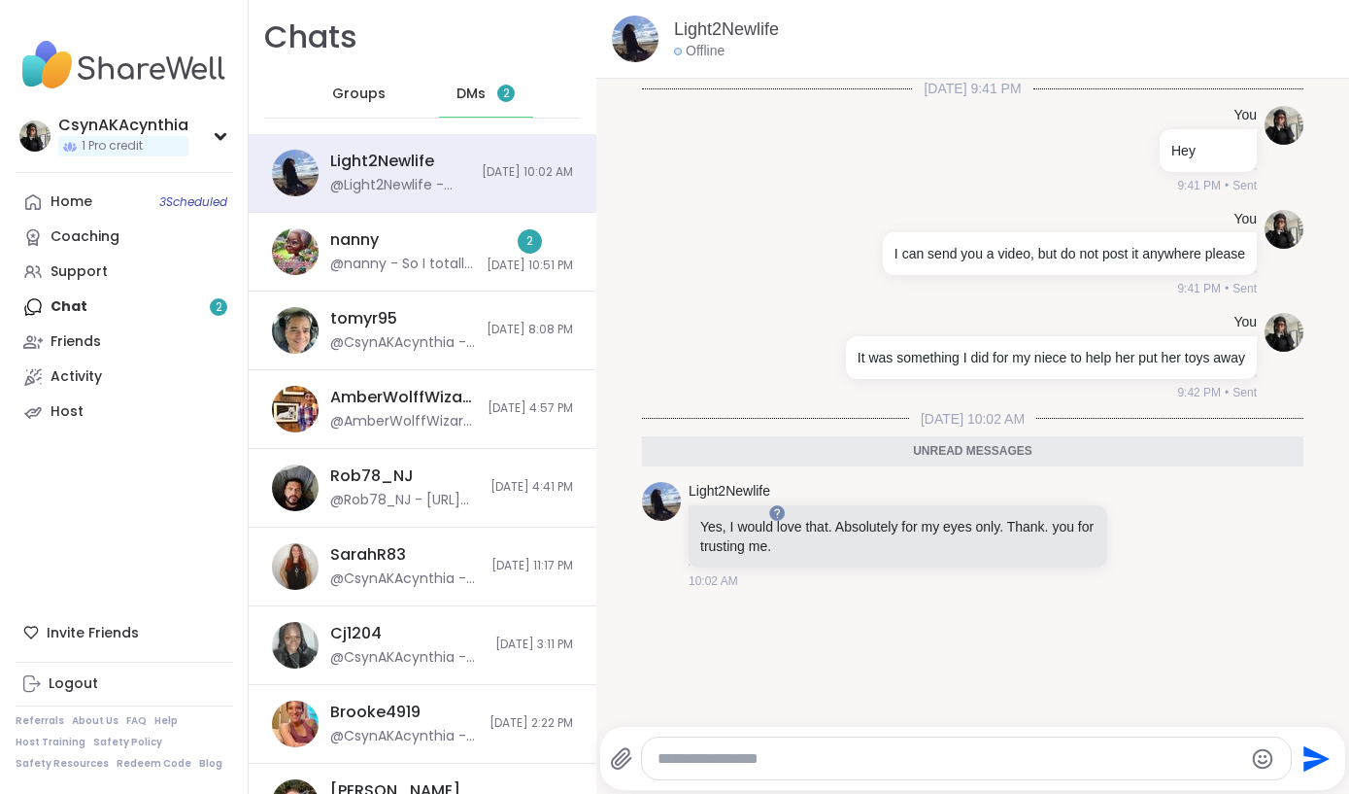
click at [622, 758] on icon at bounding box center [621, 758] width 23 height 23
click at [0, 0] on input "file" at bounding box center [0, 0] width 0 height 0
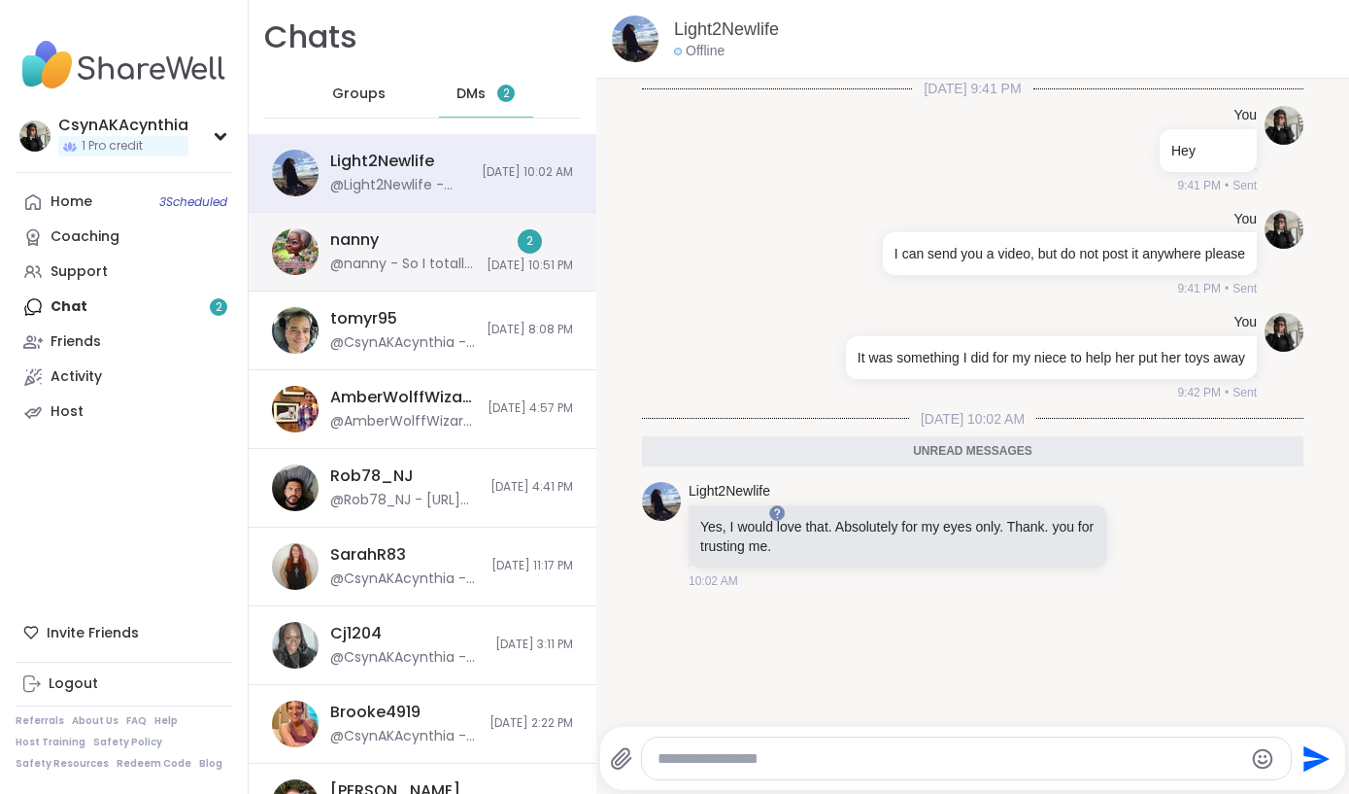
click at [487, 258] on span "10/7/2025, 10:51 PM" at bounding box center [530, 265] width 86 height 17
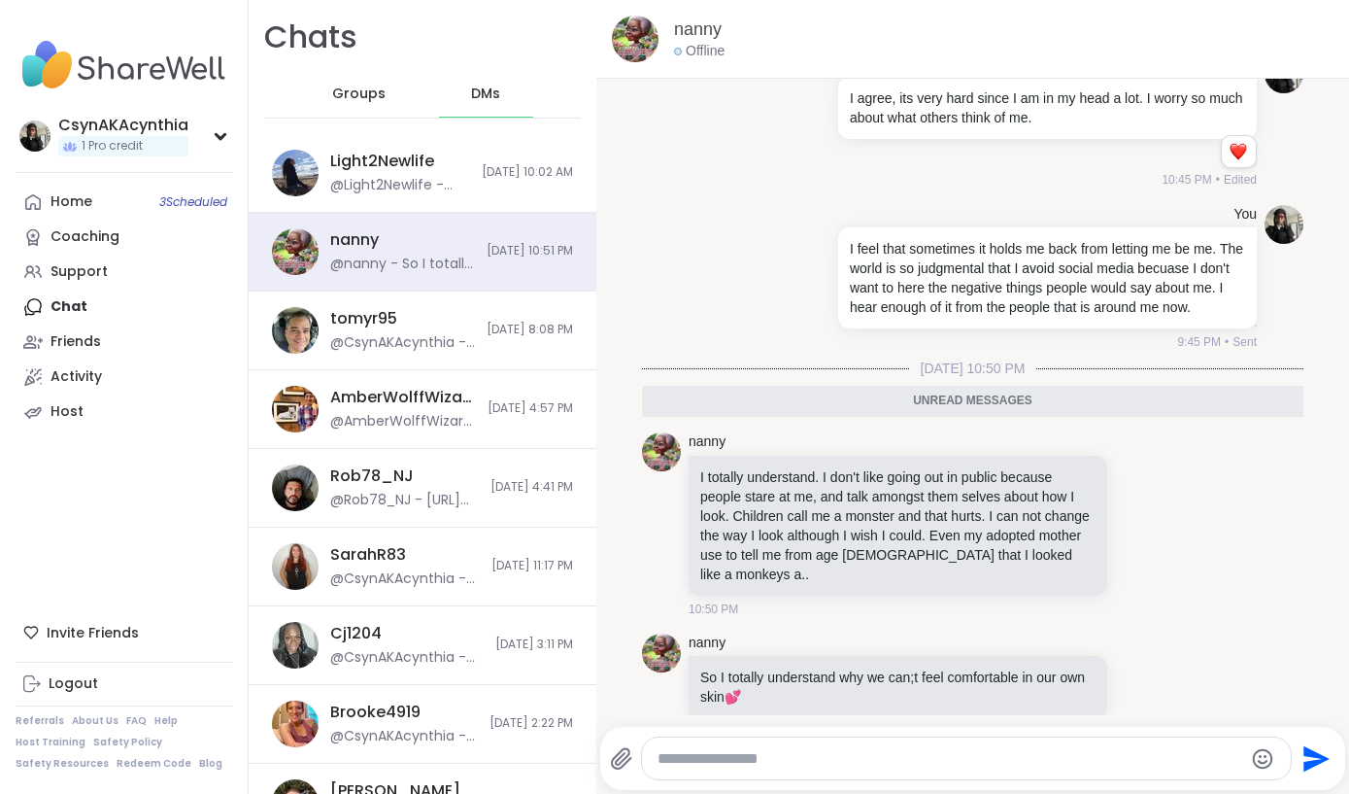
scroll to position [11892, 0]
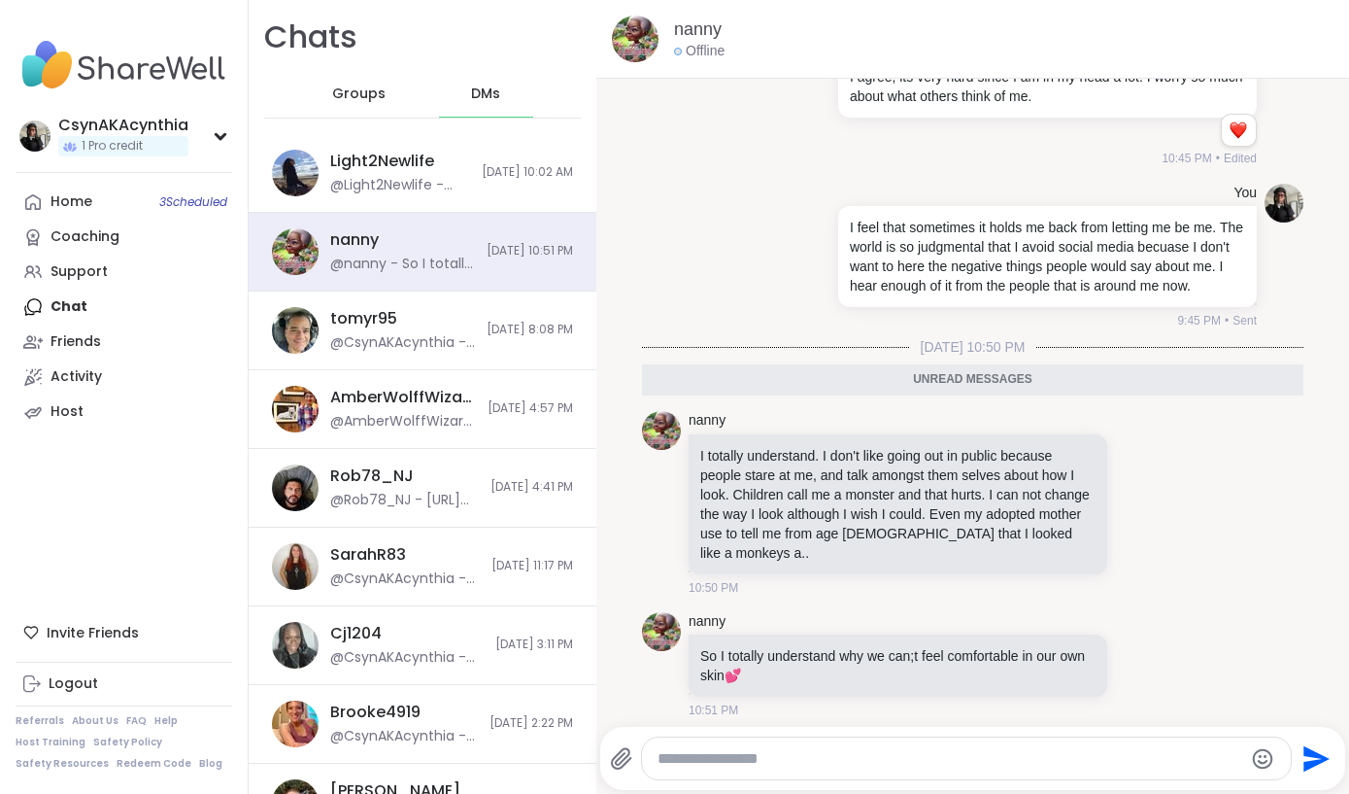
click at [850, 761] on textarea "Type your message" at bounding box center [951, 758] width 586 height 19
type textarea "**********"
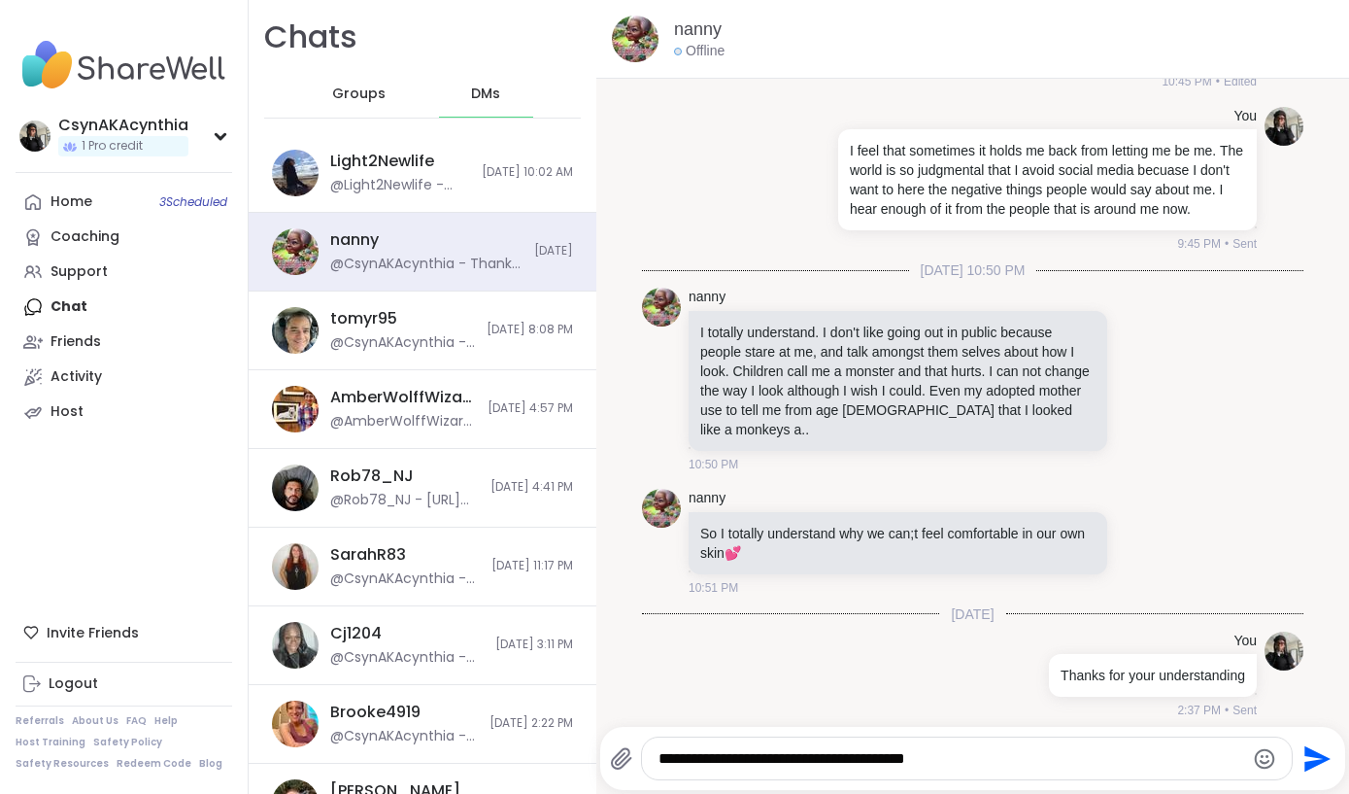
type textarea "**********"
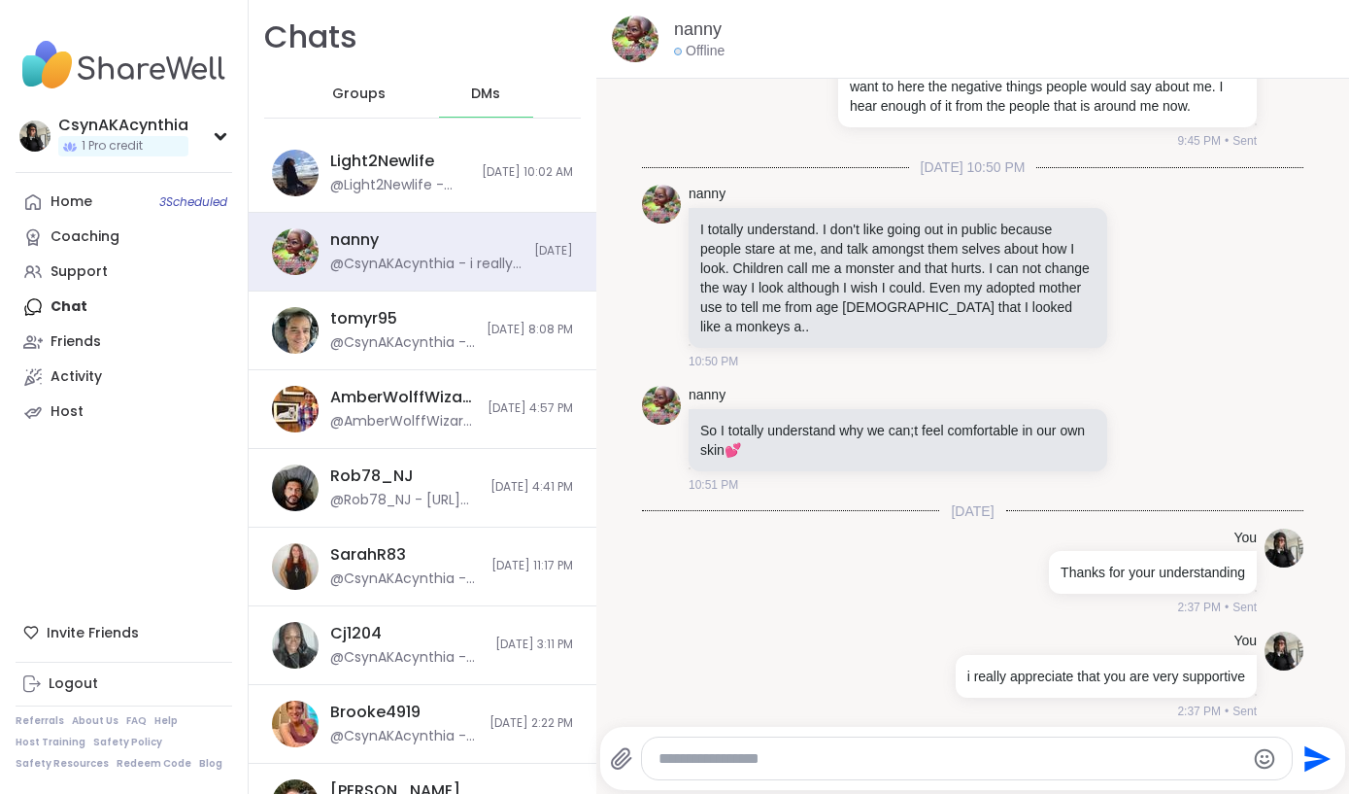
click at [359, 89] on span "Groups" at bounding box center [358, 94] width 53 height 19
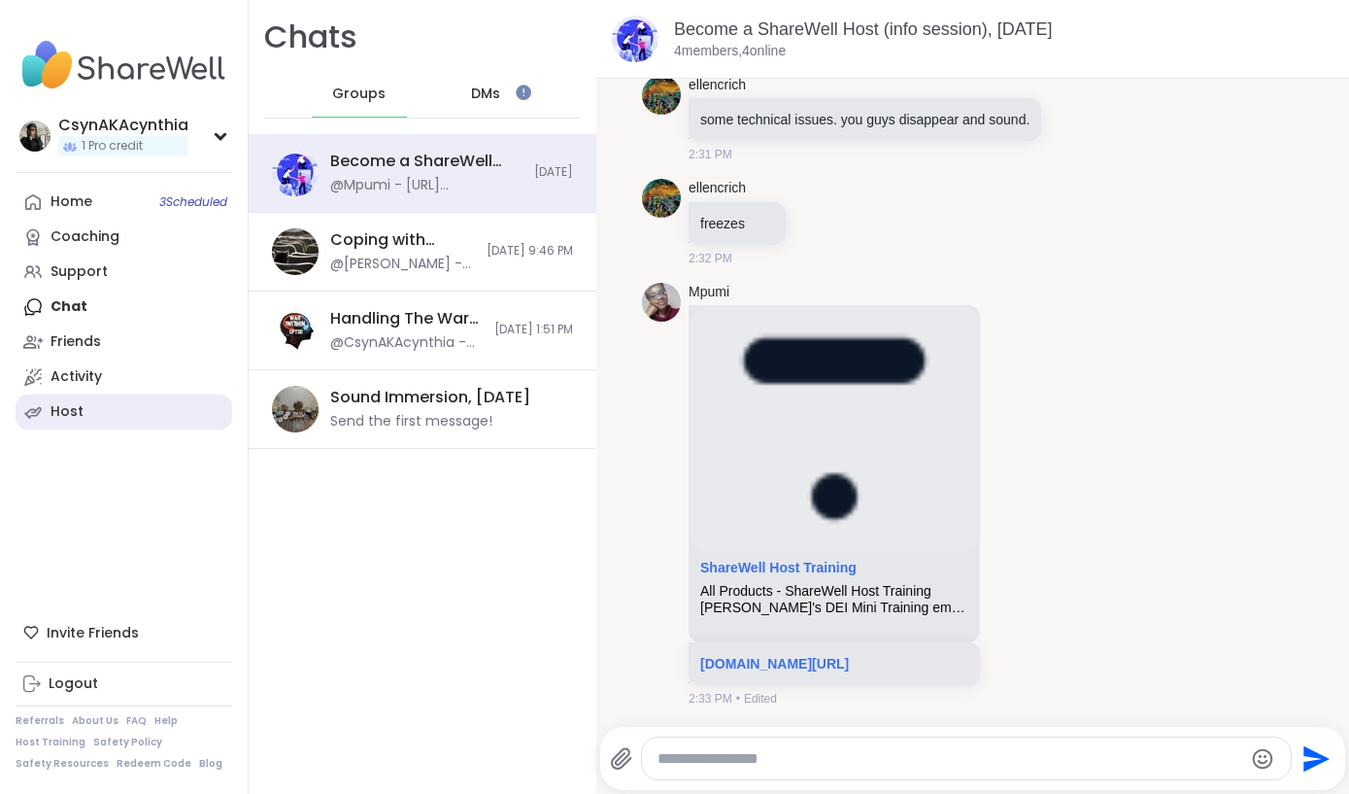
click at [58, 408] on div "Host" at bounding box center [67, 411] width 33 height 19
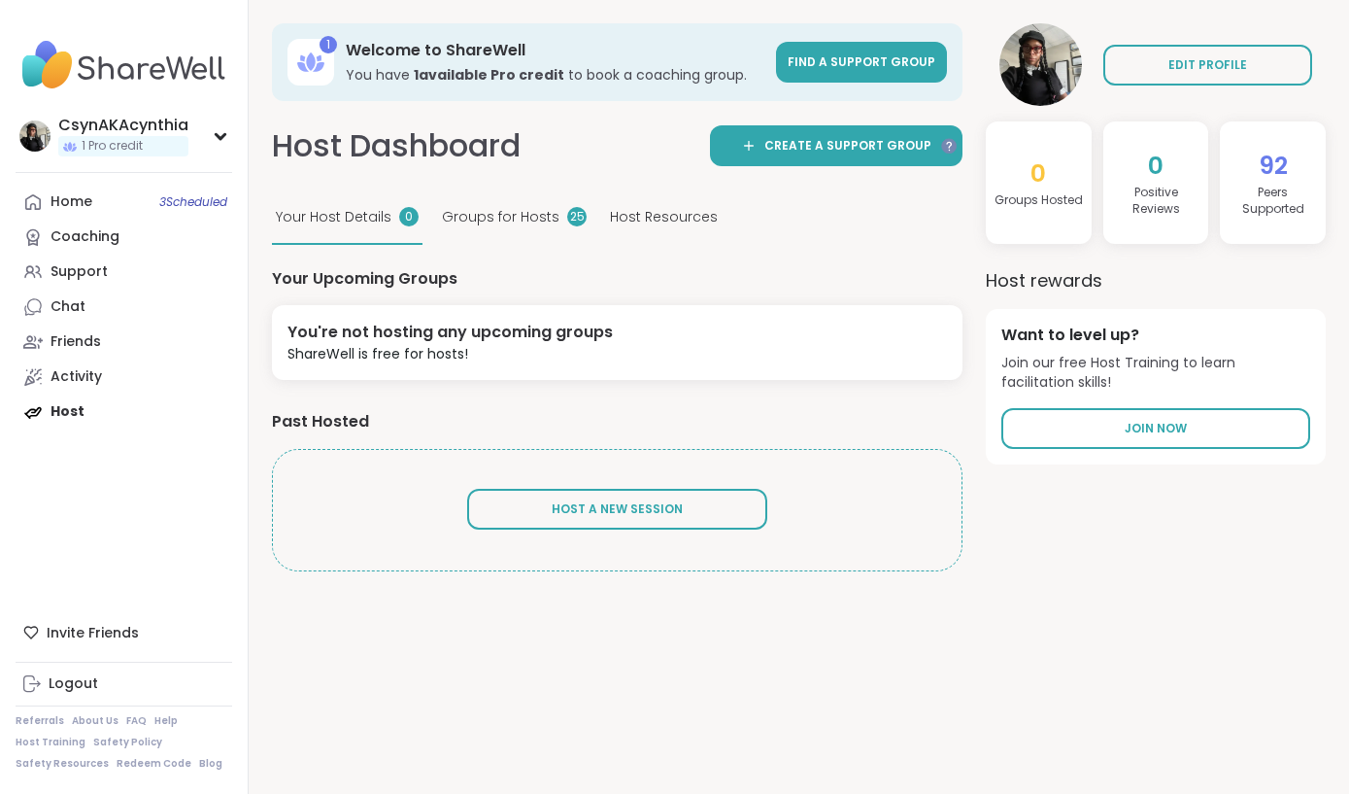
click at [510, 219] on span "Groups for Hosts" at bounding box center [501, 217] width 118 height 20
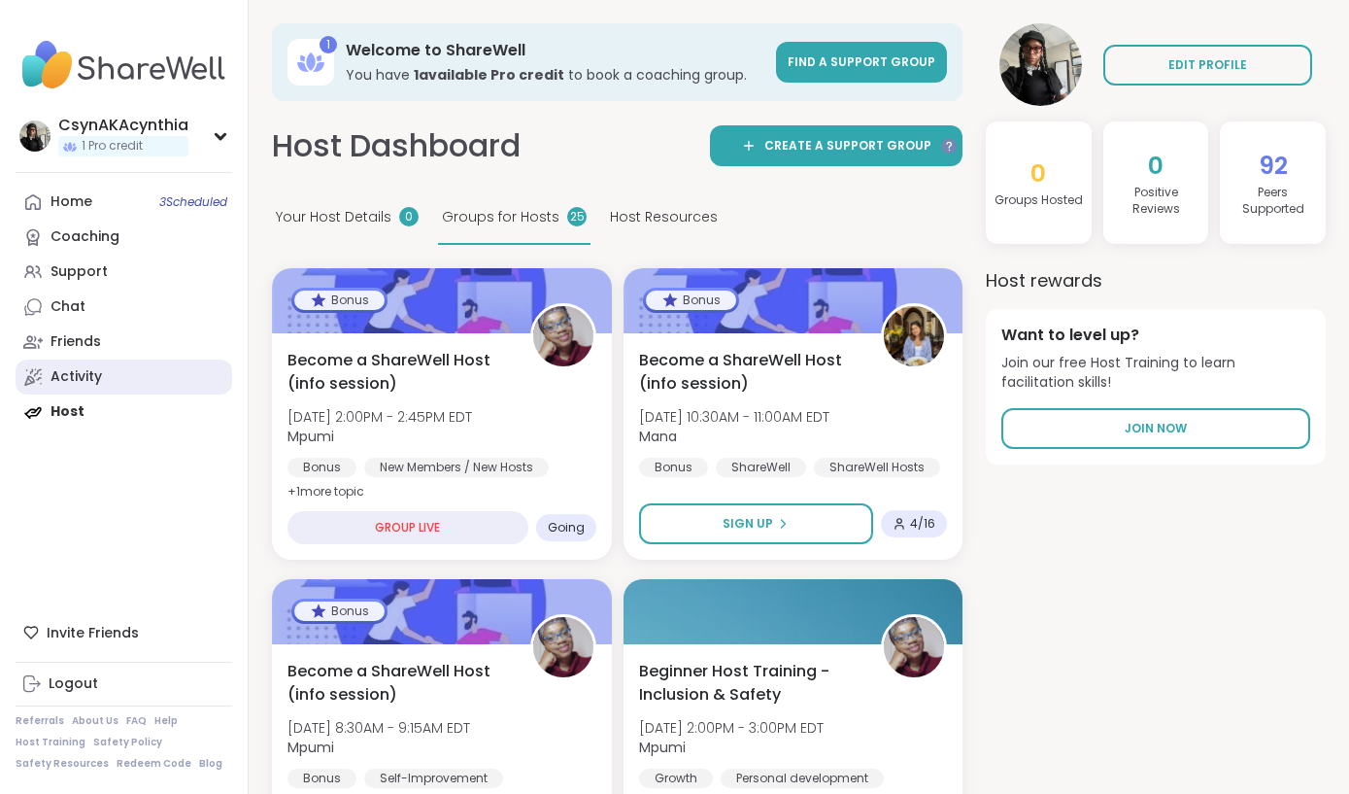
click at [80, 377] on div "Activity" at bounding box center [76, 376] width 51 height 19
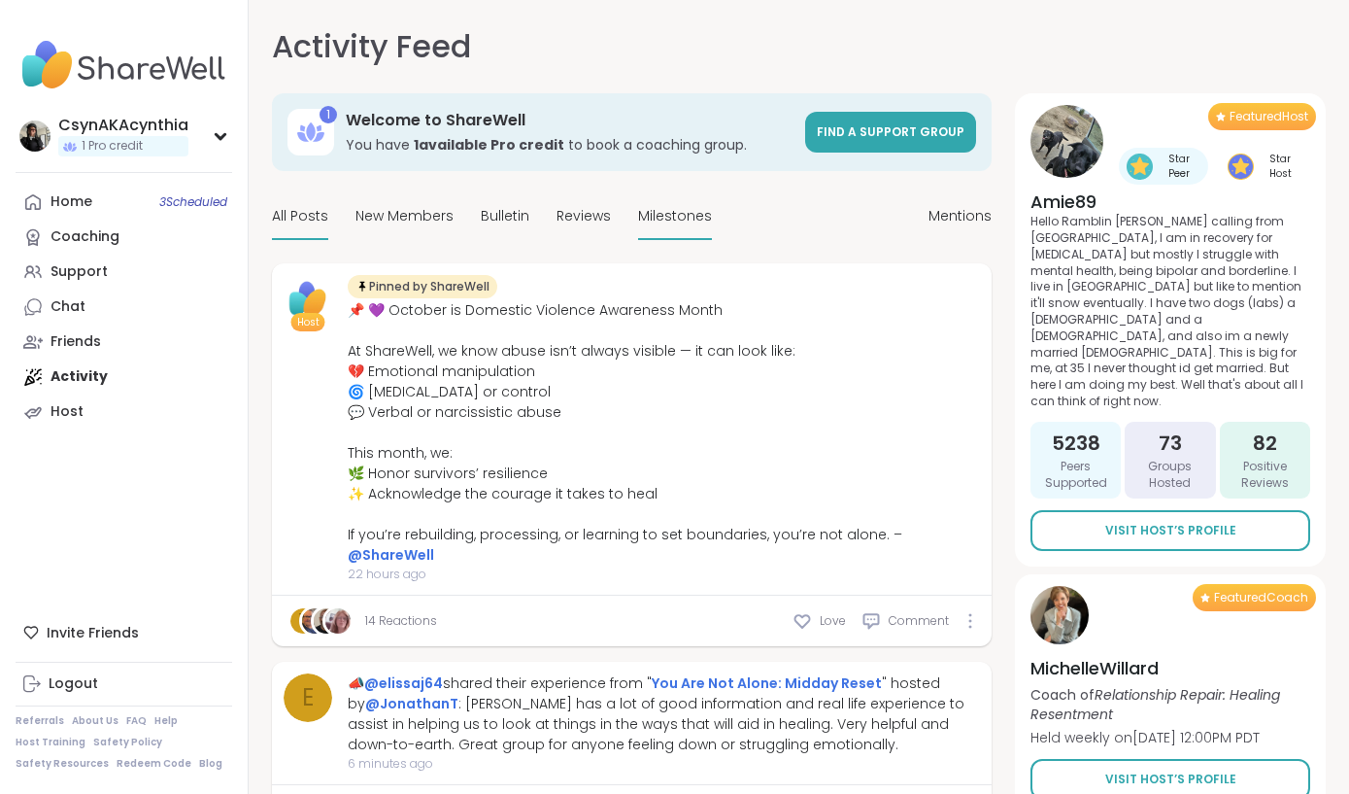
click at [660, 221] on span "Milestones" at bounding box center [675, 216] width 74 height 20
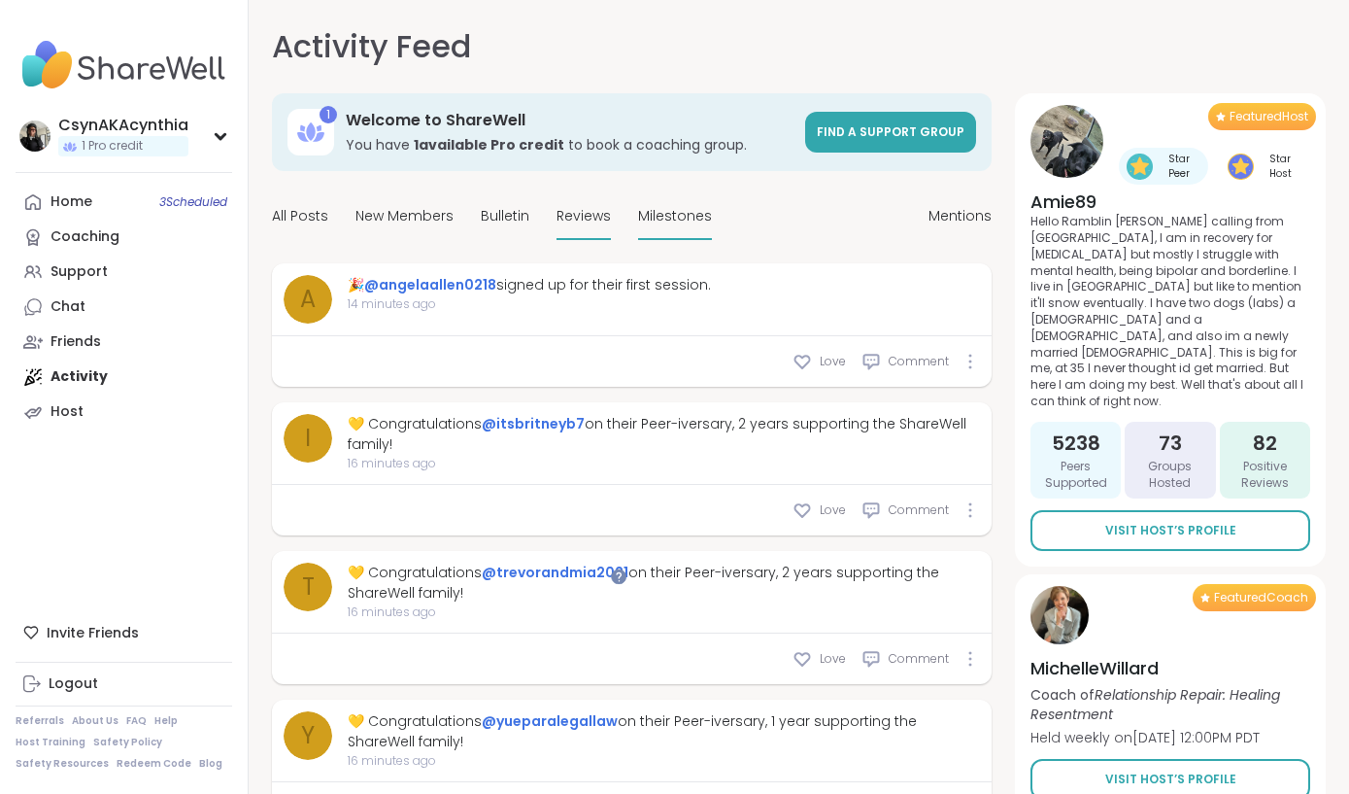
click at [569, 220] on span "Reviews" at bounding box center [584, 216] width 54 height 20
